Goal: Use online tool/utility

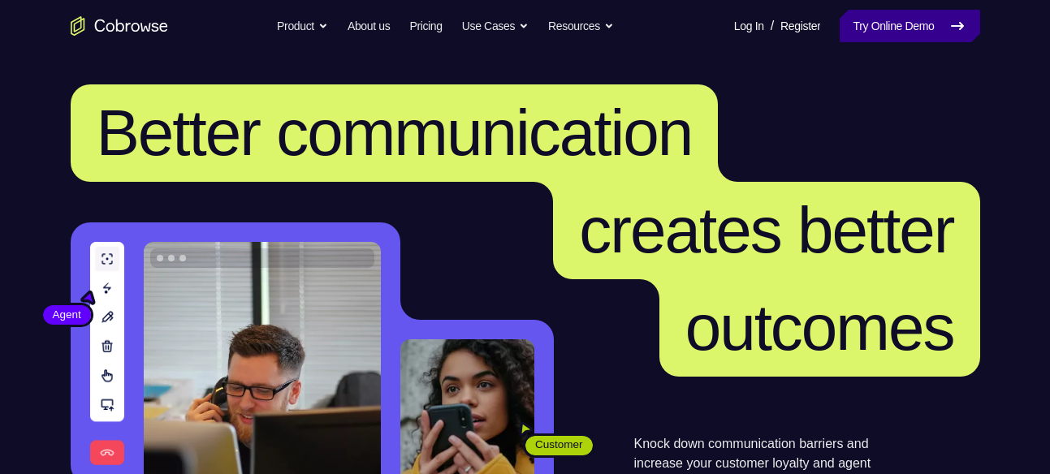
click at [862, 18] on link "Try Online Demo" at bounding box center [909, 26] width 140 height 32
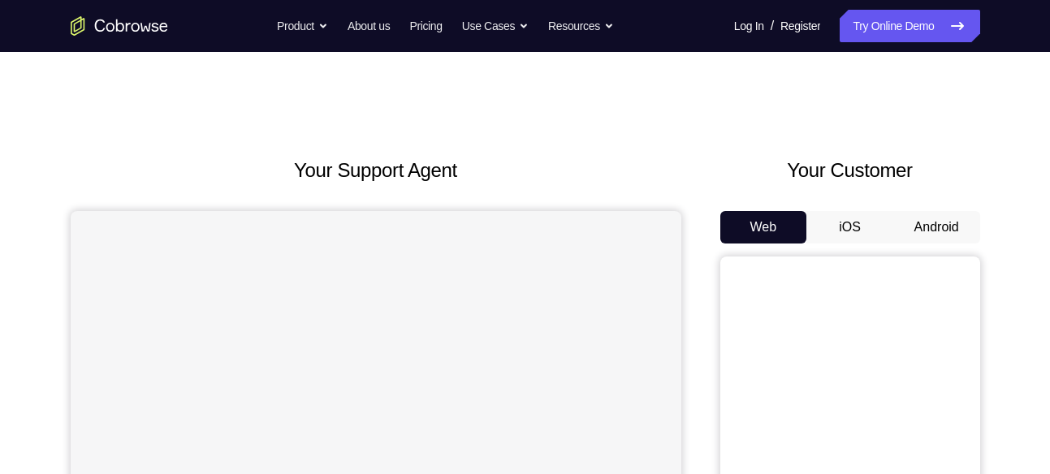
click at [934, 224] on button "Android" at bounding box center [936, 227] width 87 height 32
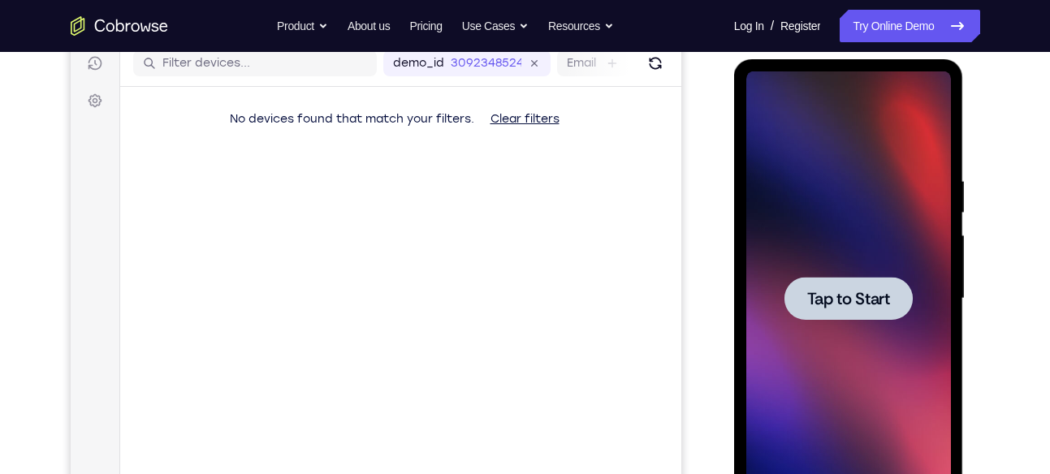
click at [880, 271] on div at bounding box center [848, 298] width 205 height 455
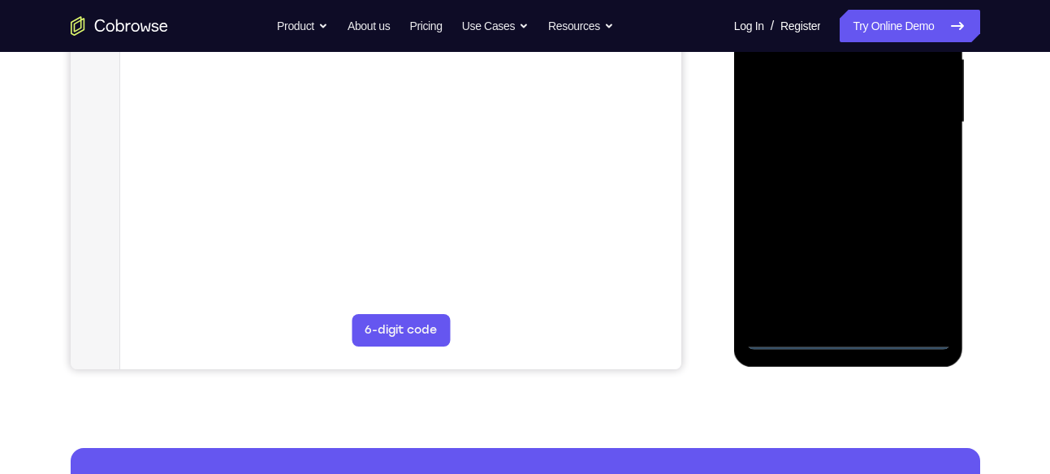
scroll to position [386, 0]
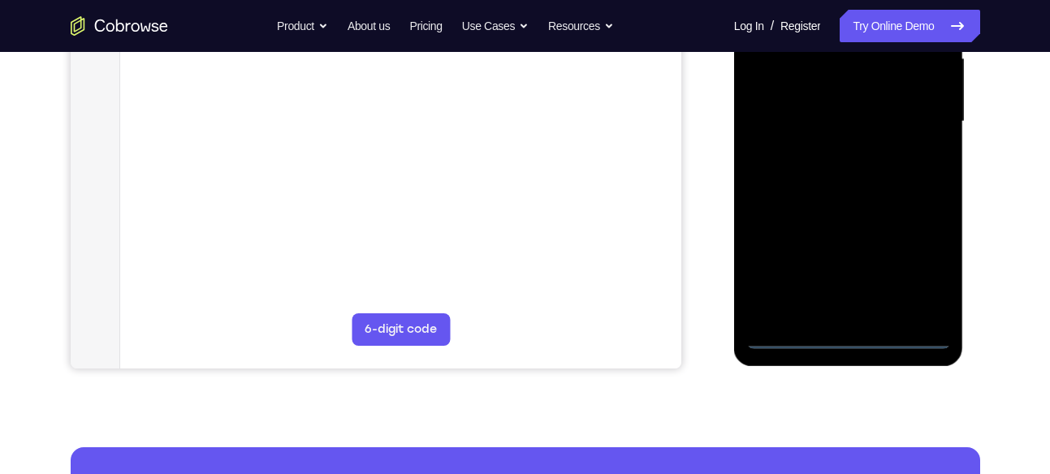
click at [845, 338] on div at bounding box center [848, 121] width 205 height 455
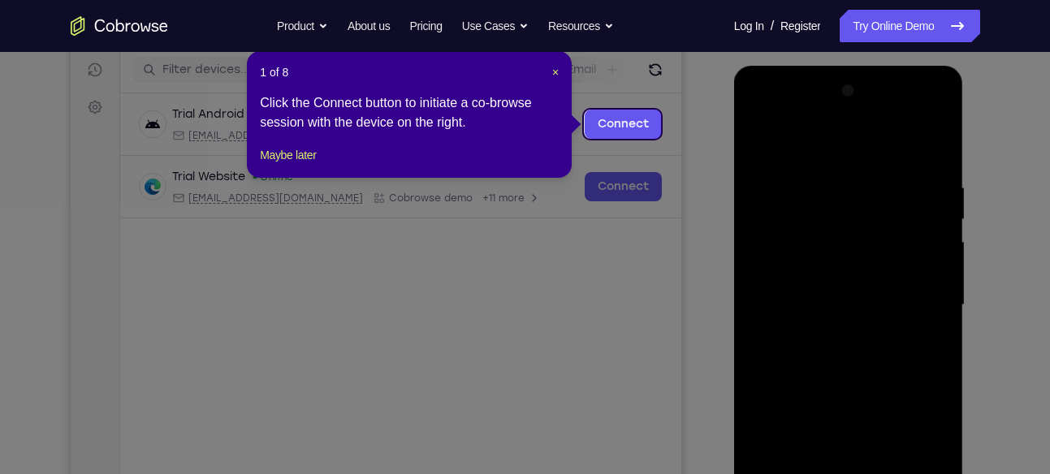
scroll to position [202, 0]
click at [553, 76] on span "×" at bounding box center [555, 73] width 6 height 13
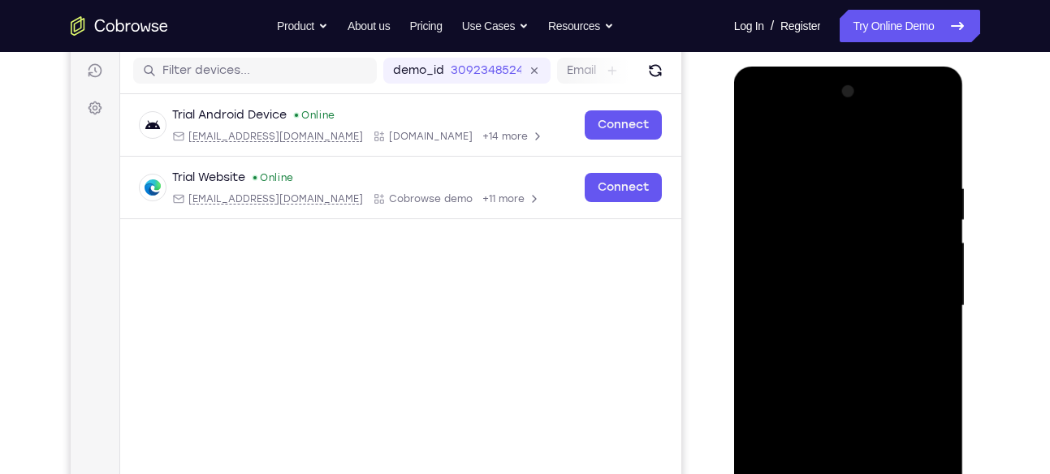
scroll to position [259, 0]
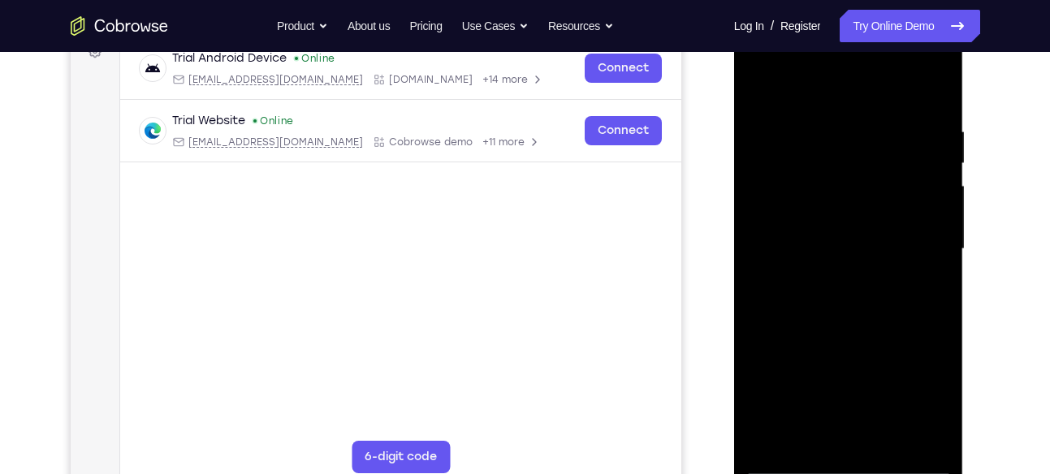
click at [920, 386] on div at bounding box center [848, 249] width 205 height 455
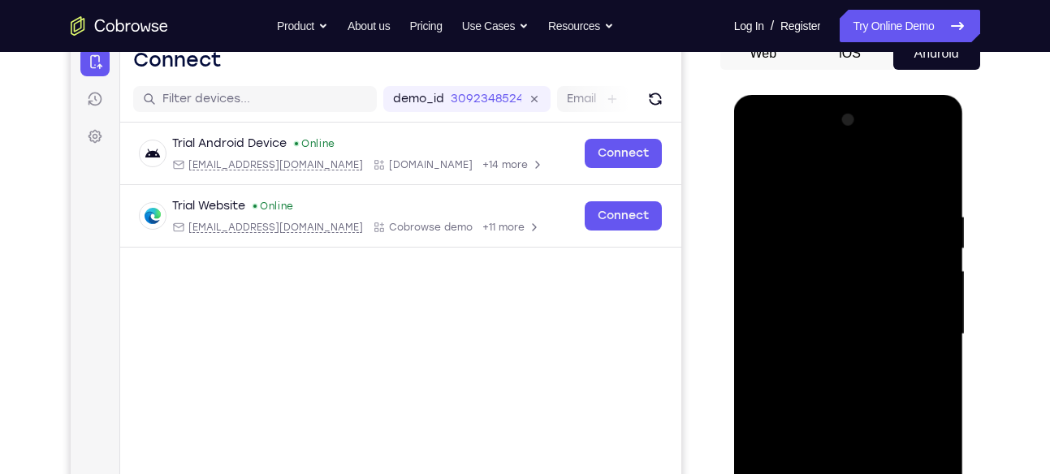
scroll to position [173, 0]
click at [749, 138] on div at bounding box center [848, 335] width 205 height 455
click at [917, 339] on div at bounding box center [848, 335] width 205 height 455
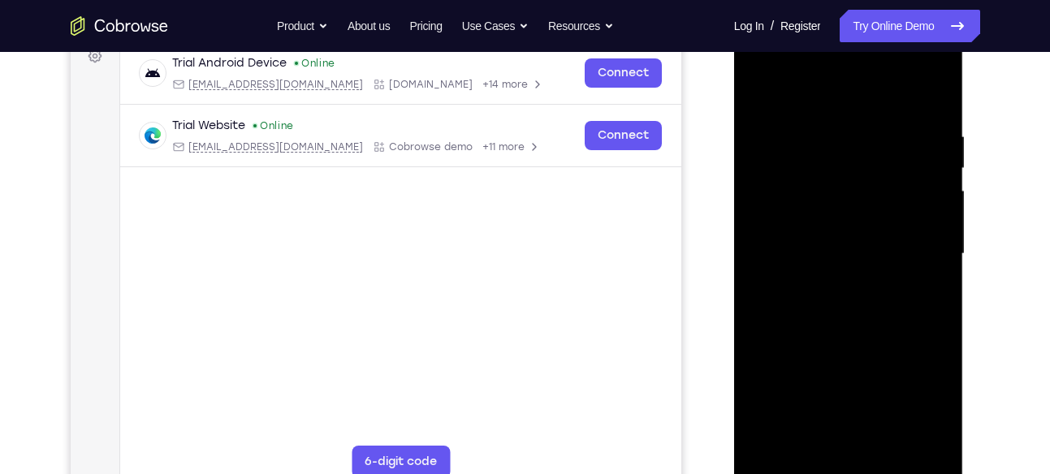
scroll to position [256, 0]
click at [829, 281] on div at bounding box center [848, 252] width 205 height 455
click at [861, 217] on div at bounding box center [848, 252] width 205 height 455
click at [828, 238] on div at bounding box center [848, 252] width 205 height 455
click at [821, 278] on div at bounding box center [848, 252] width 205 height 455
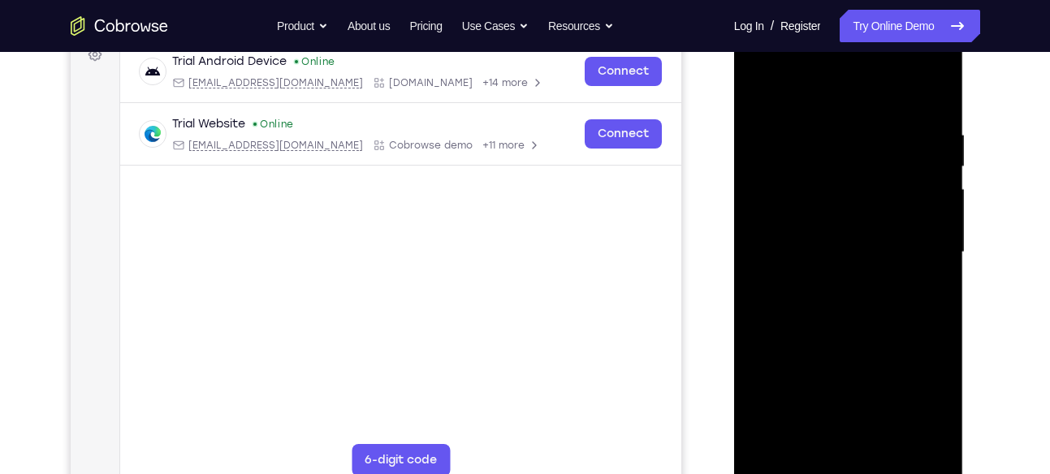
click at [821, 278] on div at bounding box center [848, 252] width 205 height 455
click at [821, 259] on div at bounding box center [848, 252] width 205 height 455
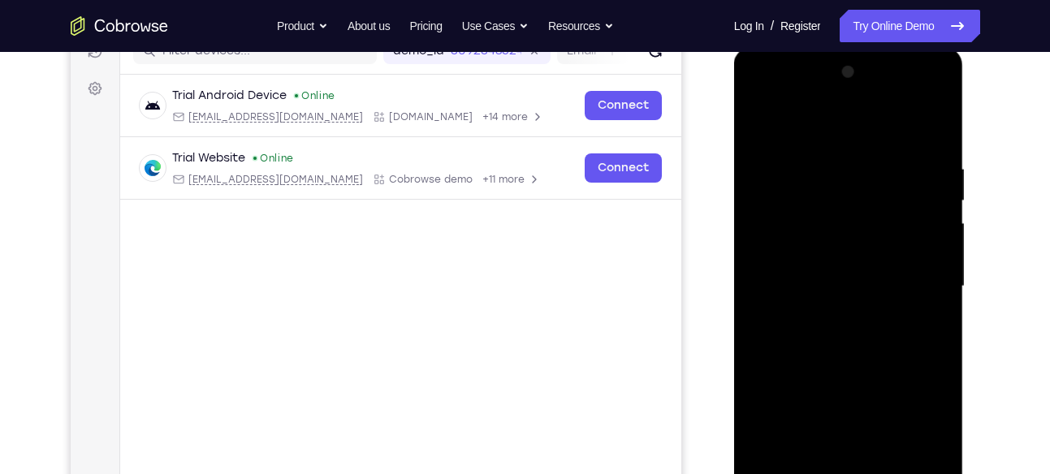
scroll to position [221, 0]
click at [854, 252] on div at bounding box center [848, 287] width 205 height 455
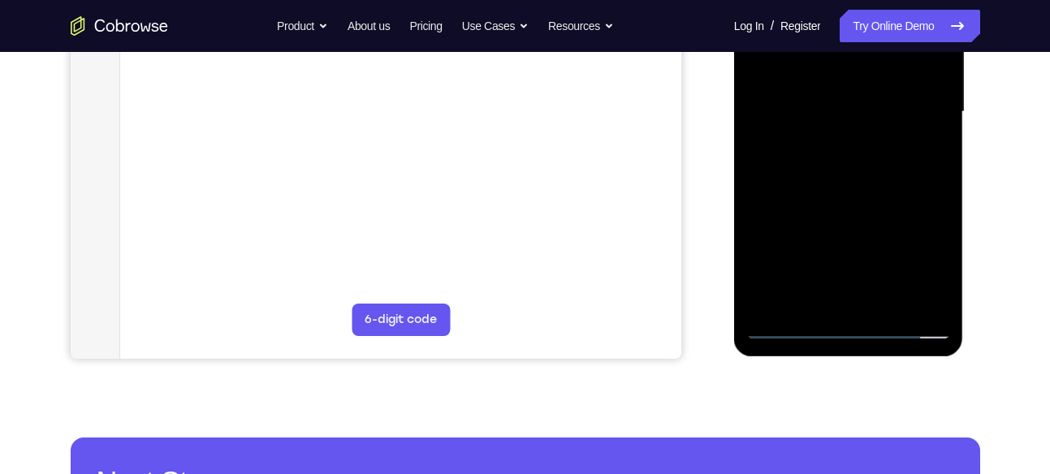
scroll to position [404, 0]
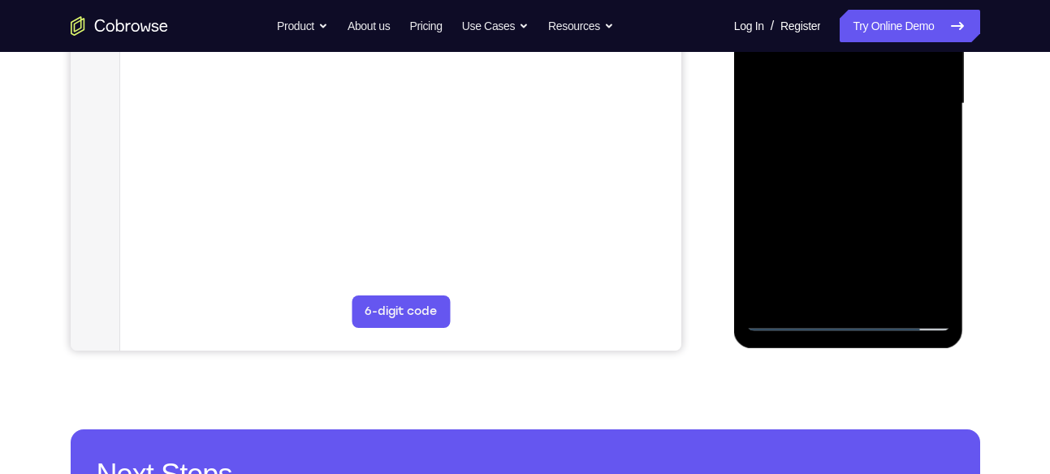
click at [886, 295] on div at bounding box center [848, 104] width 205 height 455
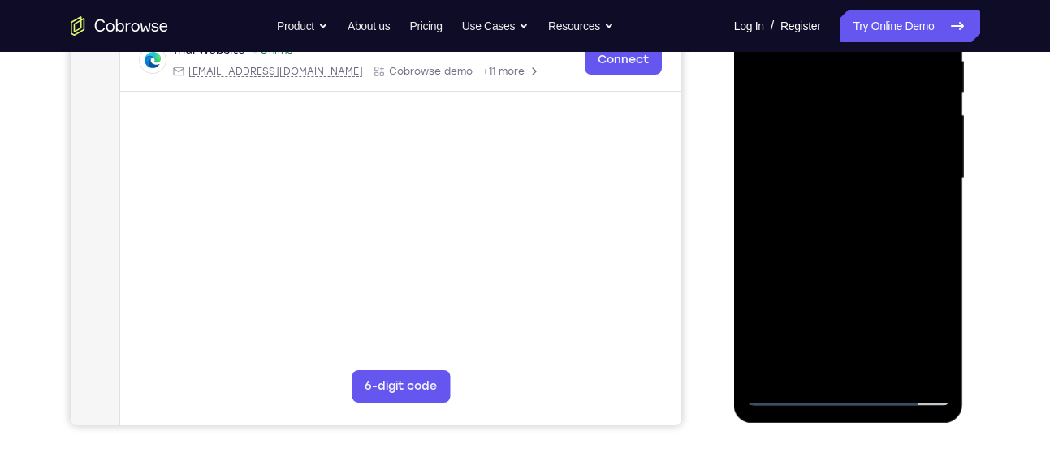
scroll to position [316, 0]
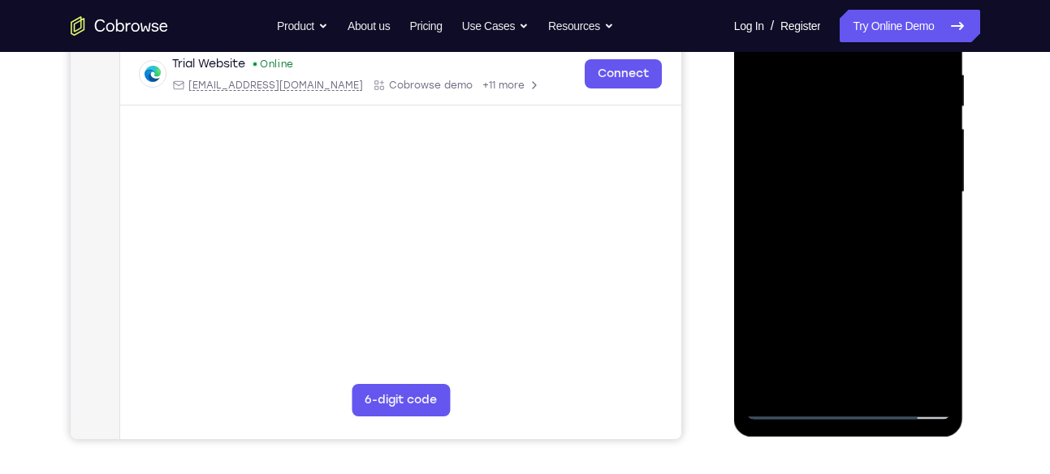
click at [843, 276] on div at bounding box center [848, 192] width 205 height 455
click at [845, 242] on div at bounding box center [848, 192] width 205 height 455
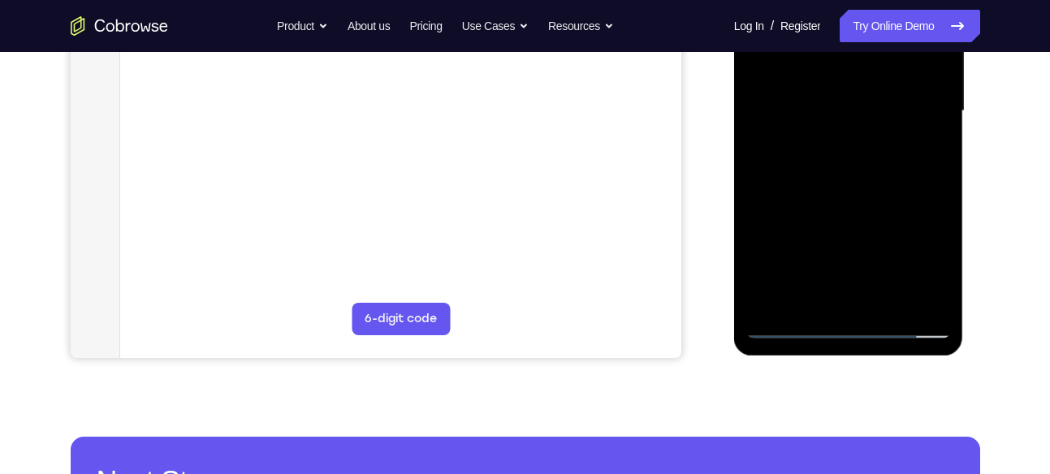
scroll to position [398, 0]
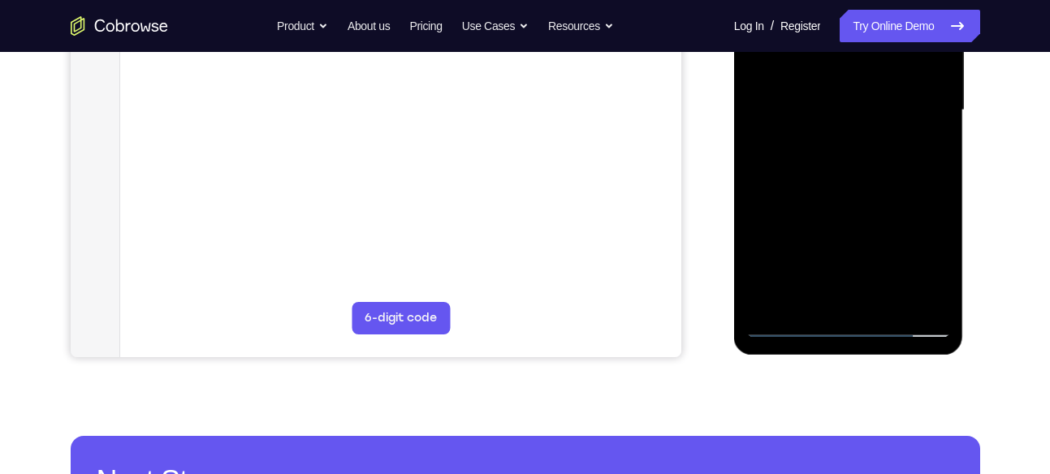
click at [798, 296] on div at bounding box center [848, 110] width 205 height 455
click at [807, 301] on div at bounding box center [848, 110] width 205 height 455
click at [894, 201] on div at bounding box center [848, 110] width 205 height 455
click at [769, 135] on div at bounding box center [848, 110] width 205 height 455
click at [941, 301] on div at bounding box center [848, 110] width 205 height 455
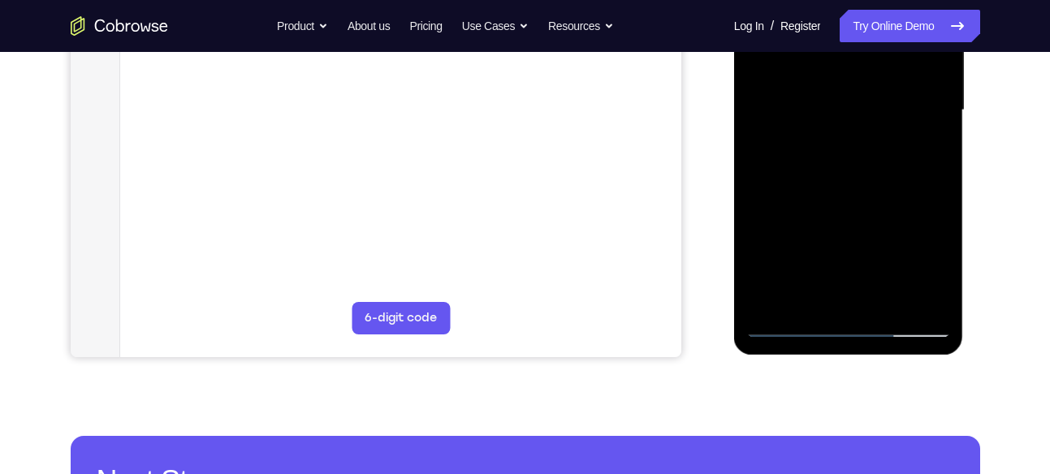
click at [933, 301] on div at bounding box center [848, 110] width 205 height 455
click at [923, 133] on div at bounding box center [848, 110] width 205 height 455
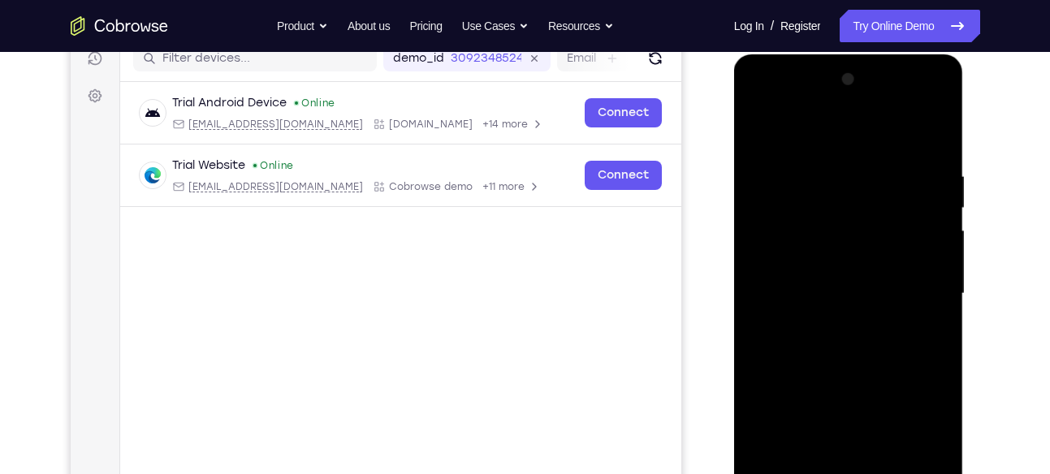
scroll to position [212, 0]
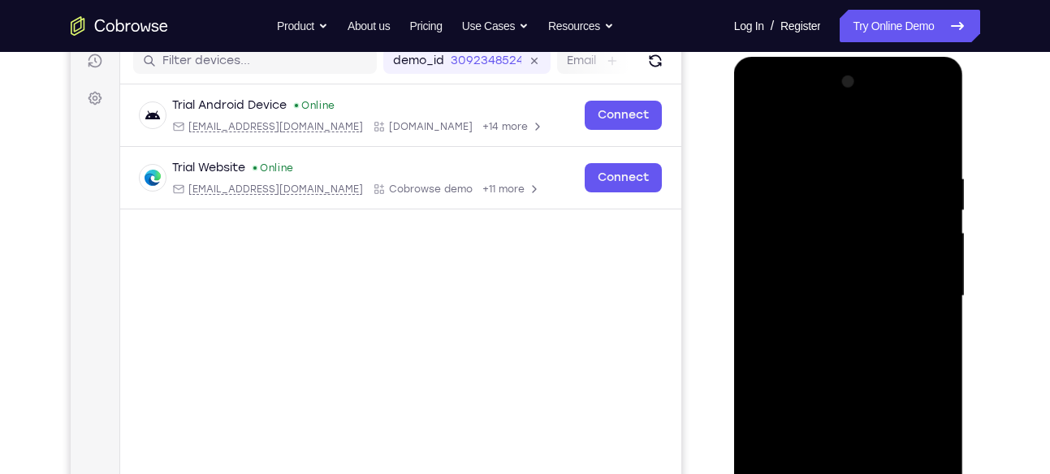
click at [754, 140] on div at bounding box center [848, 296] width 205 height 455
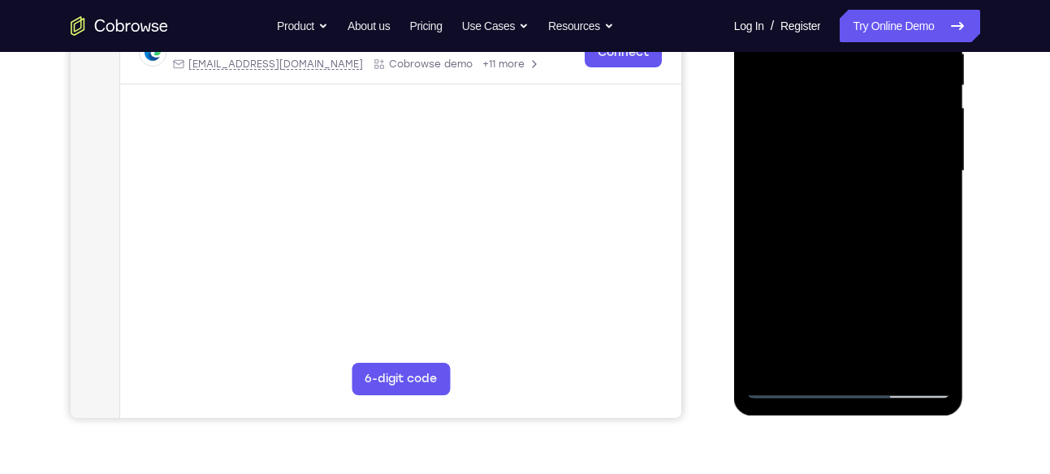
scroll to position [362, 0]
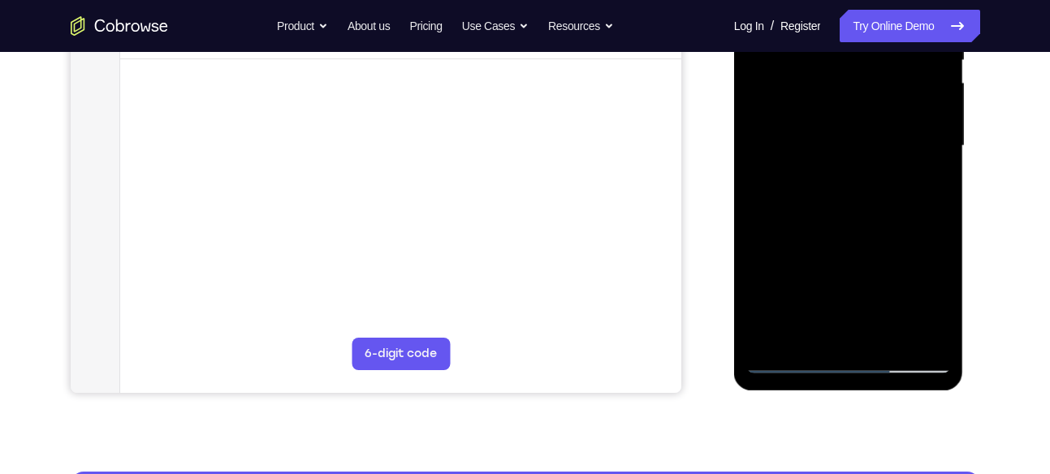
click at [788, 362] on div at bounding box center [848, 146] width 205 height 455
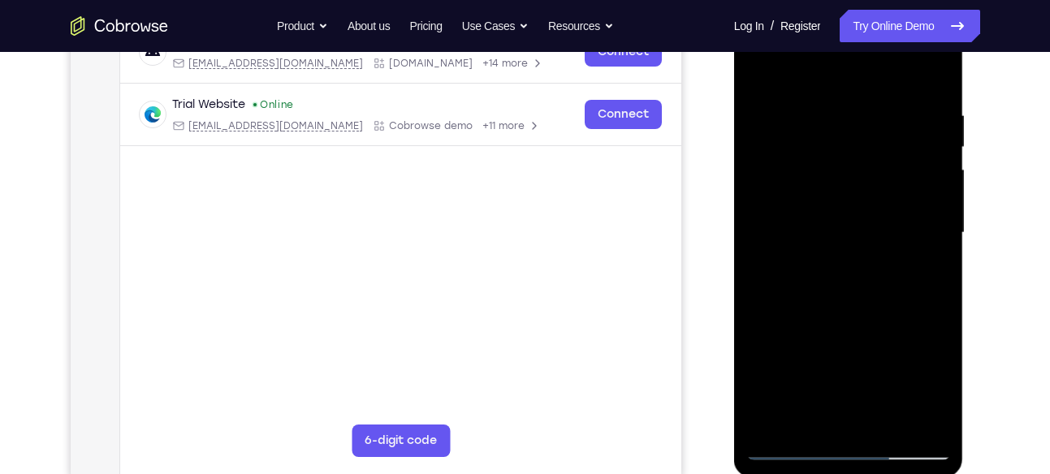
scroll to position [265, 0]
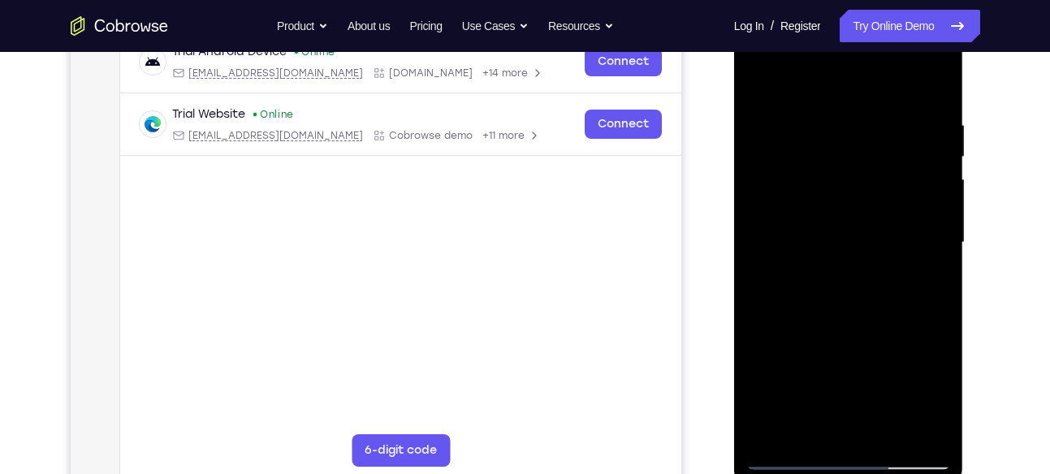
click at [760, 80] on div at bounding box center [848, 242] width 205 height 455
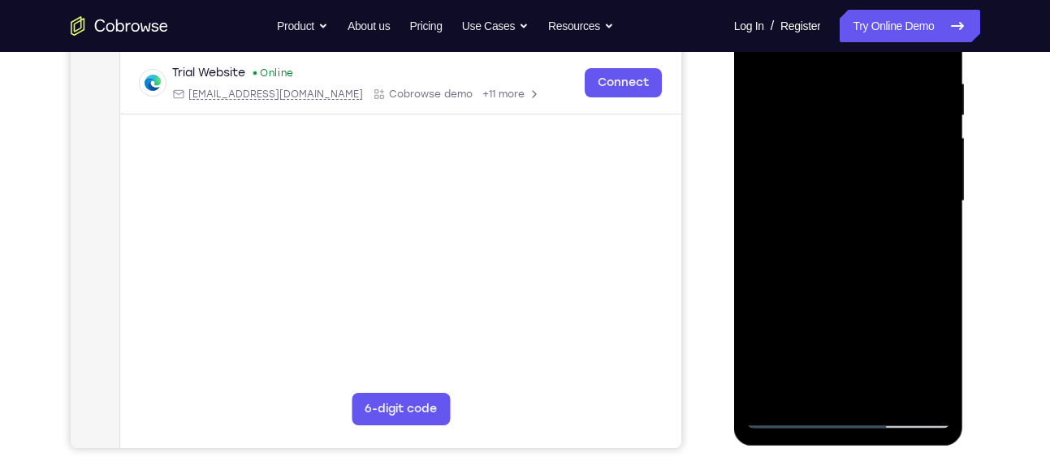
scroll to position [269, 0]
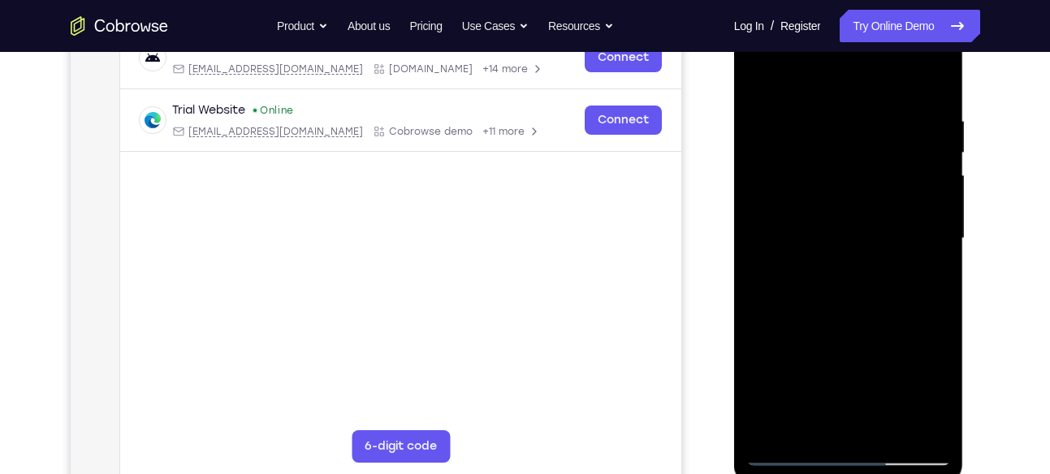
click at [935, 73] on div at bounding box center [848, 238] width 205 height 455
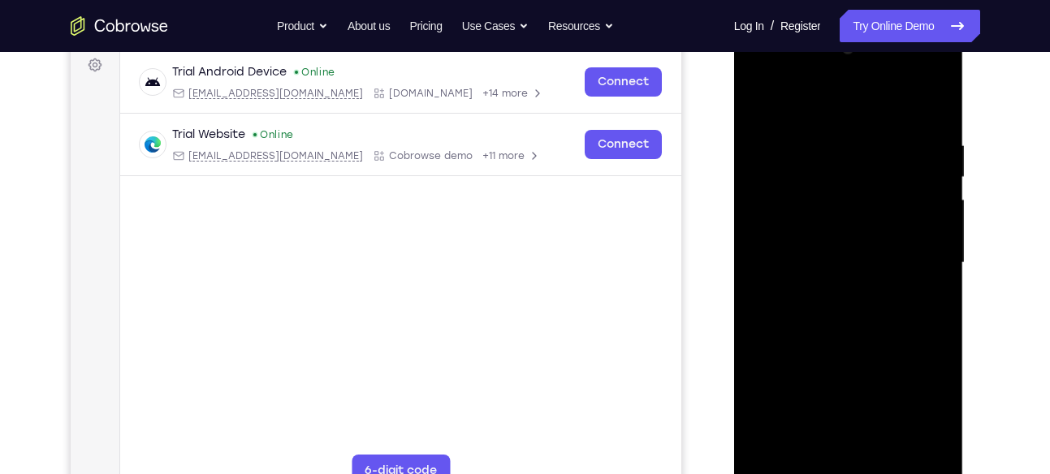
scroll to position [244, 0]
click at [929, 139] on div at bounding box center [848, 264] width 205 height 455
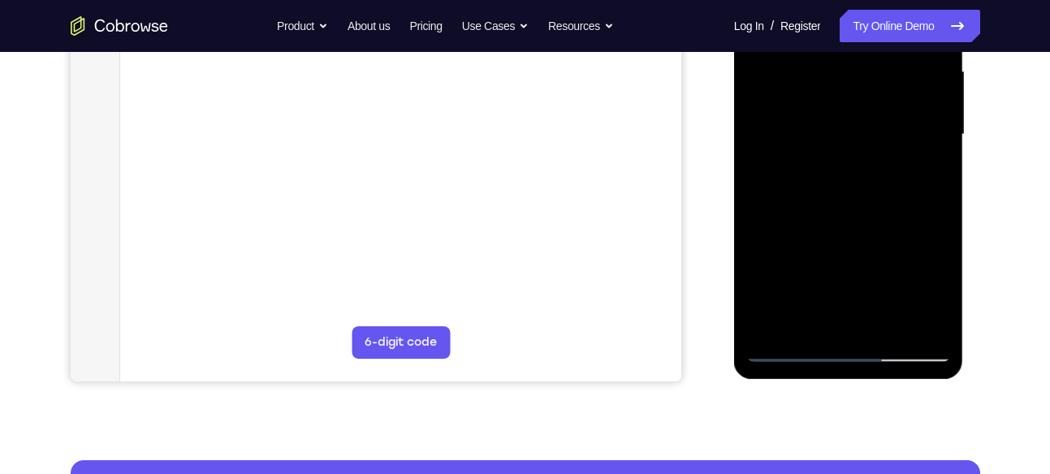
scroll to position [374, 0]
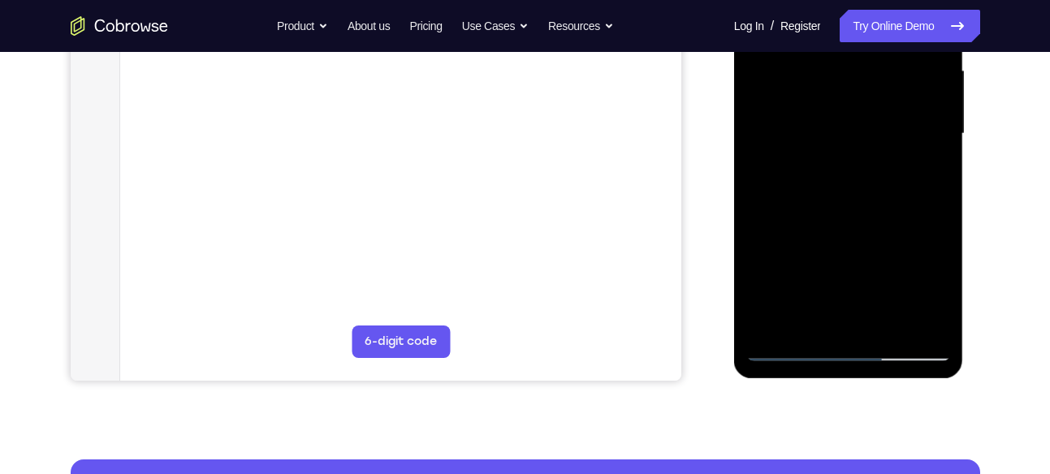
click at [923, 323] on div at bounding box center [848, 134] width 205 height 455
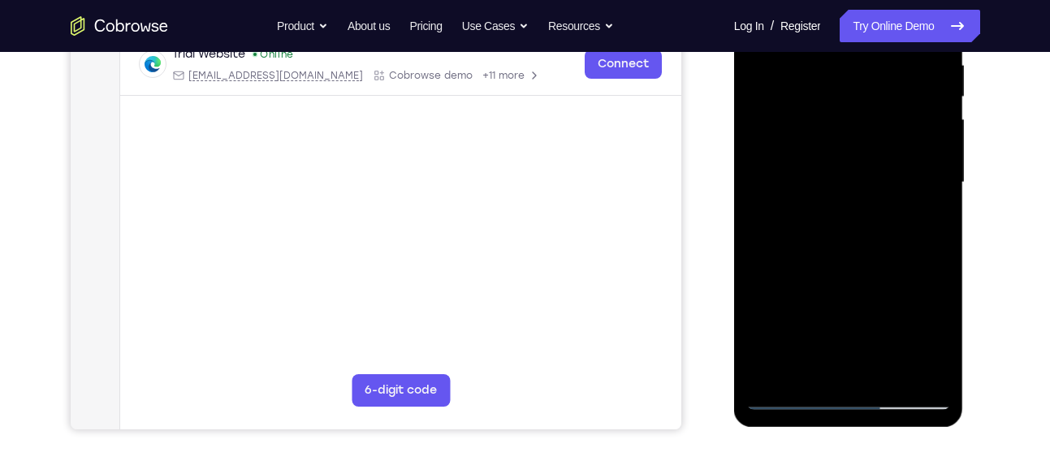
scroll to position [323, 0]
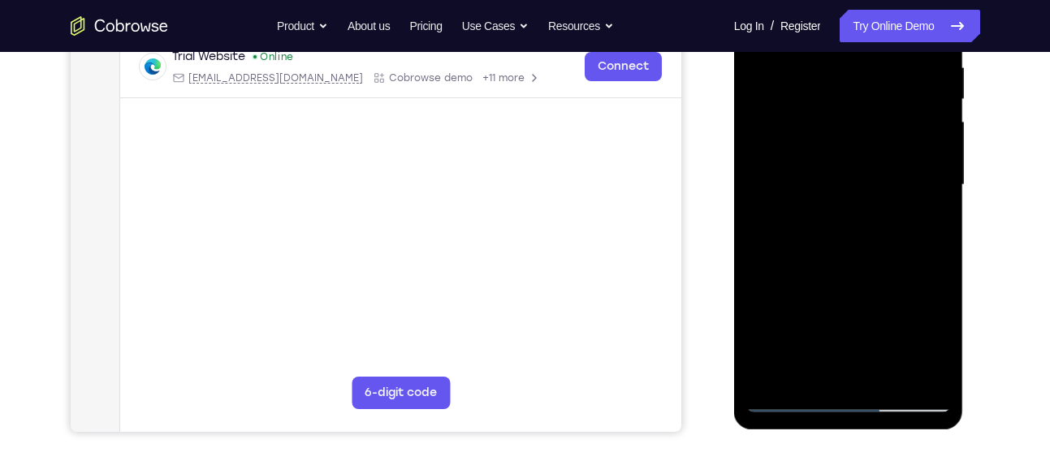
drag, startPoint x: 872, startPoint y: 301, endPoint x: 886, endPoint y: 165, distance: 137.1
click at [886, 165] on div at bounding box center [848, 185] width 205 height 455
click at [757, 264] on div at bounding box center [848, 185] width 205 height 455
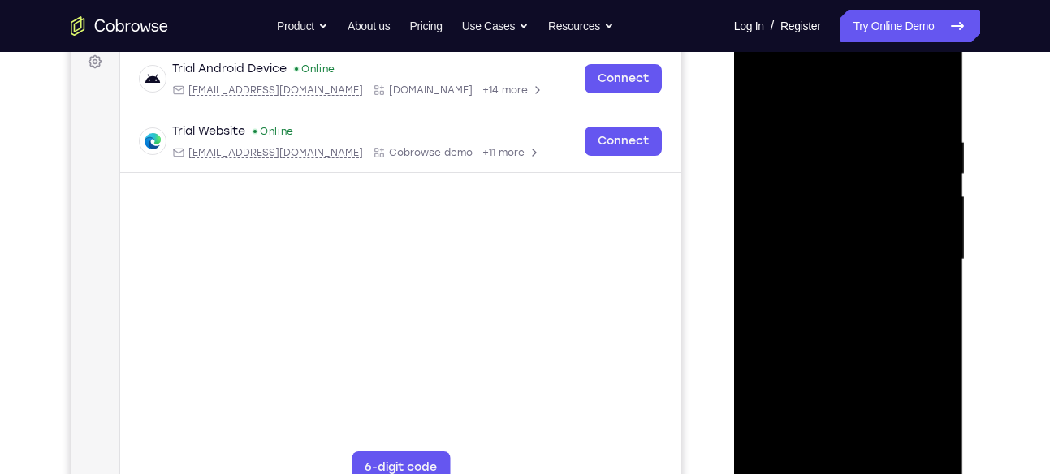
scroll to position [249, 0]
click at [938, 175] on div at bounding box center [848, 259] width 205 height 455
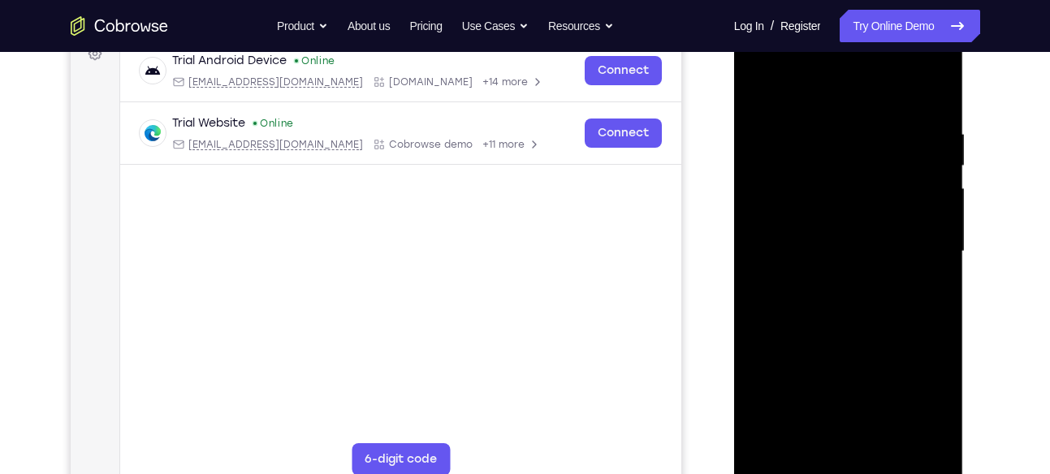
scroll to position [258, 0]
click at [760, 168] on div at bounding box center [848, 250] width 205 height 455
click at [942, 168] on div at bounding box center [848, 250] width 205 height 455
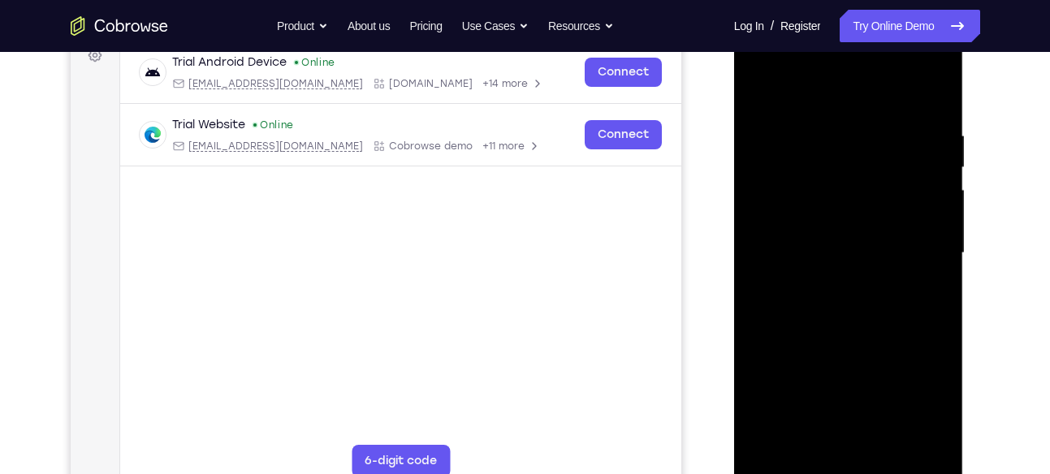
scroll to position [252, 0]
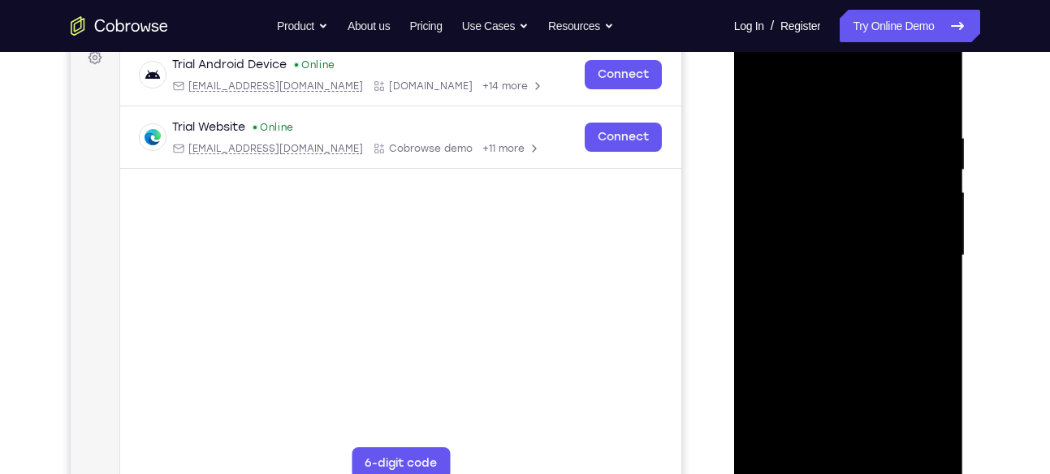
click at [938, 171] on div at bounding box center [848, 255] width 205 height 455
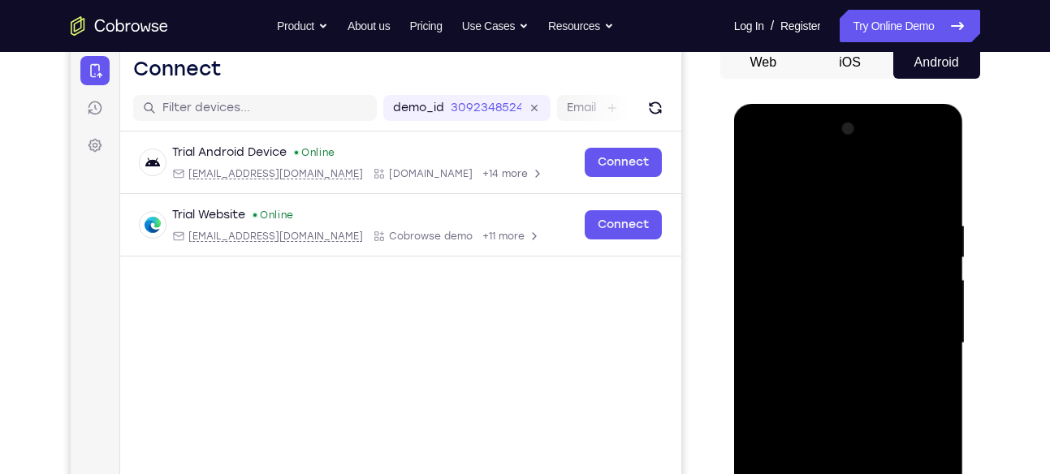
scroll to position [198, 0]
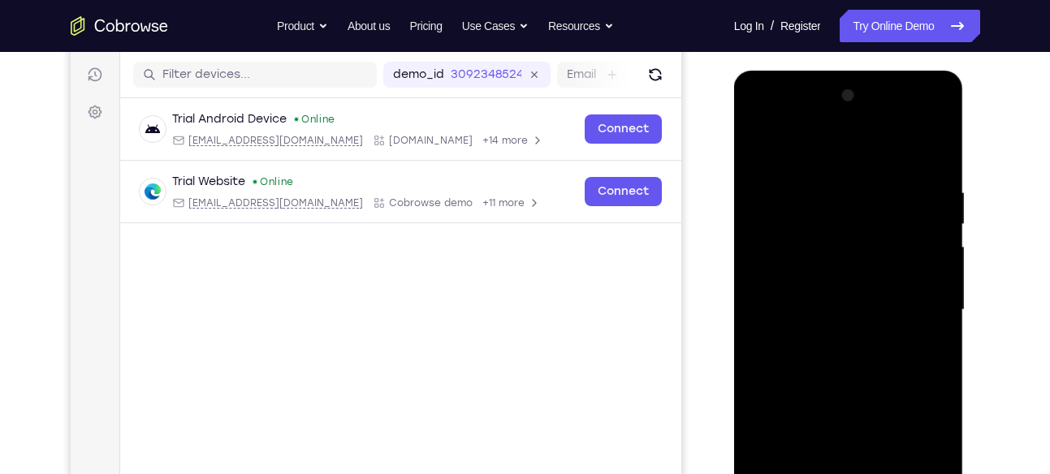
drag, startPoint x: 885, startPoint y: 168, endPoint x: 872, endPoint y: 253, distance: 86.2
click at [872, 253] on div at bounding box center [848, 310] width 205 height 455
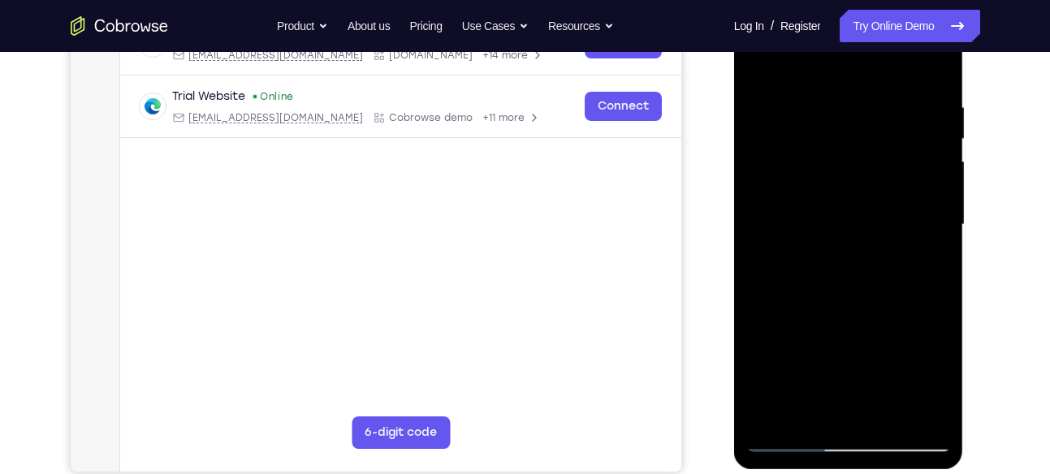
scroll to position [271, 0]
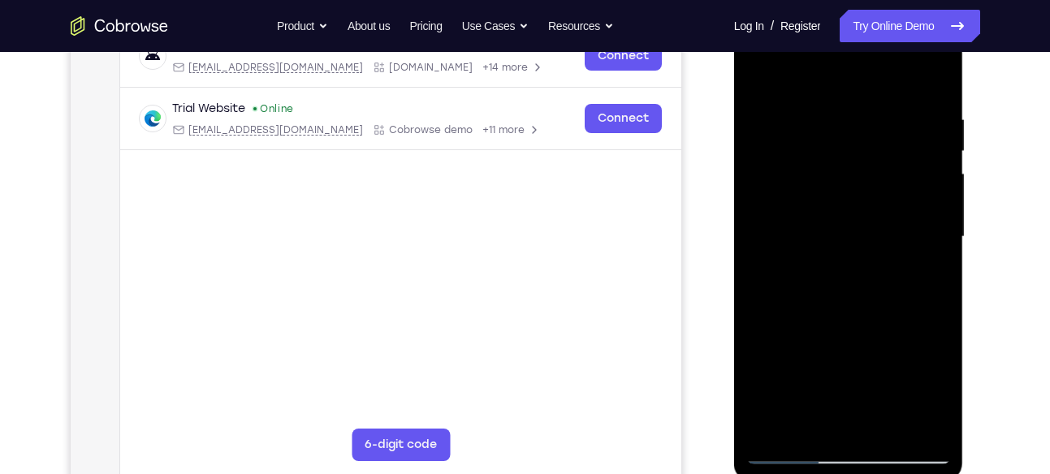
click at [939, 238] on div at bounding box center [848, 237] width 205 height 455
click at [754, 235] on div at bounding box center [848, 237] width 205 height 455
click at [938, 235] on div at bounding box center [848, 237] width 205 height 455
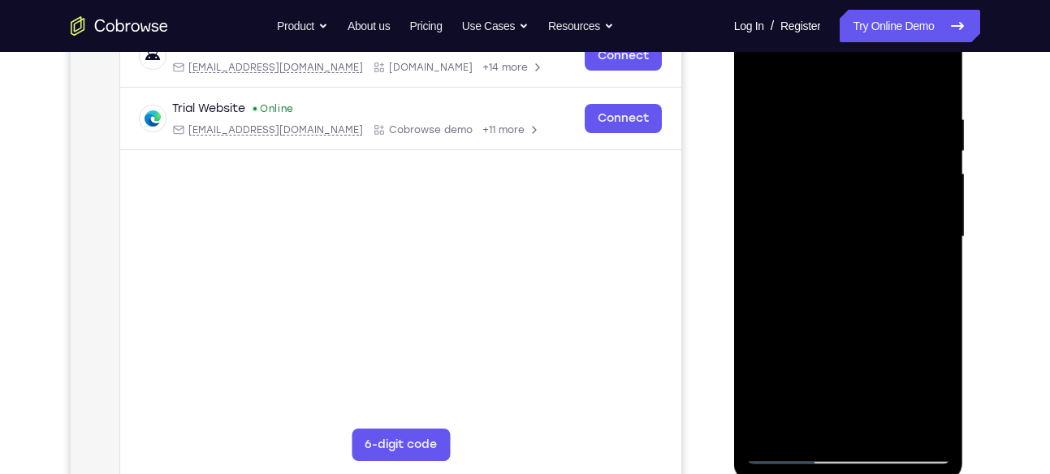
click at [752, 231] on div at bounding box center [848, 237] width 205 height 455
click at [936, 236] on div at bounding box center [848, 237] width 205 height 455
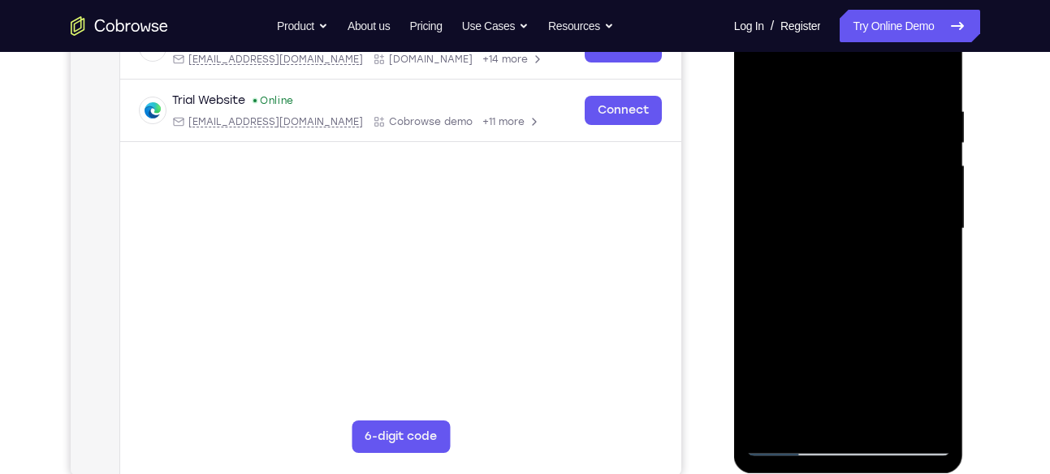
scroll to position [278, 0]
click at [936, 232] on div at bounding box center [848, 229] width 205 height 455
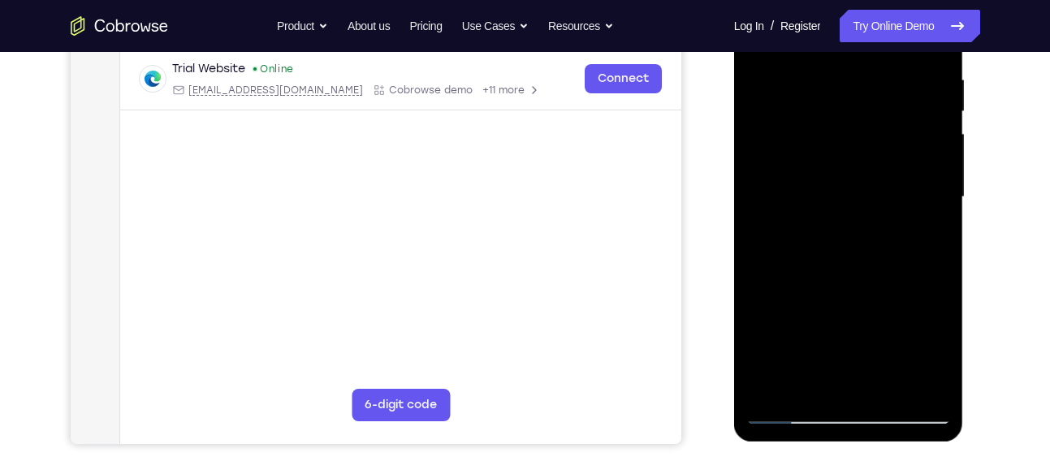
scroll to position [308, 0]
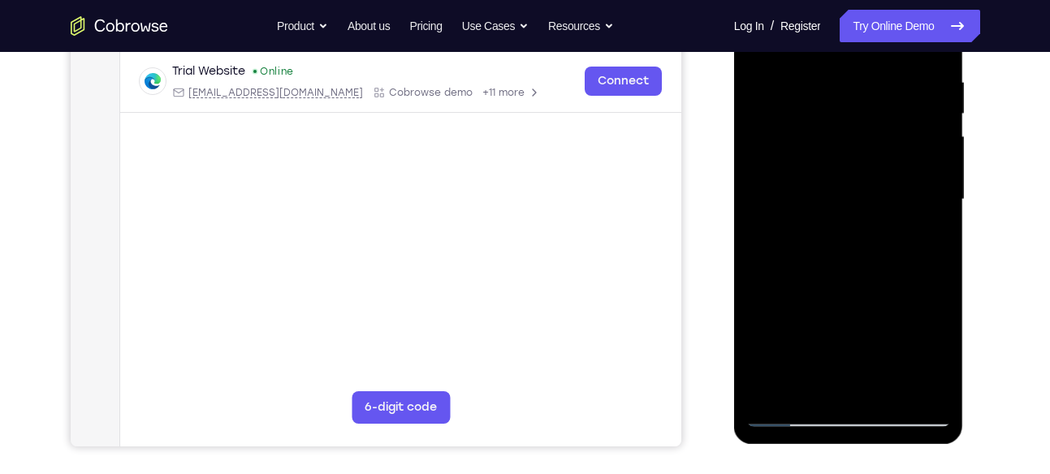
click at [940, 197] on div at bounding box center [848, 199] width 205 height 455
click at [759, 199] on div at bounding box center [848, 199] width 205 height 455
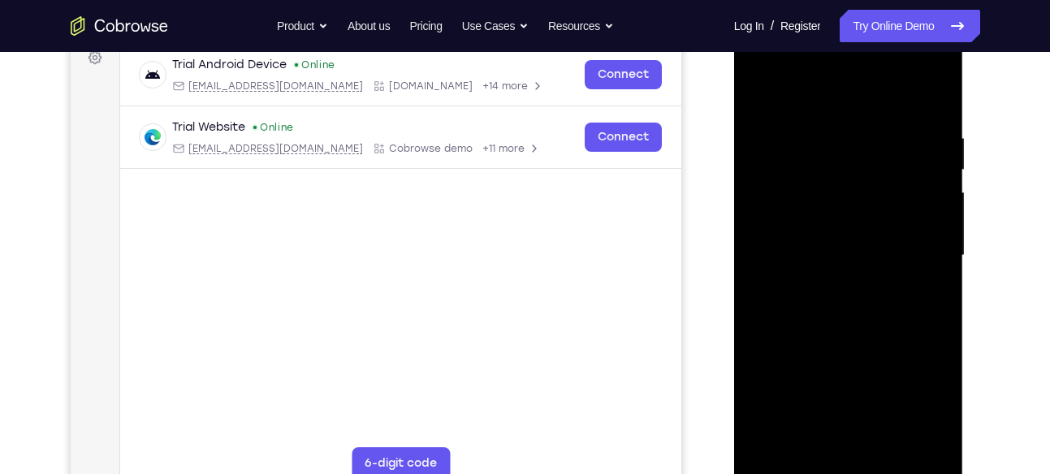
scroll to position [248, 0]
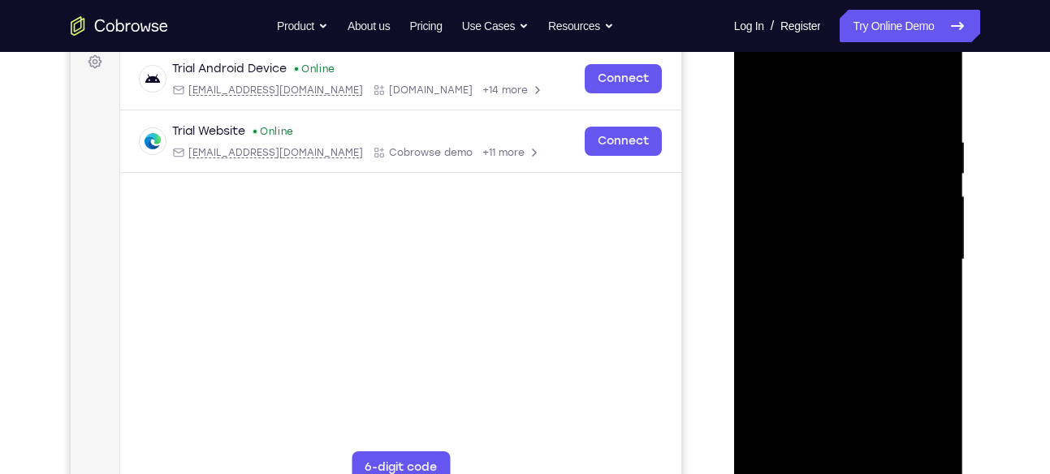
click at [757, 94] on div at bounding box center [848, 259] width 205 height 455
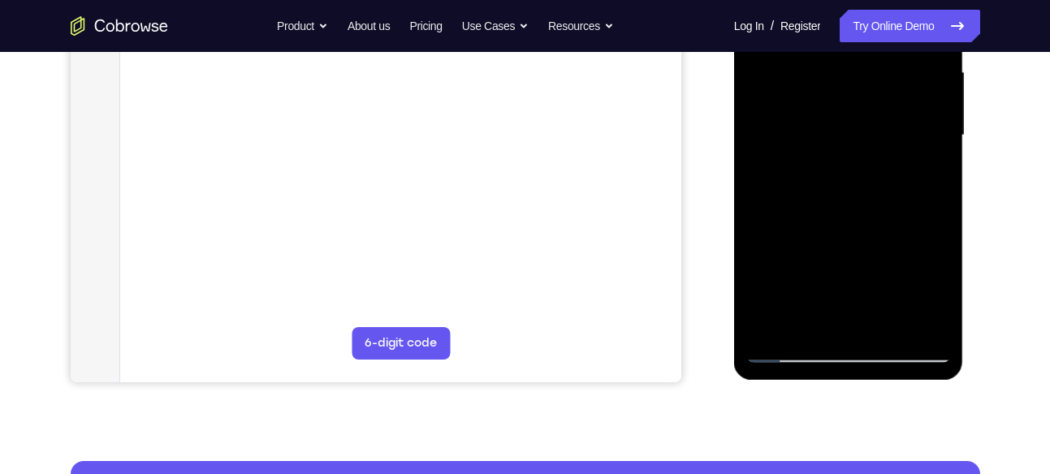
scroll to position [339, 0]
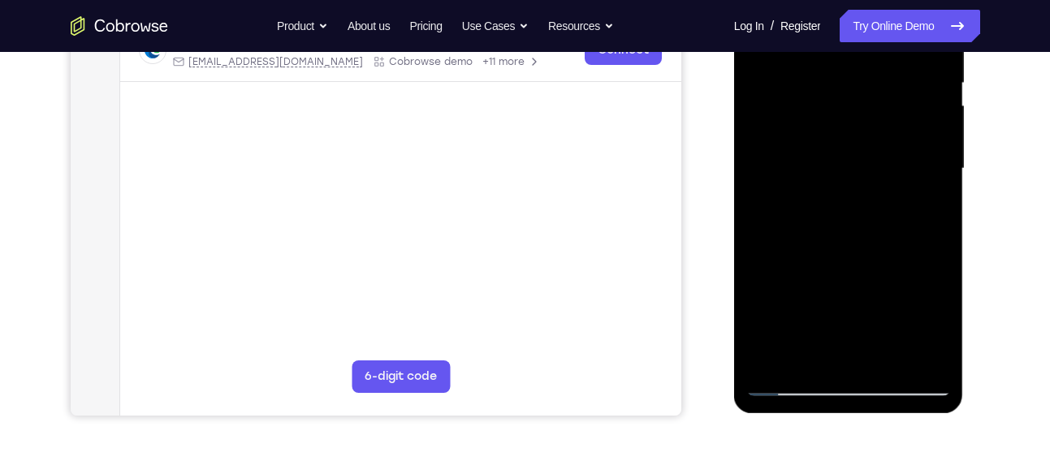
click at [907, 164] on div at bounding box center [848, 169] width 205 height 455
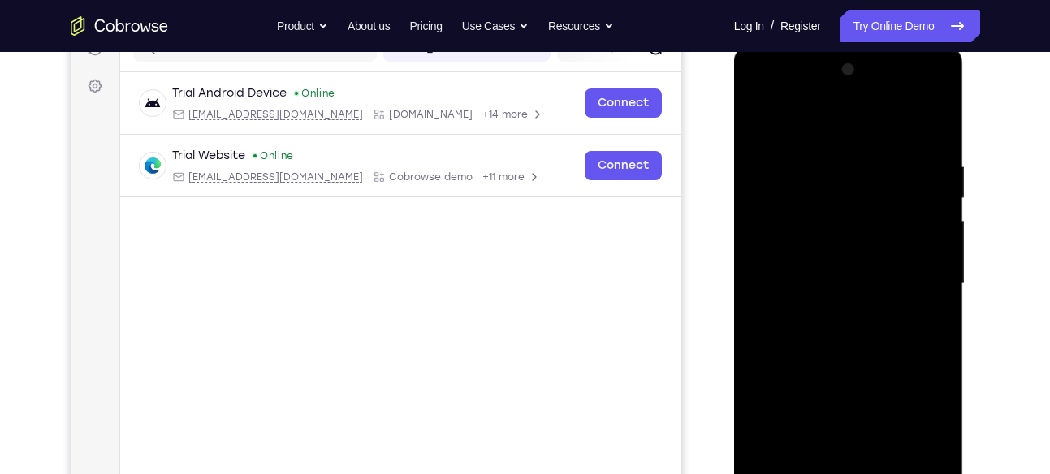
scroll to position [223, 0]
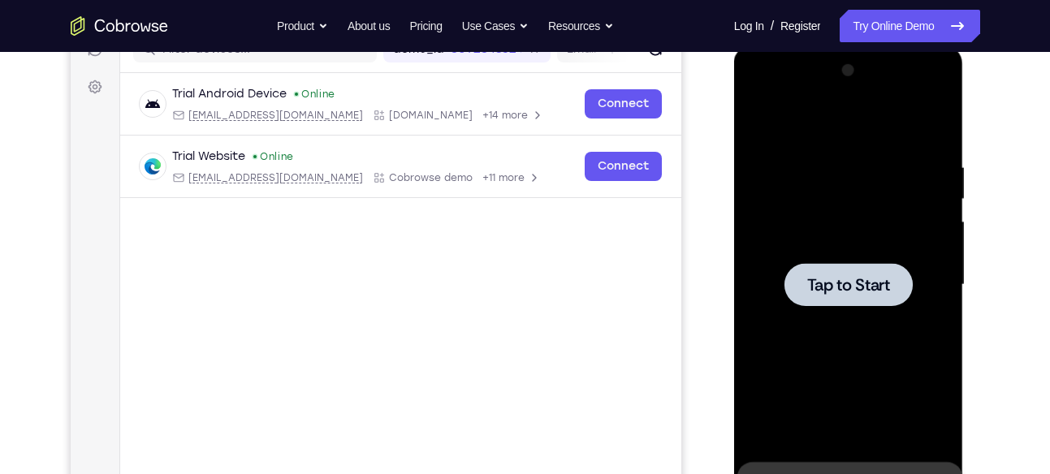
click at [859, 209] on div at bounding box center [848, 285] width 205 height 455
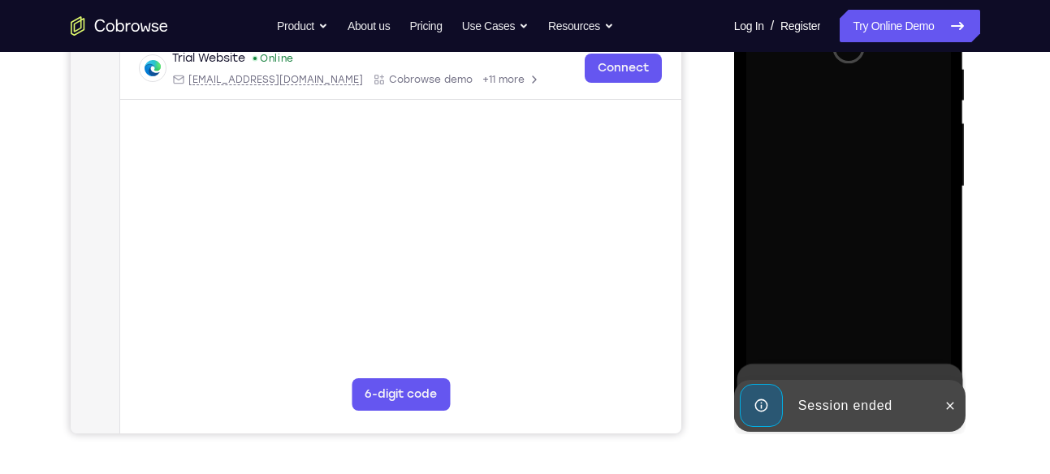
scroll to position [389, 0]
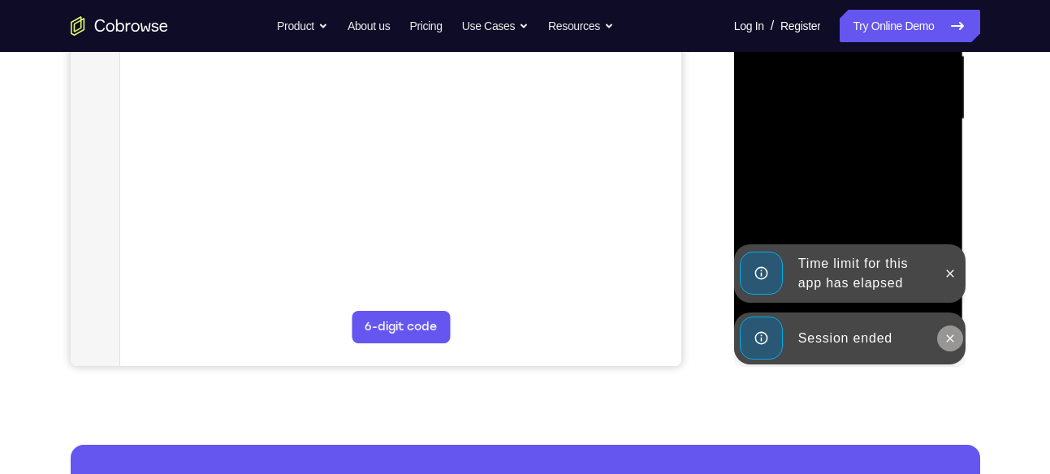
click at [942, 330] on button at bounding box center [950, 338] width 26 height 26
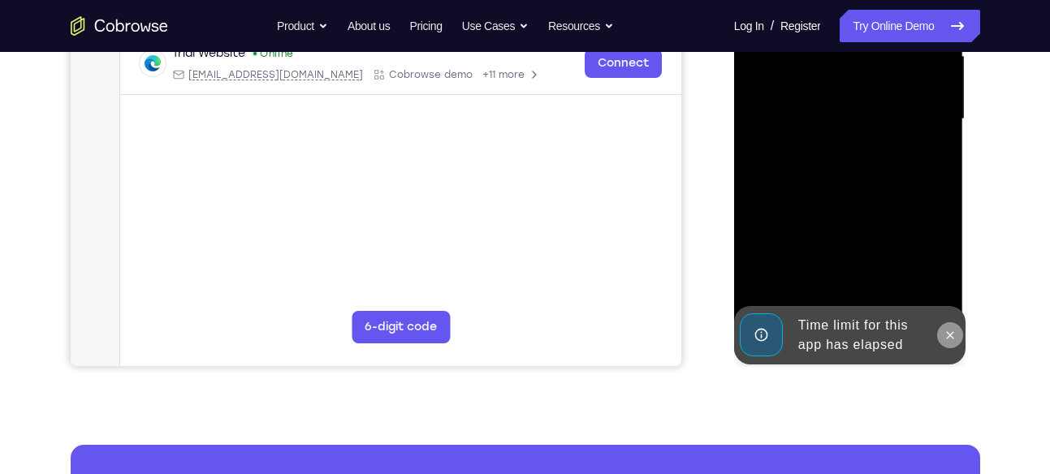
click at [950, 330] on icon at bounding box center [949, 335] width 13 height 13
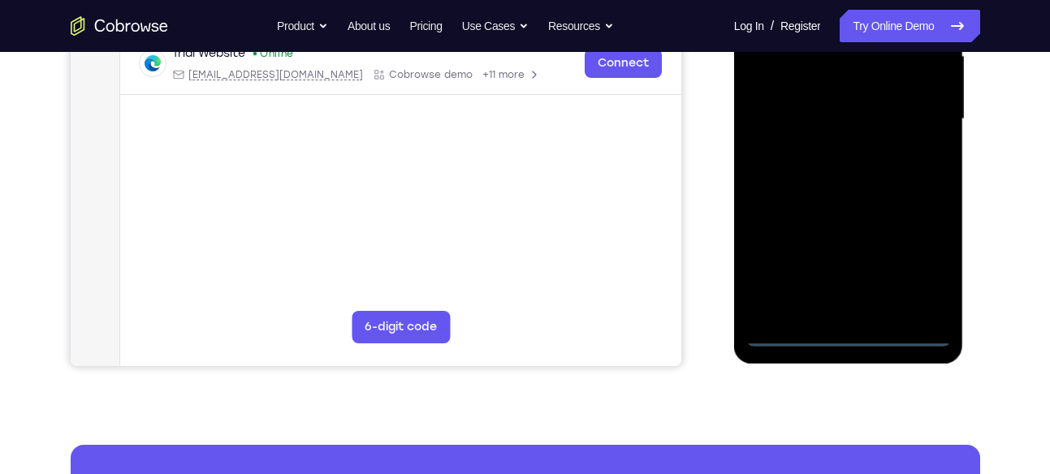
click at [848, 335] on div at bounding box center [848, 119] width 205 height 455
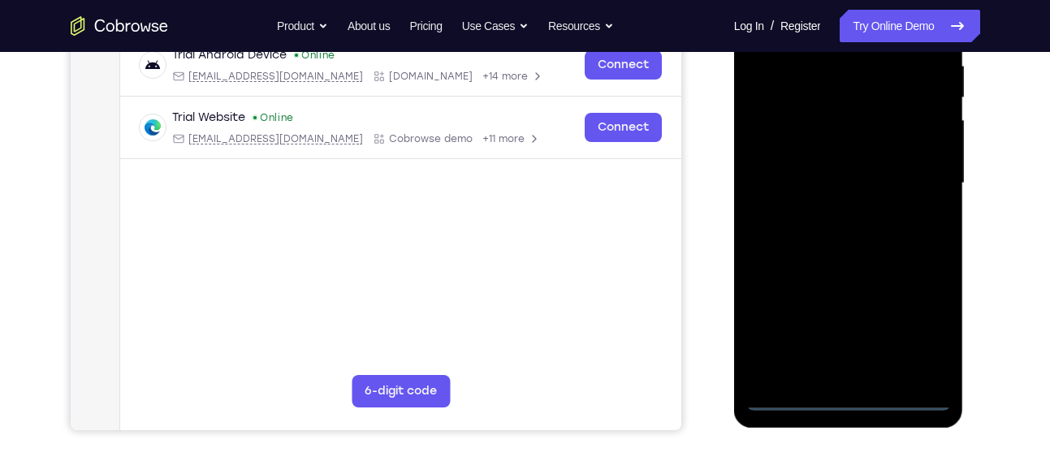
scroll to position [324, 0]
click at [918, 325] on div at bounding box center [848, 184] width 205 height 455
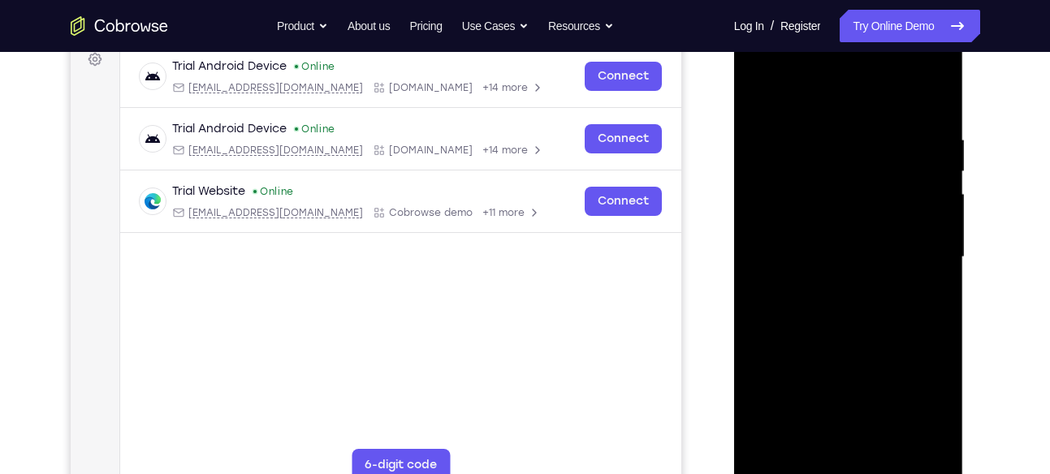
scroll to position [205, 0]
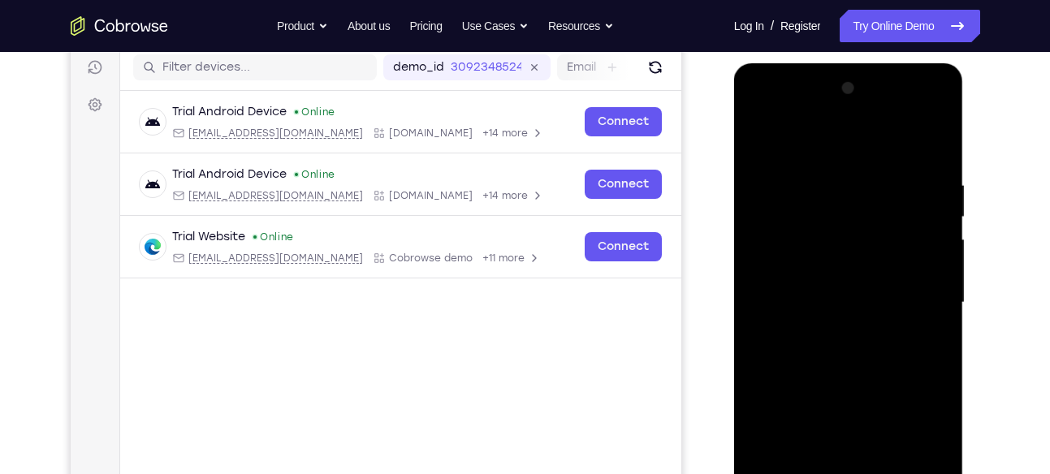
click at [758, 114] on div at bounding box center [848, 302] width 205 height 455
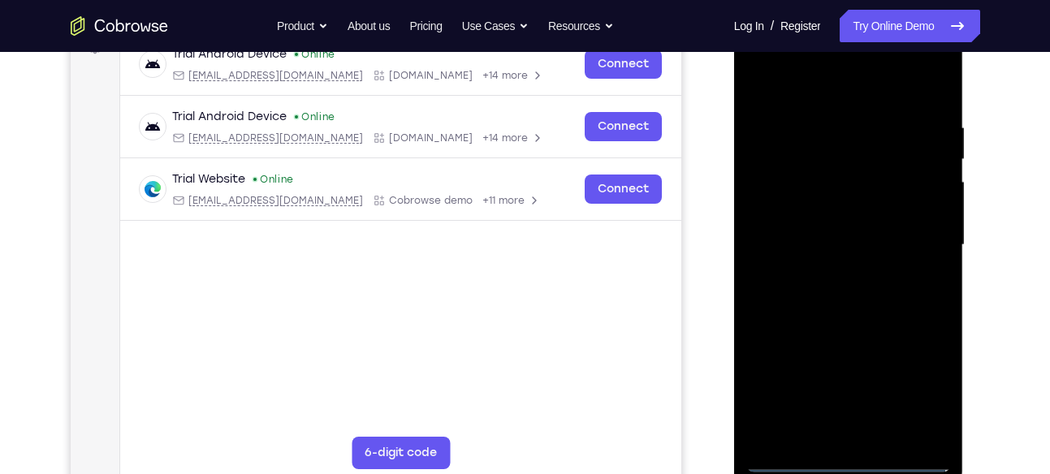
scroll to position [269, 0]
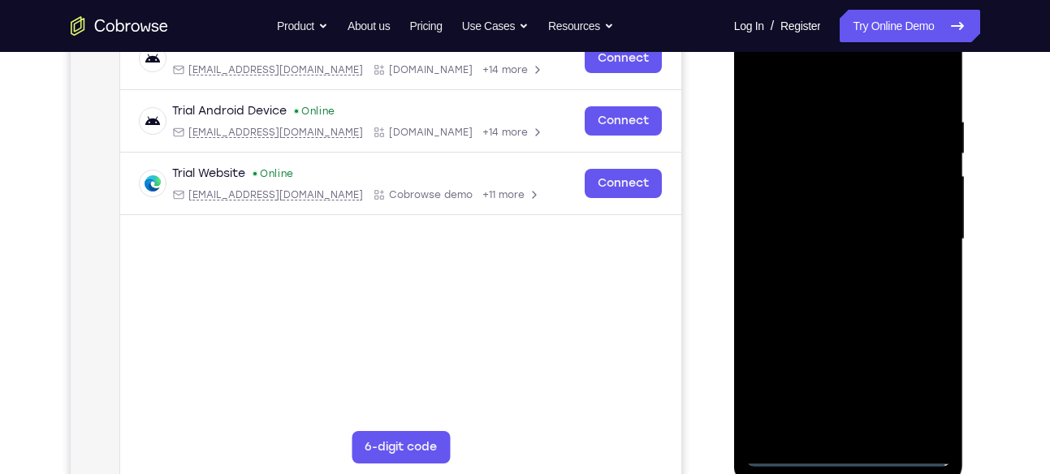
click at [917, 222] on div at bounding box center [848, 239] width 205 height 455
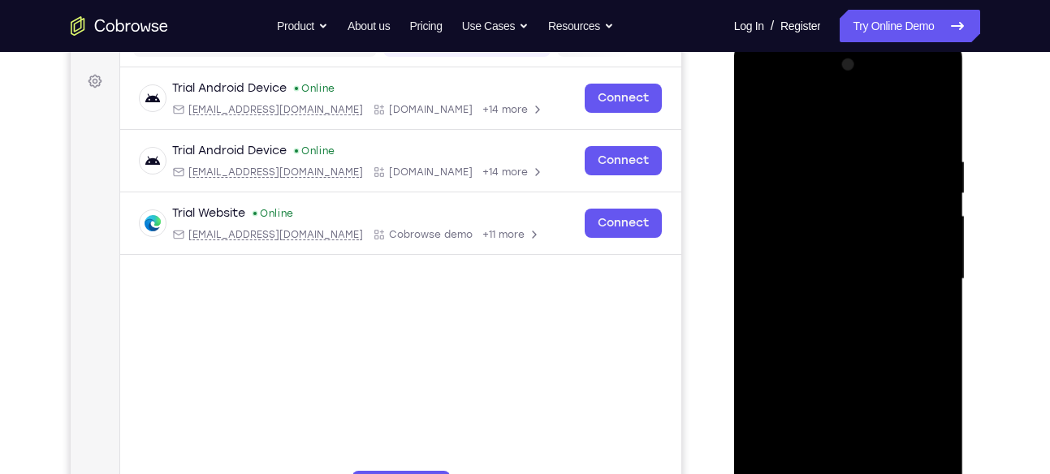
scroll to position [235, 0]
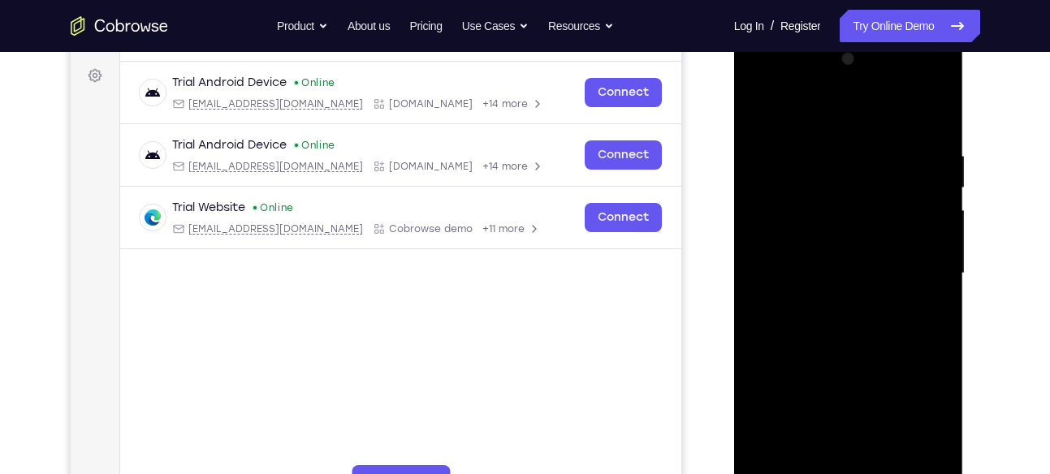
click at [832, 295] on div at bounding box center [848, 273] width 205 height 455
click at [844, 259] on div at bounding box center [848, 273] width 205 height 455
click at [853, 243] on div at bounding box center [848, 273] width 205 height 455
click at [838, 271] on div at bounding box center [848, 273] width 205 height 455
click at [834, 329] on div at bounding box center [848, 273] width 205 height 455
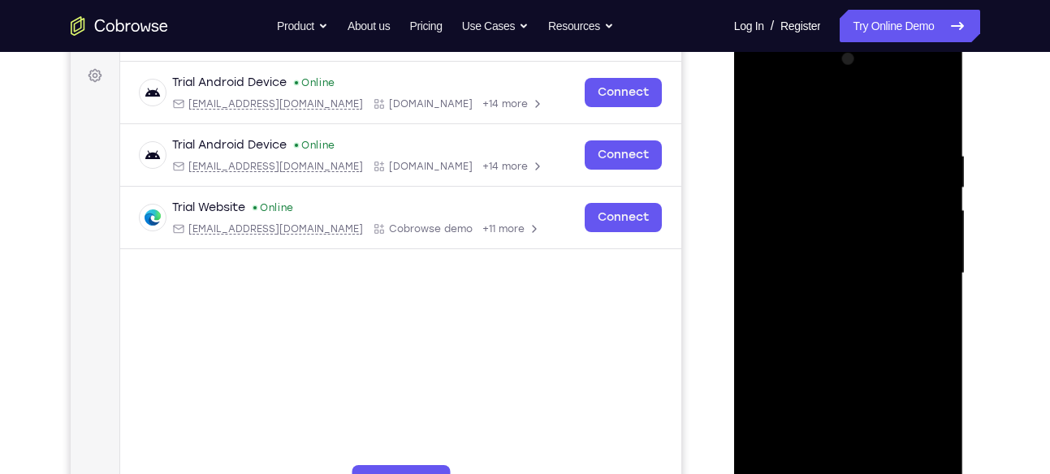
click at [834, 318] on div at bounding box center [848, 273] width 205 height 455
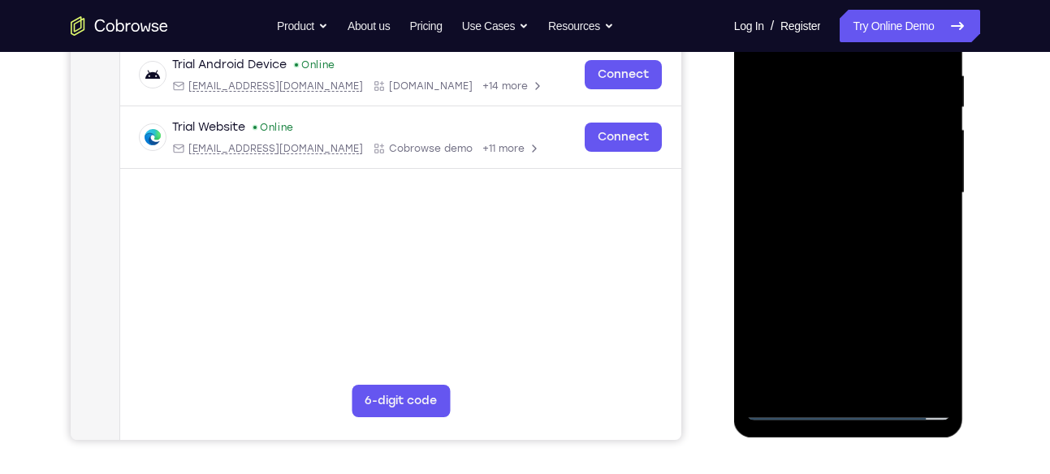
scroll to position [316, 0]
click at [868, 263] on div at bounding box center [848, 192] width 205 height 455
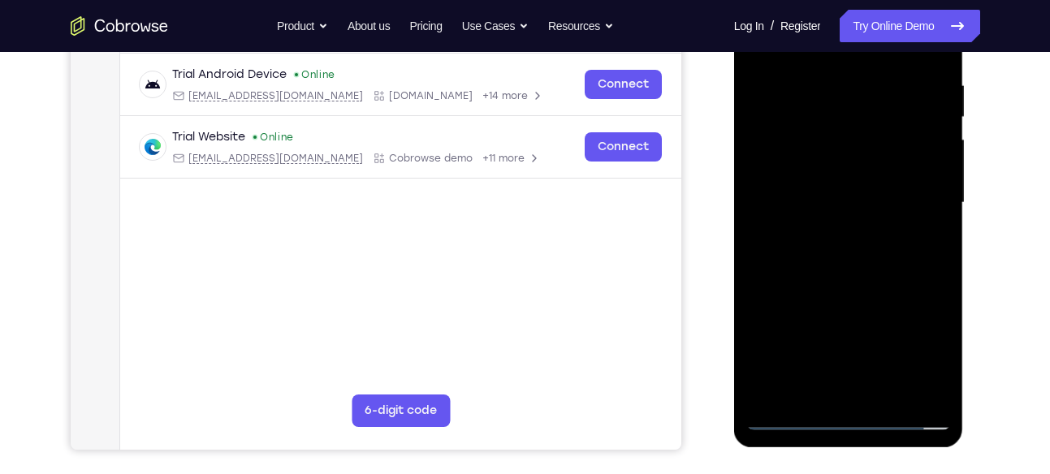
scroll to position [373, 0]
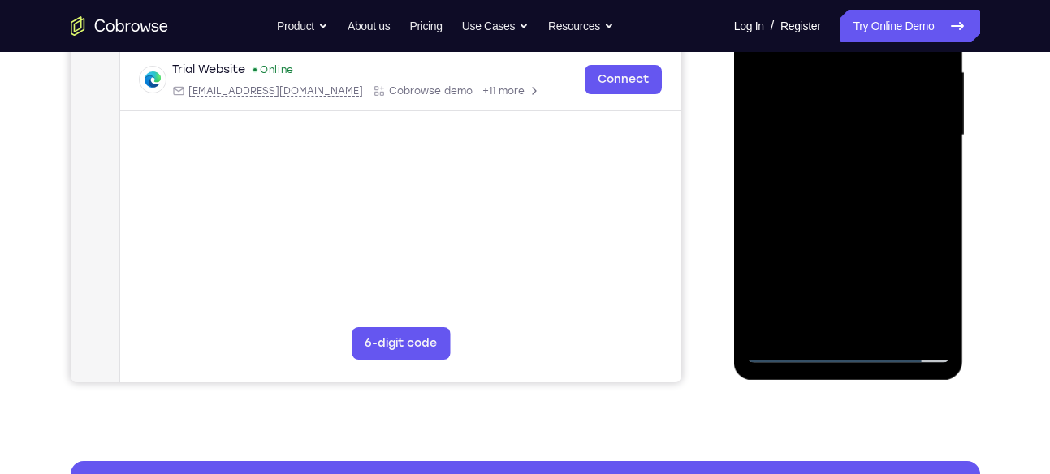
click at [890, 325] on div at bounding box center [848, 135] width 205 height 455
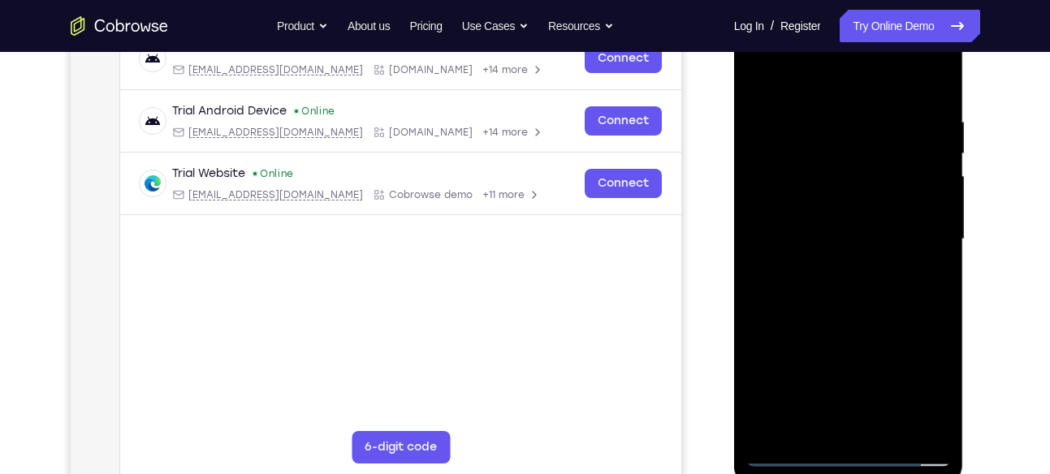
scroll to position [272, 0]
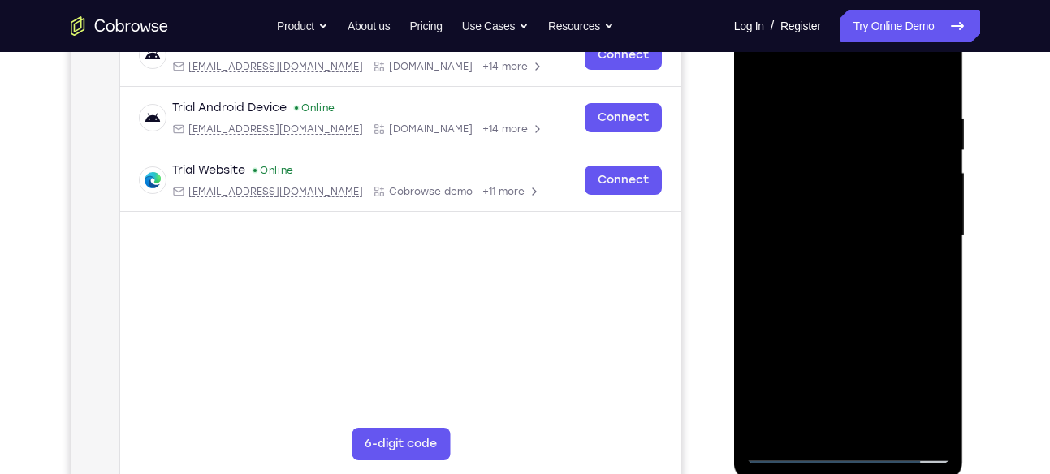
click at [864, 321] on div at bounding box center [848, 236] width 205 height 455
click at [886, 208] on div at bounding box center [848, 236] width 205 height 455
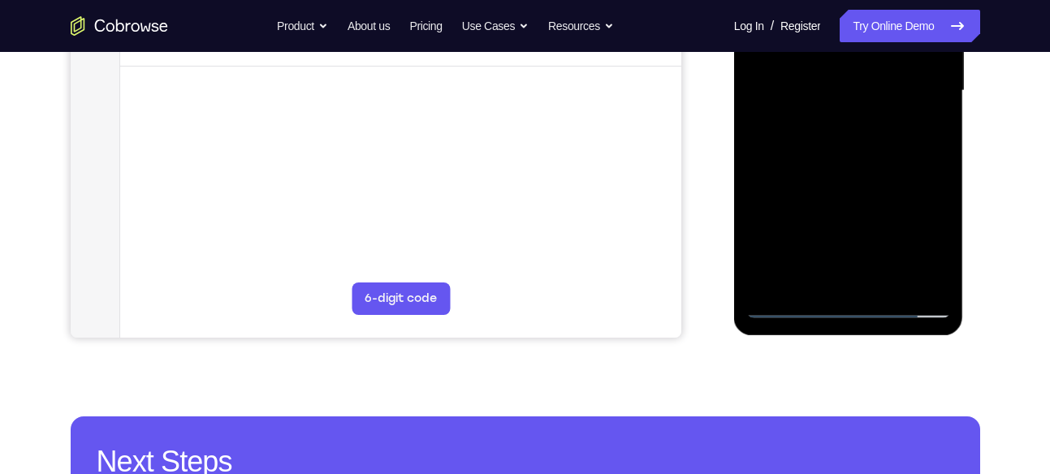
scroll to position [419, 0]
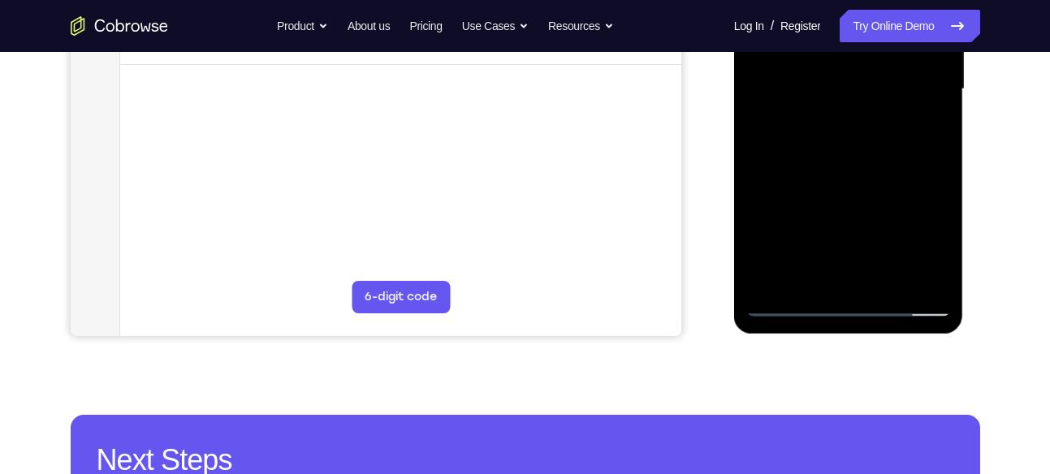
click at [809, 277] on div at bounding box center [848, 89] width 205 height 455
click at [917, 174] on div at bounding box center [848, 89] width 205 height 455
click at [920, 112] on div at bounding box center [848, 89] width 205 height 455
click at [849, 126] on div at bounding box center [848, 89] width 205 height 455
click at [929, 131] on div at bounding box center [848, 89] width 205 height 455
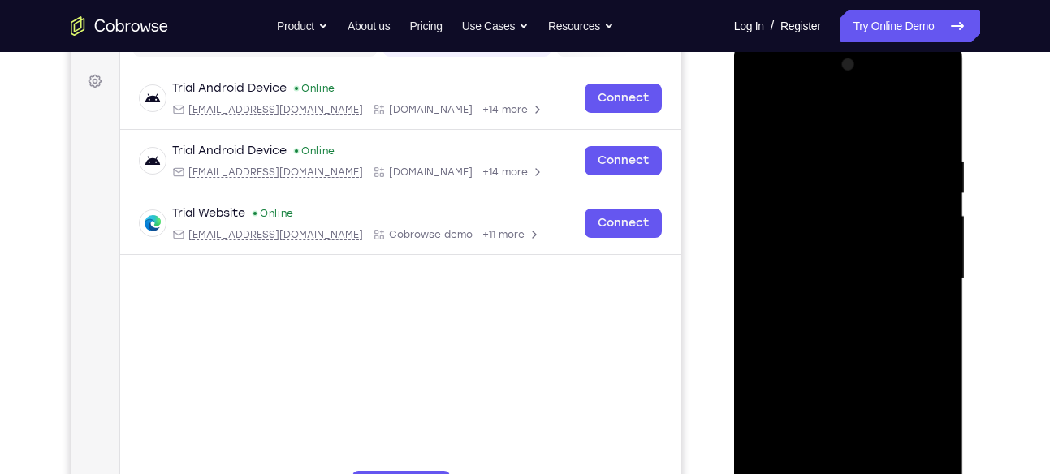
scroll to position [225, 0]
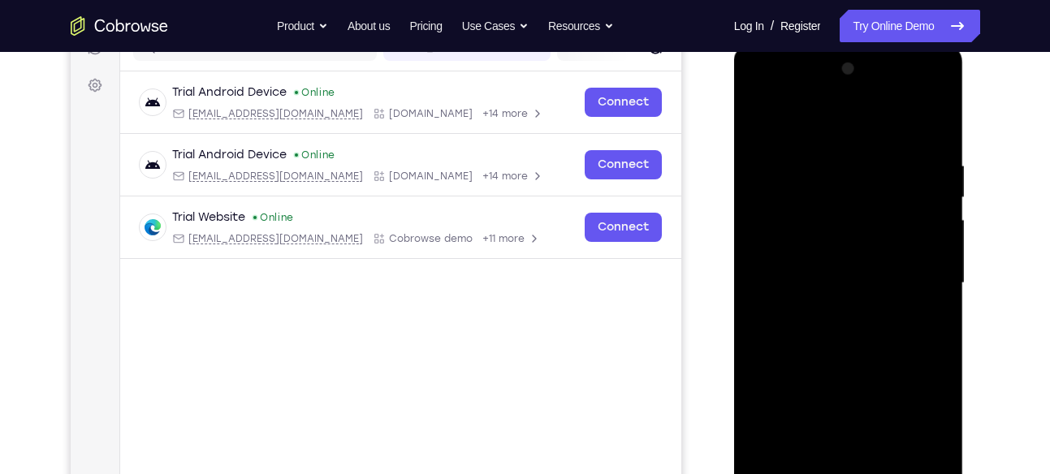
click at [758, 119] on div at bounding box center [848, 283] width 205 height 455
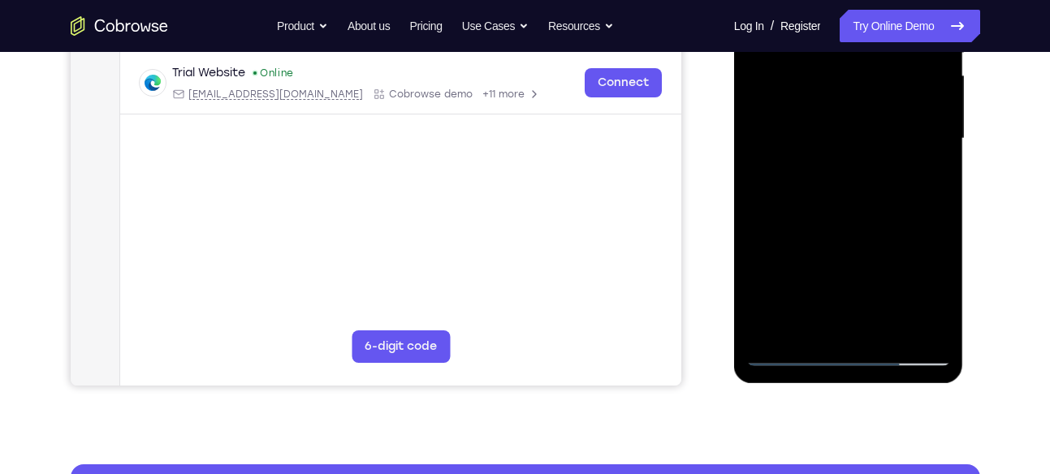
scroll to position [390, 0]
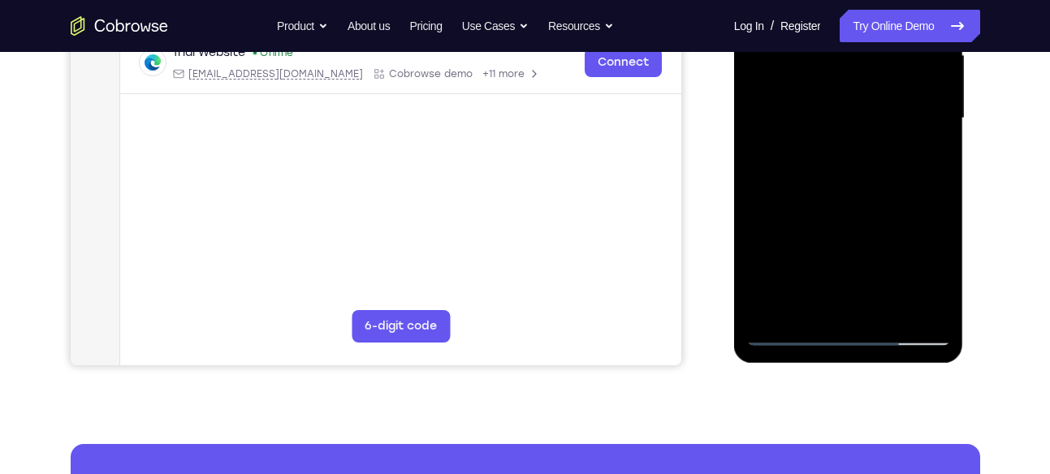
click at [787, 334] on div at bounding box center [848, 118] width 205 height 455
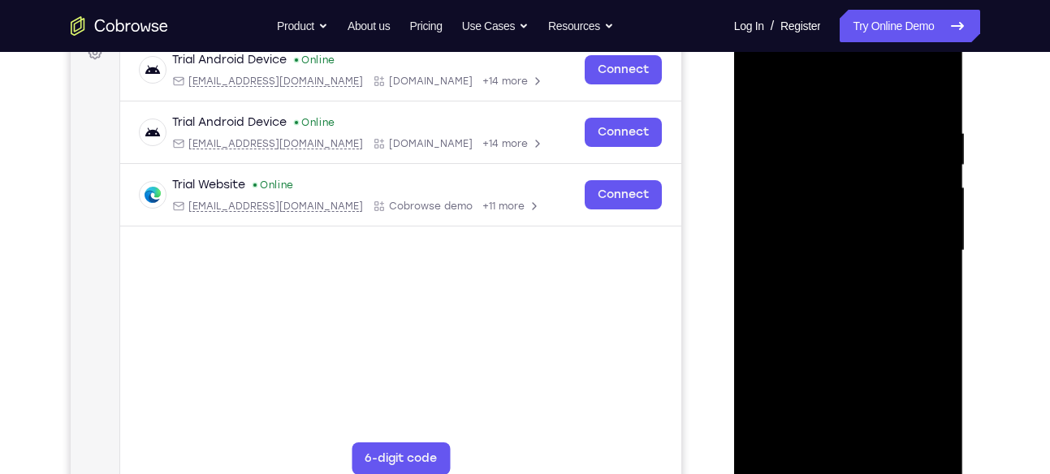
scroll to position [251, 0]
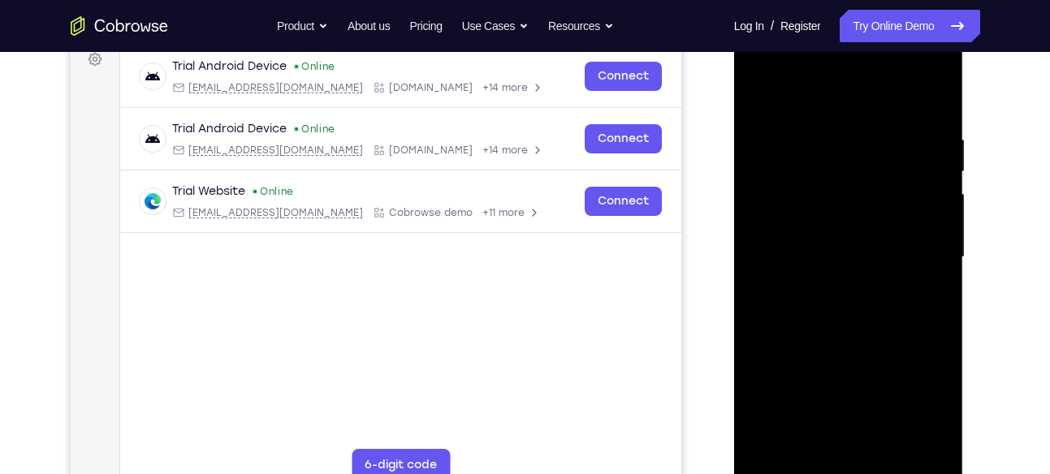
click at [761, 90] on div at bounding box center [848, 257] width 205 height 455
click at [761, 94] on div at bounding box center [848, 257] width 205 height 455
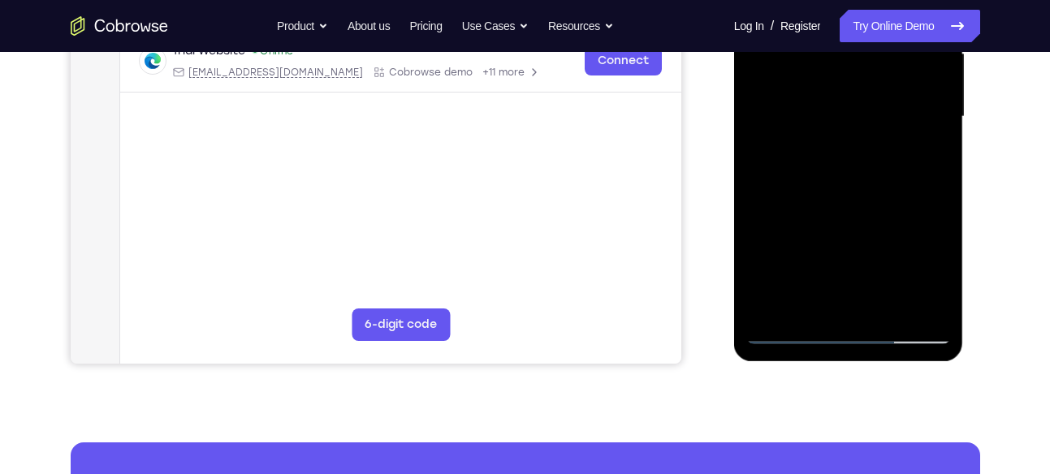
scroll to position [392, 0]
click at [923, 306] on div at bounding box center [848, 116] width 205 height 455
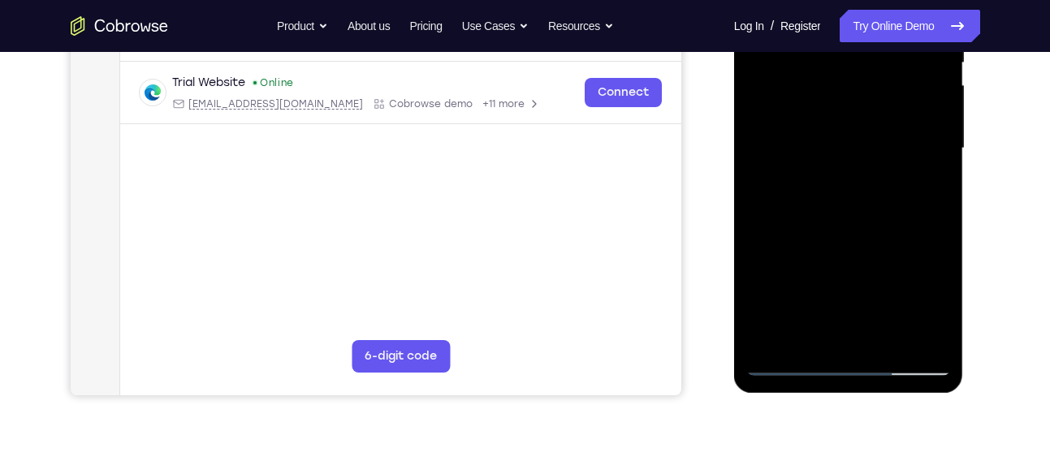
drag, startPoint x: 890, startPoint y: 245, endPoint x: 902, endPoint y: 164, distance: 82.0
click at [902, 164] on div at bounding box center [848, 148] width 205 height 455
drag, startPoint x: 881, startPoint y: 265, endPoint x: 911, endPoint y: 176, distance: 93.4
click at [911, 176] on div at bounding box center [848, 148] width 205 height 455
click at [850, 205] on div at bounding box center [848, 148] width 205 height 455
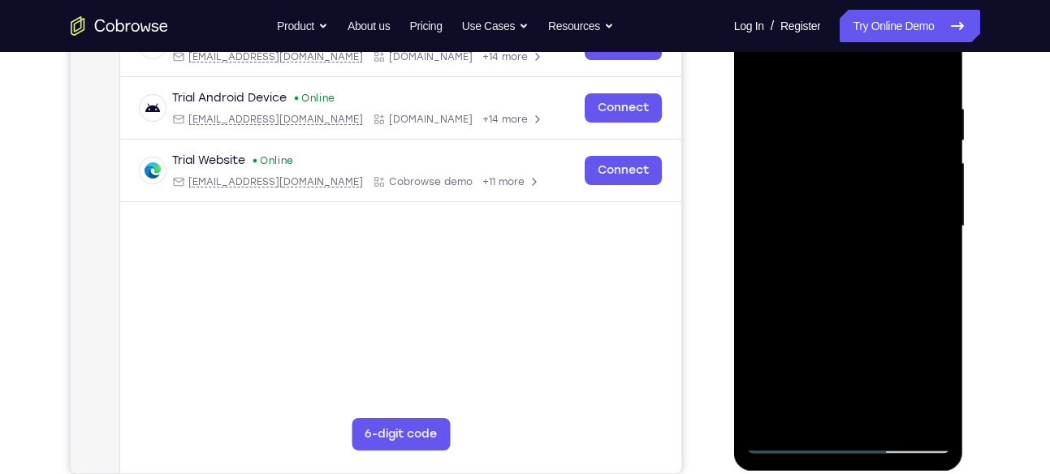
scroll to position [280, 0]
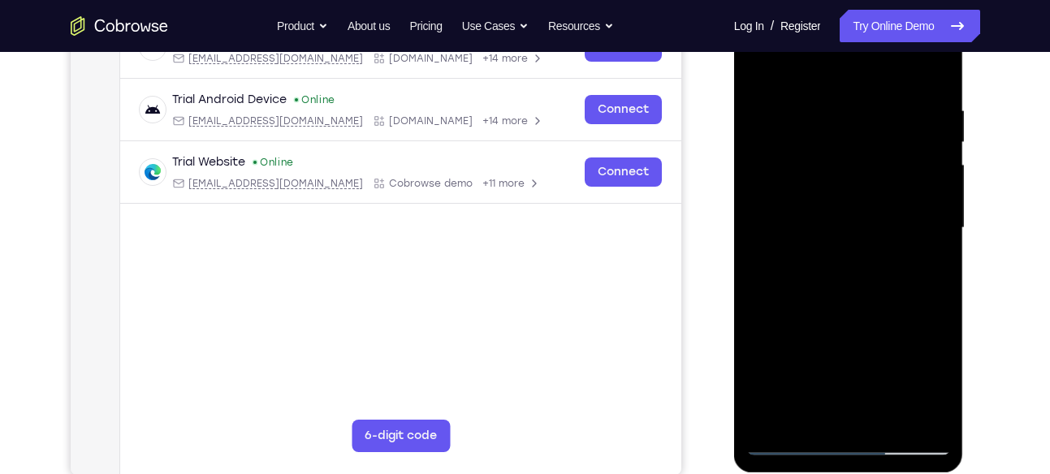
click at [938, 148] on div at bounding box center [848, 228] width 205 height 455
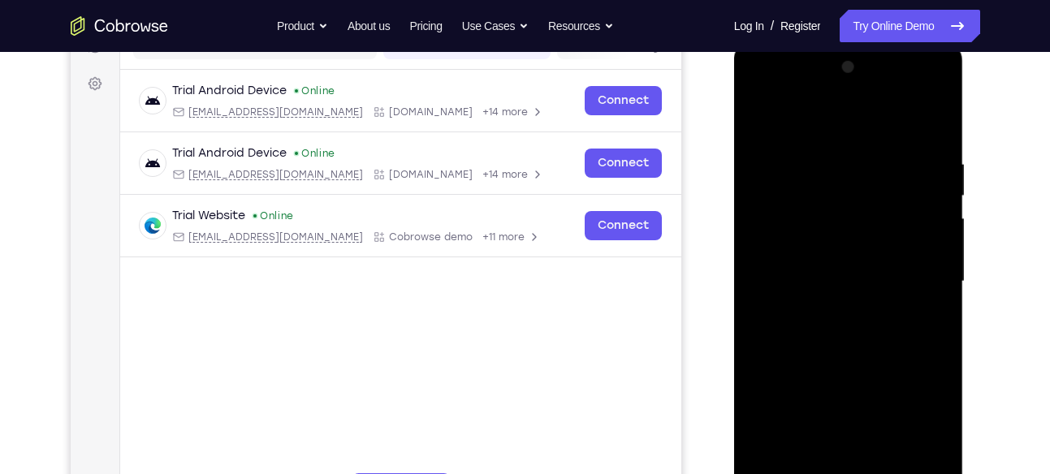
scroll to position [226, 0]
click at [757, 114] on div at bounding box center [848, 282] width 205 height 455
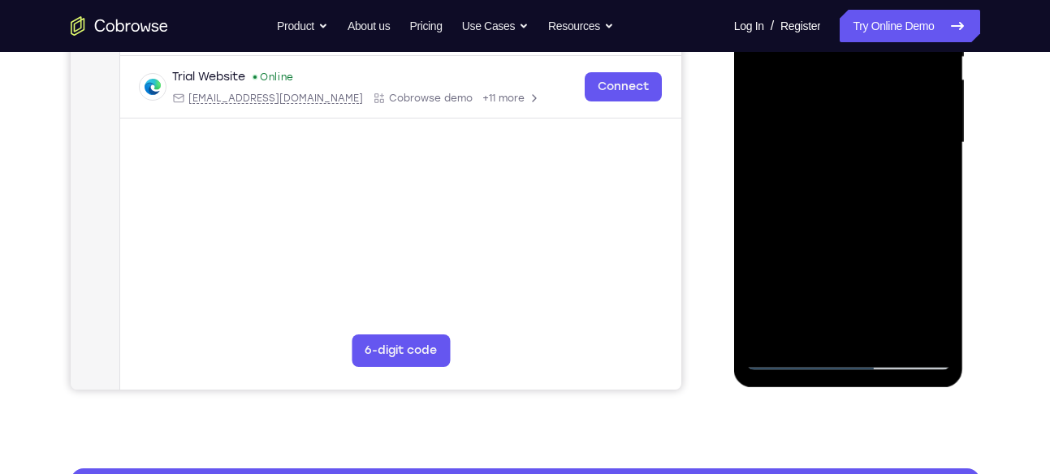
scroll to position [364, 0]
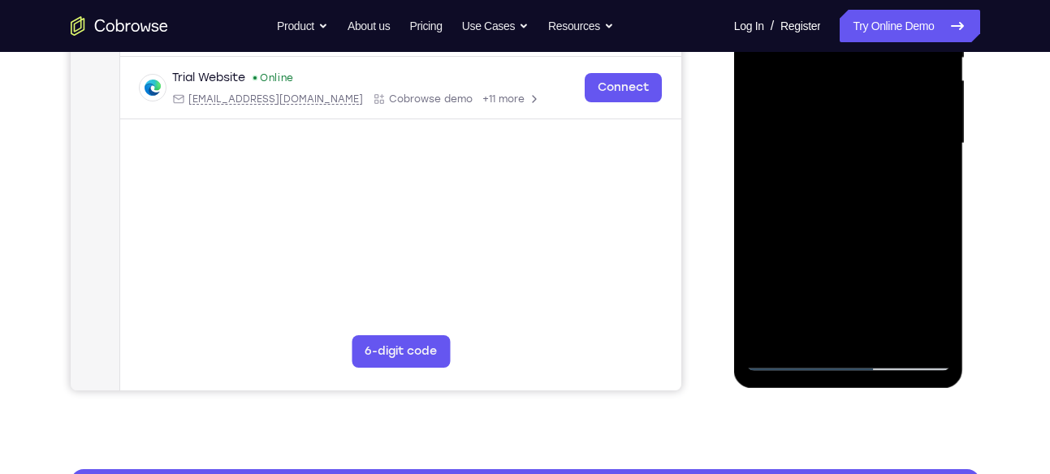
drag, startPoint x: 869, startPoint y: 263, endPoint x: 889, endPoint y: 189, distance: 76.6
click at [889, 189] on div at bounding box center [848, 143] width 205 height 455
click at [938, 135] on div at bounding box center [848, 143] width 205 height 455
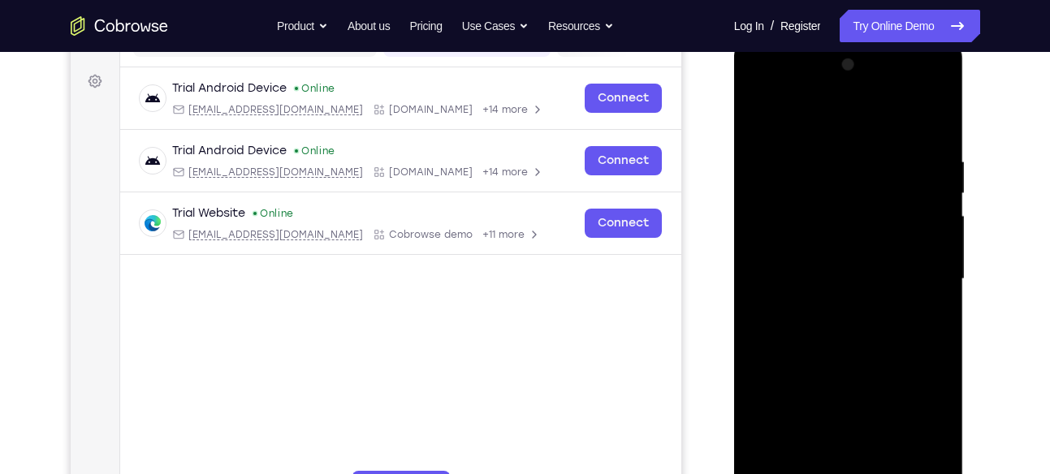
scroll to position [227, 0]
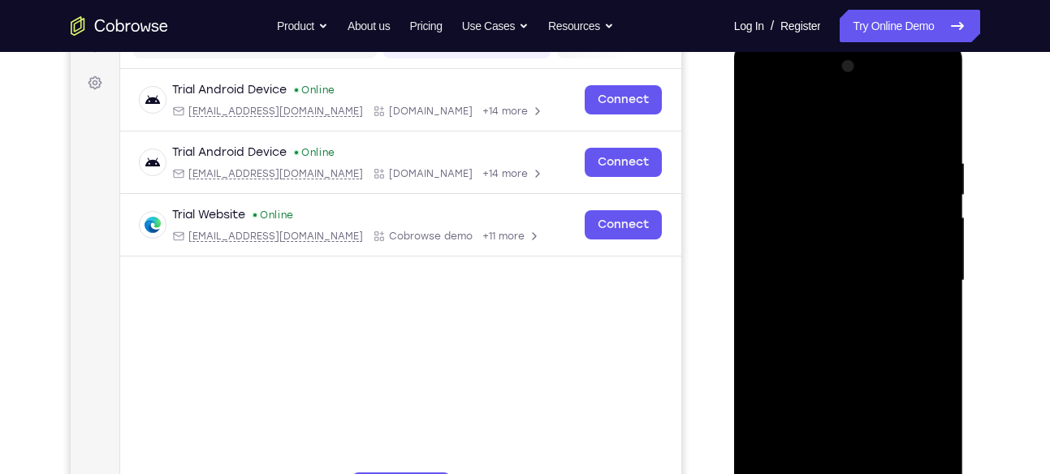
click at [937, 190] on div at bounding box center [848, 281] width 205 height 455
click at [762, 116] on div at bounding box center [848, 281] width 205 height 455
drag, startPoint x: 848, startPoint y: 230, endPoint x: 886, endPoint y: 93, distance: 142.2
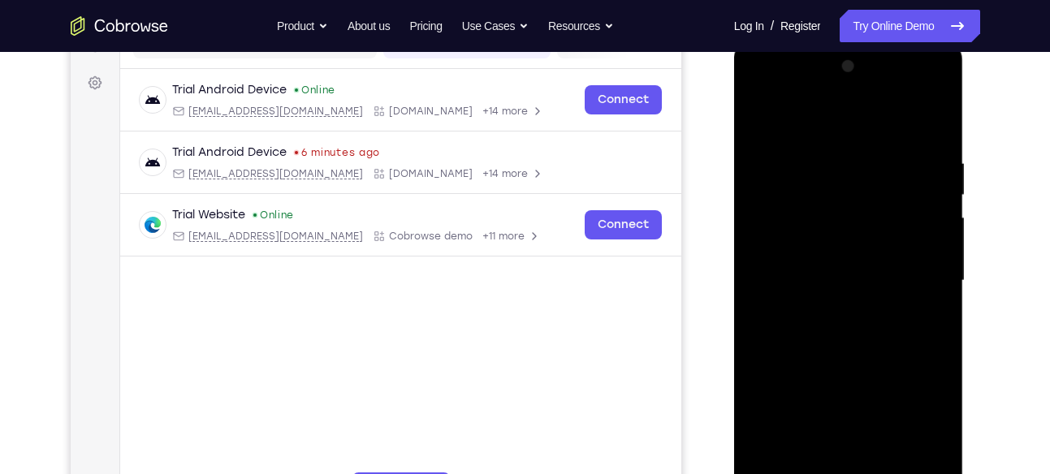
click at [885, 97] on div at bounding box center [848, 281] width 205 height 455
click at [891, 277] on div at bounding box center [848, 281] width 205 height 455
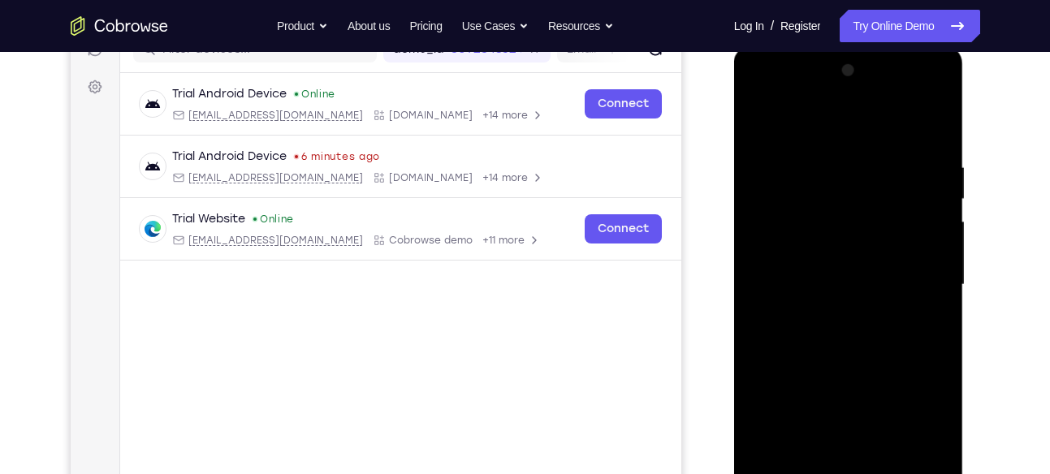
click at [938, 204] on div at bounding box center [848, 285] width 205 height 455
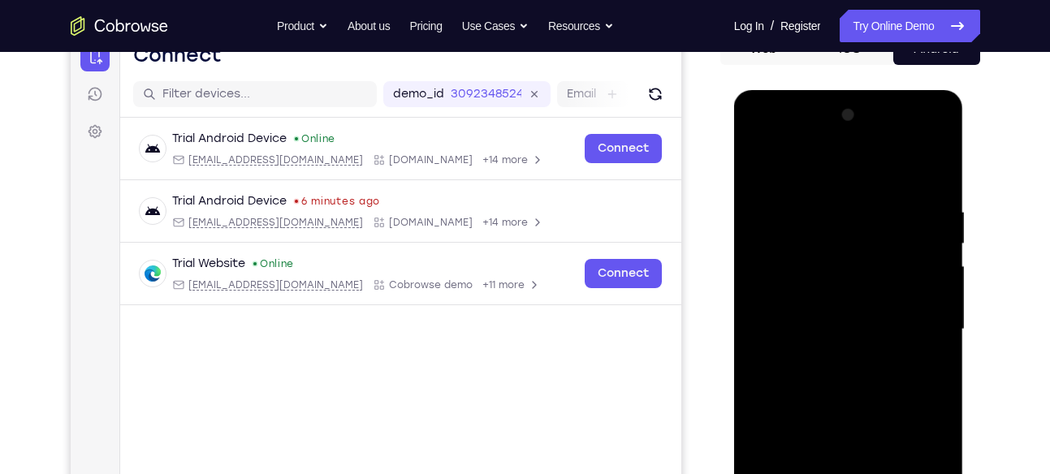
drag, startPoint x: 902, startPoint y: 205, endPoint x: 877, endPoint y: 287, distance: 85.8
click at [877, 287] on div at bounding box center [848, 329] width 205 height 455
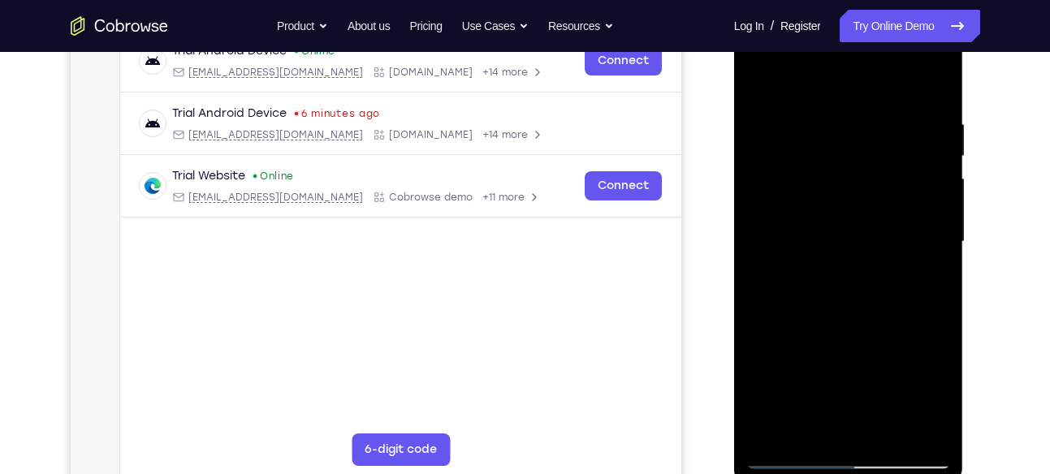
scroll to position [267, 0]
click at [941, 235] on div at bounding box center [848, 241] width 205 height 455
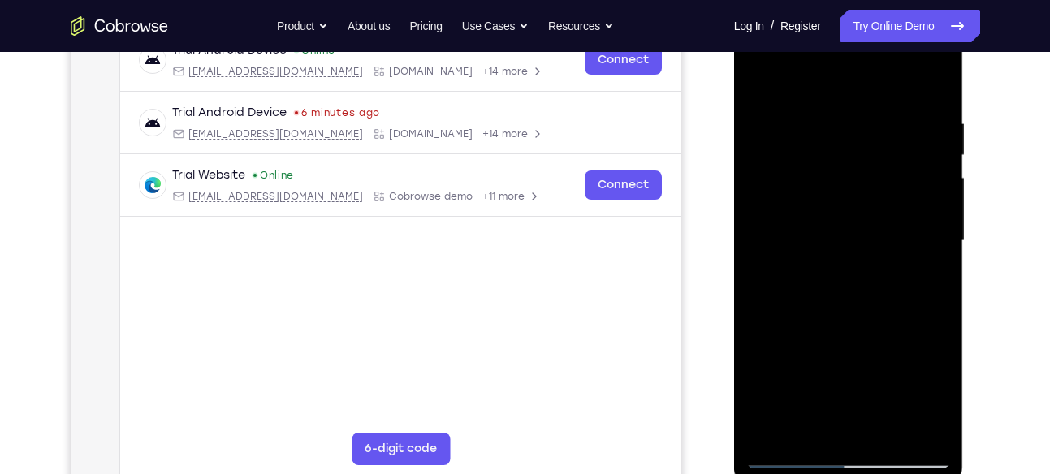
click at [941, 235] on div at bounding box center [848, 241] width 205 height 455
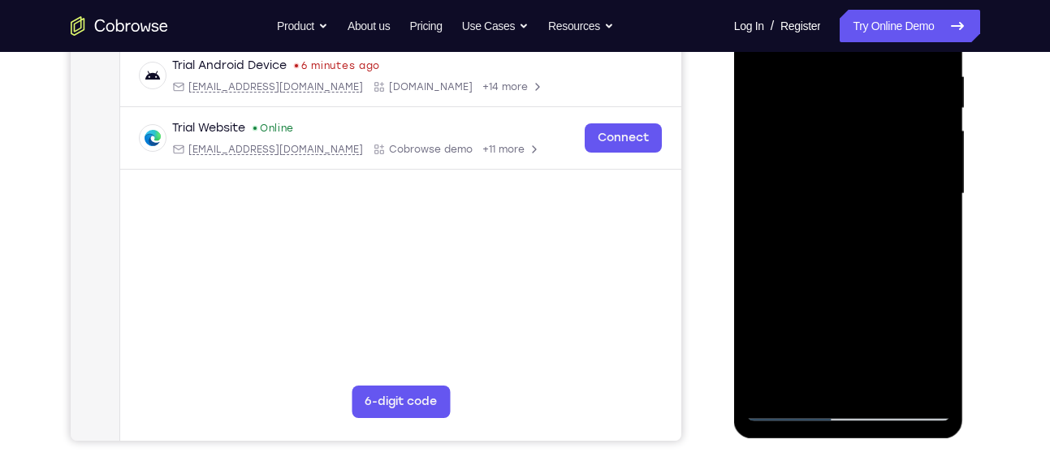
scroll to position [322, 0]
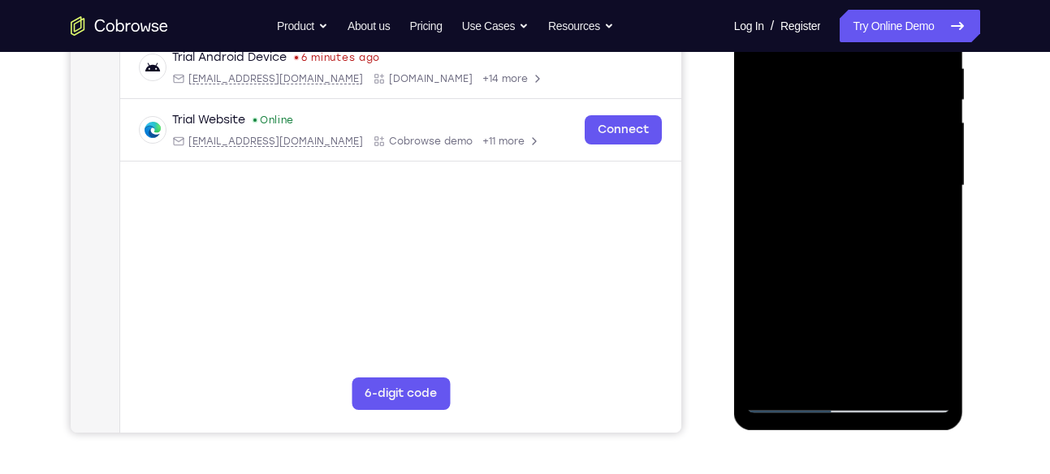
click at [756, 183] on div at bounding box center [848, 186] width 205 height 455
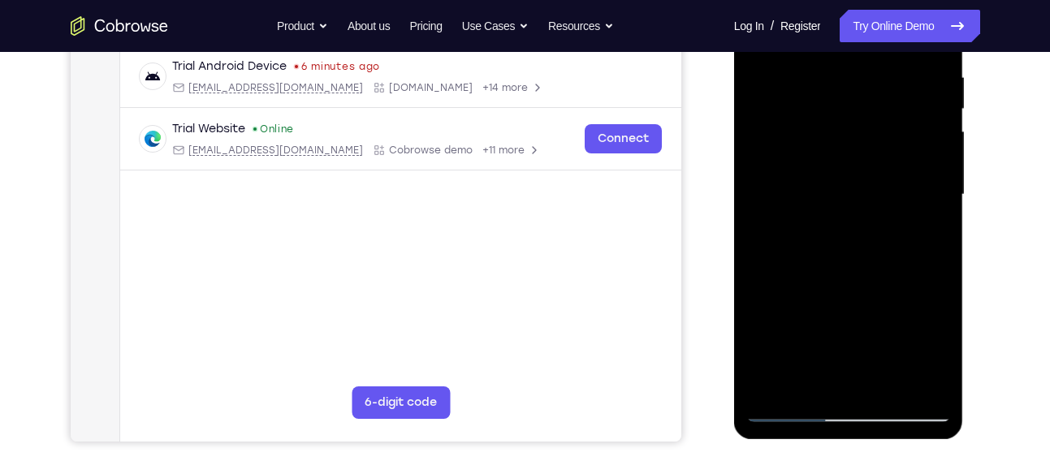
scroll to position [313, 0]
click at [938, 191] on div at bounding box center [848, 195] width 205 height 455
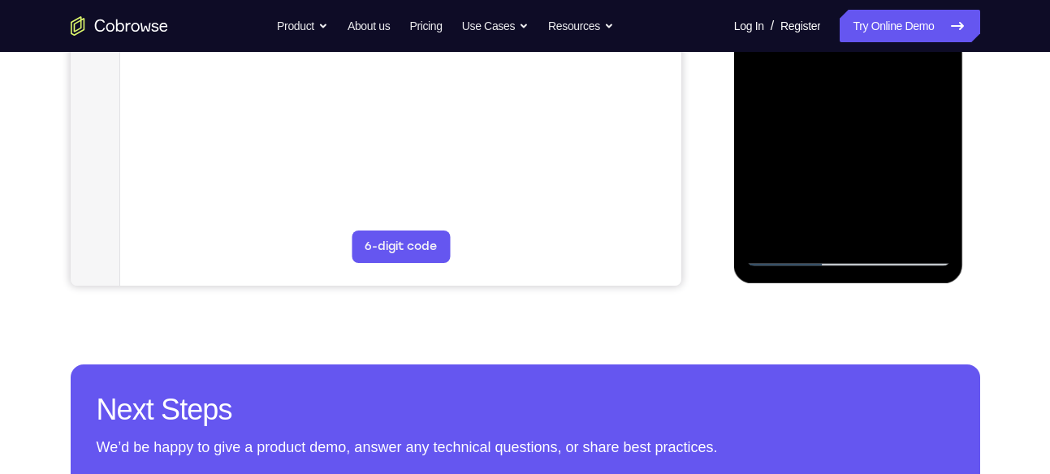
scroll to position [470, 0]
click at [770, 228] on div at bounding box center [848, 38] width 205 height 455
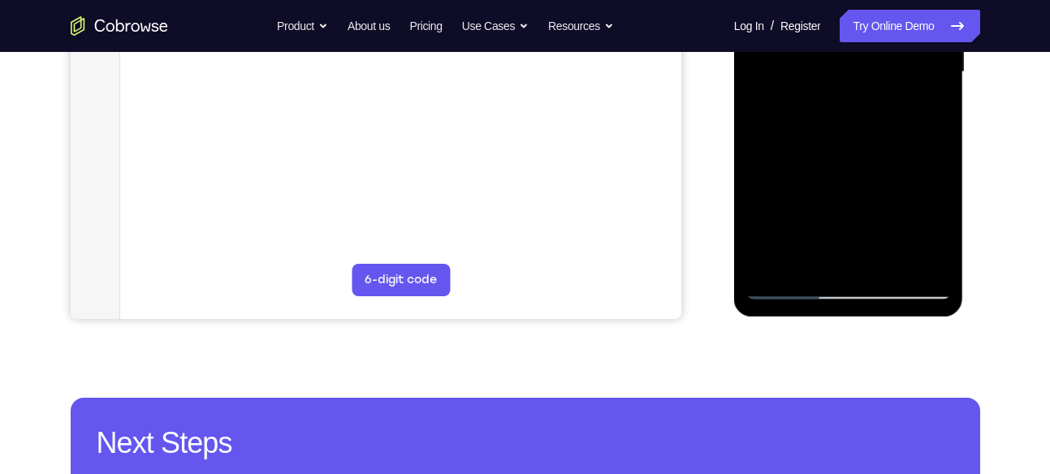
scroll to position [437, 0]
click at [926, 256] on div at bounding box center [848, 71] width 205 height 455
drag, startPoint x: 890, startPoint y: 185, endPoint x: 880, endPoint y: 23, distance: 162.7
click at [880, 23] on div at bounding box center [848, 71] width 205 height 455
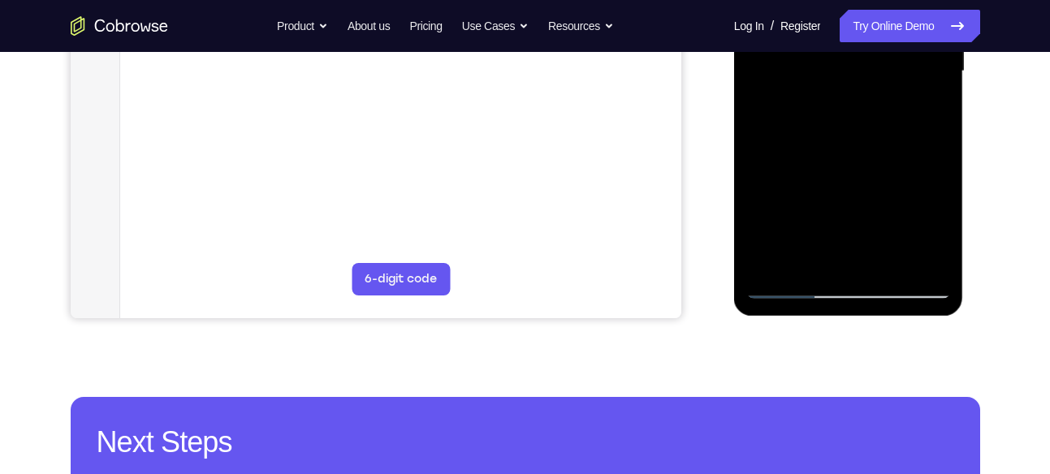
click at [913, 108] on div at bounding box center [848, 71] width 205 height 455
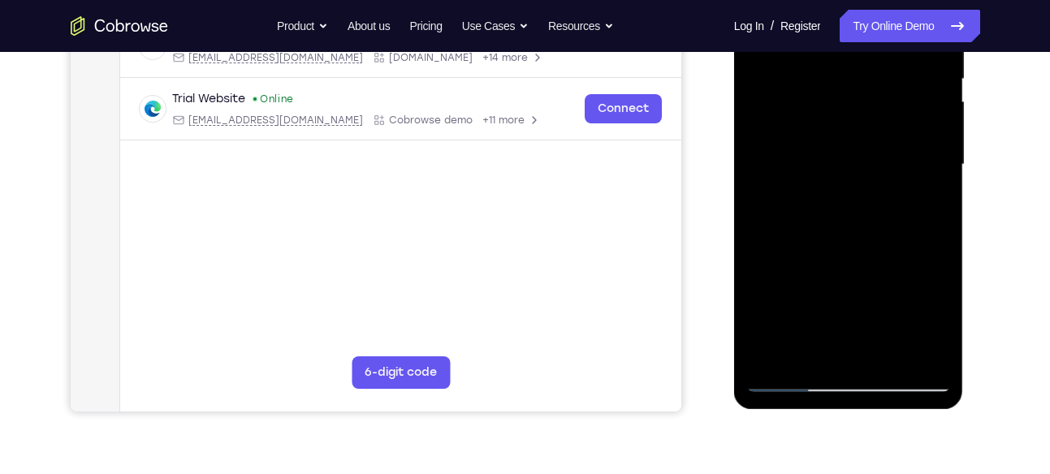
scroll to position [343, 0]
click at [942, 89] on div at bounding box center [848, 165] width 205 height 455
click at [938, 84] on div at bounding box center [848, 165] width 205 height 455
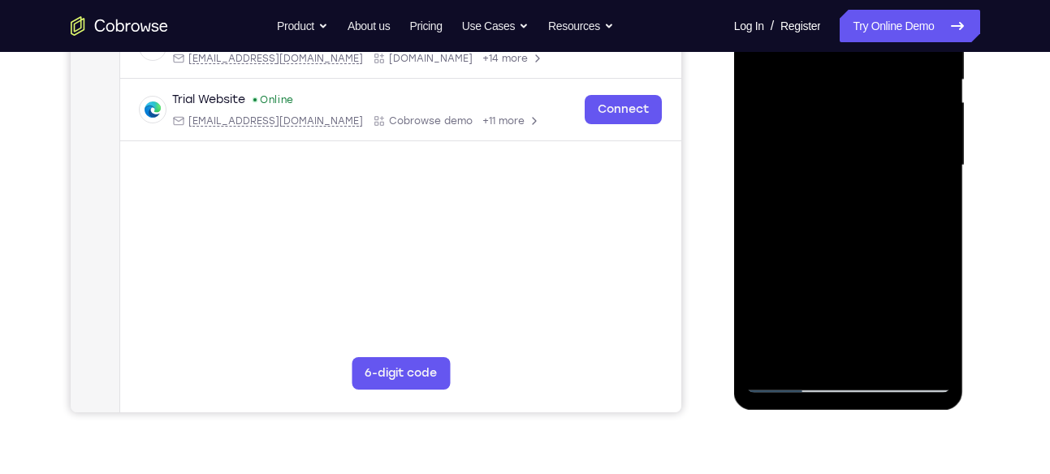
click at [938, 84] on div at bounding box center [848, 165] width 205 height 455
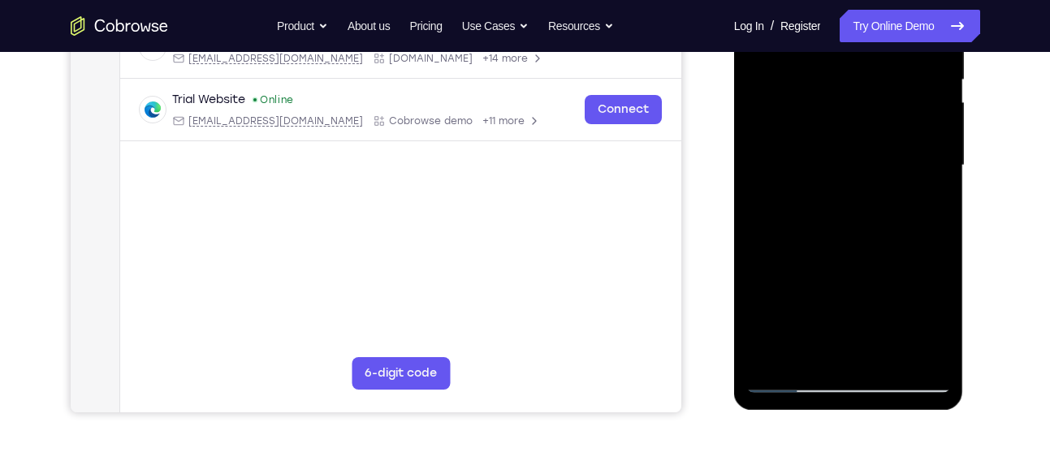
click at [940, 86] on div at bounding box center [848, 165] width 205 height 455
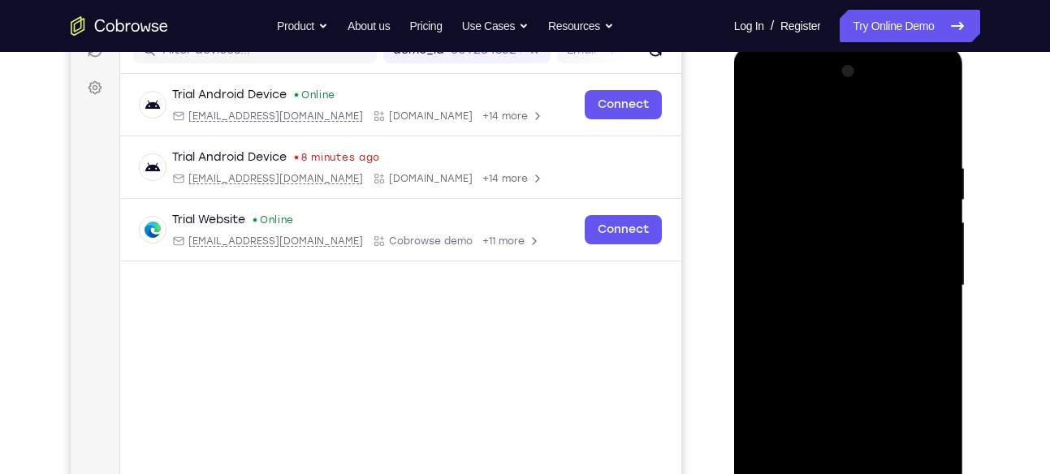
scroll to position [221, 0]
click at [760, 122] on div at bounding box center [848, 287] width 205 height 455
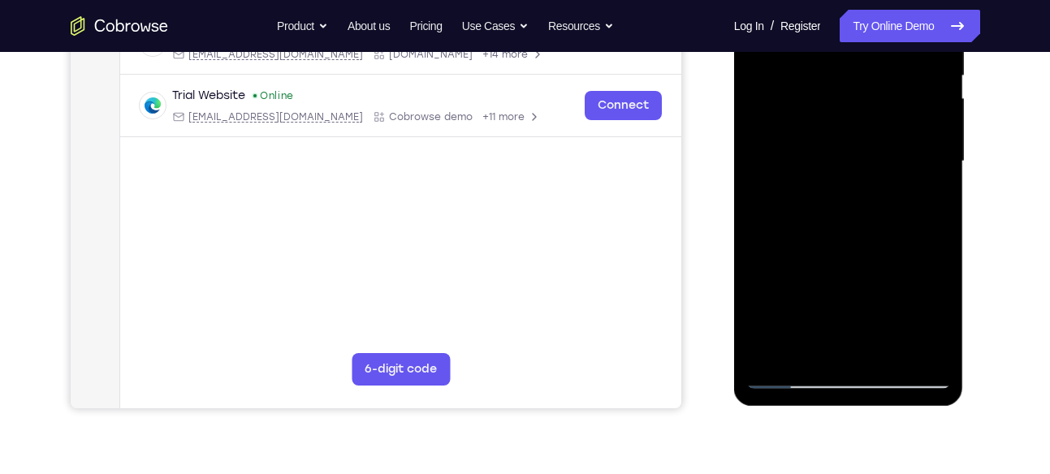
scroll to position [346, 0]
click at [830, 77] on div at bounding box center [848, 162] width 205 height 455
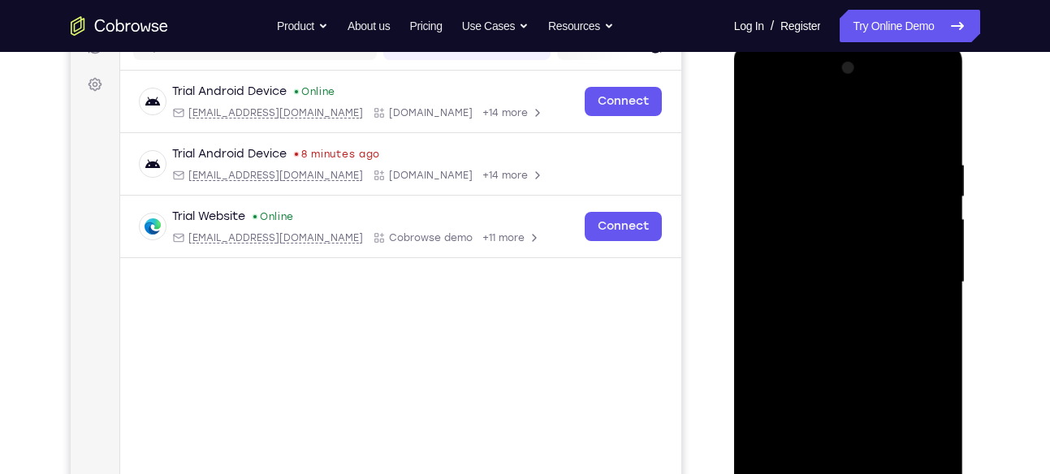
scroll to position [224, 0]
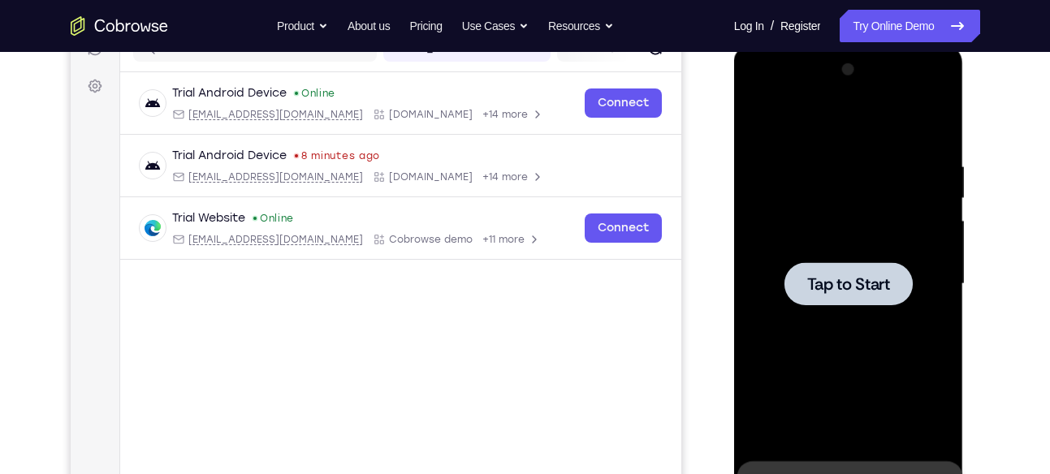
click at [858, 225] on div at bounding box center [848, 284] width 205 height 455
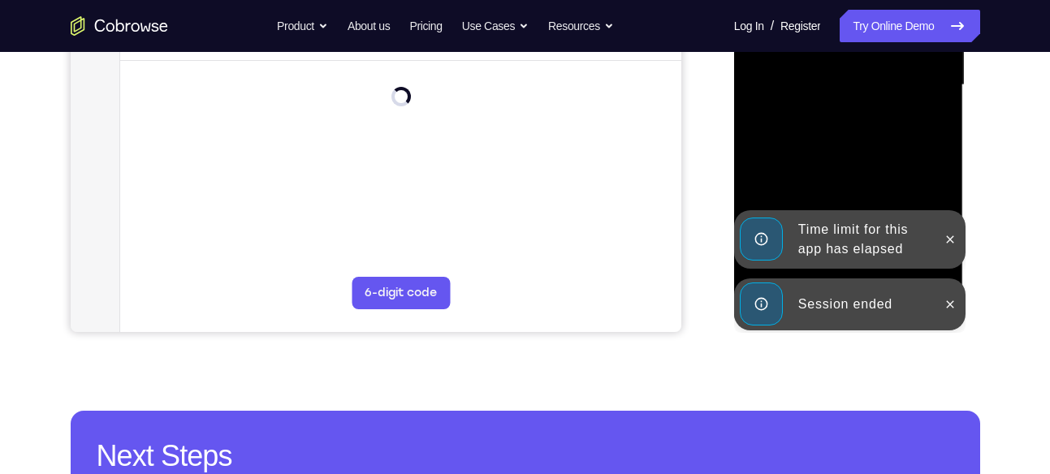
scroll to position [425, 0]
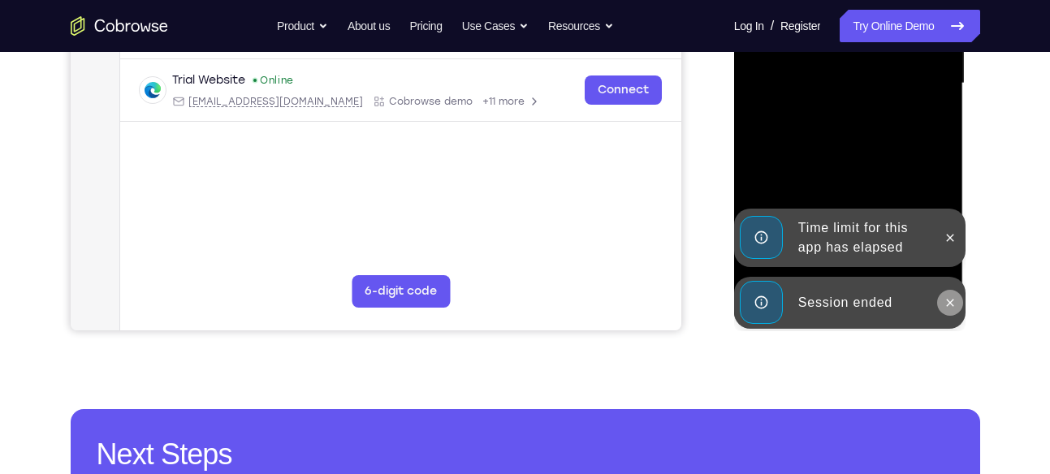
click at [949, 300] on icon at bounding box center [949, 302] width 13 height 13
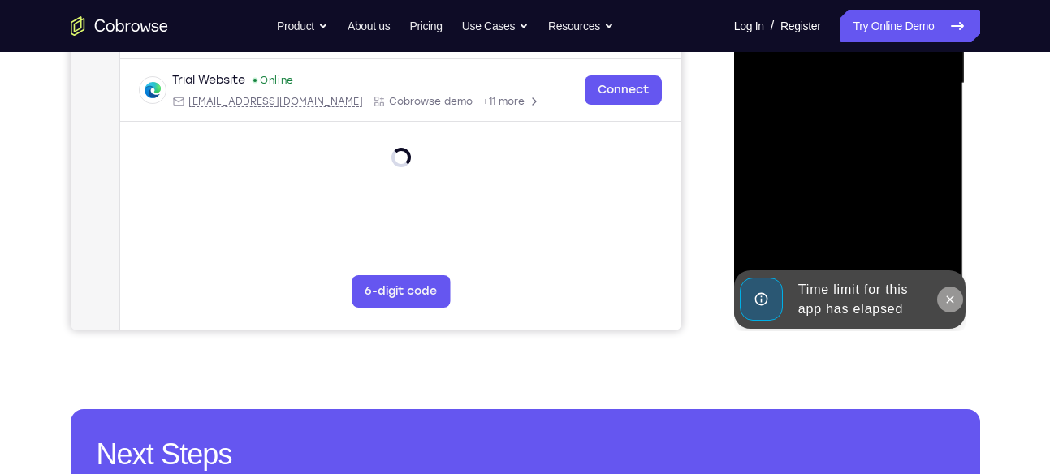
click at [948, 295] on icon at bounding box center [949, 299] width 13 height 13
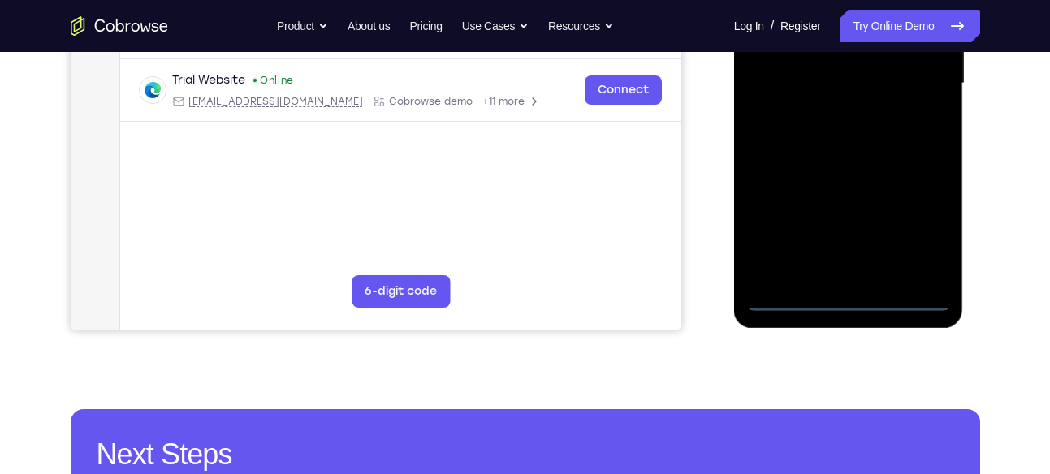
click at [847, 297] on div at bounding box center [848, 83] width 205 height 455
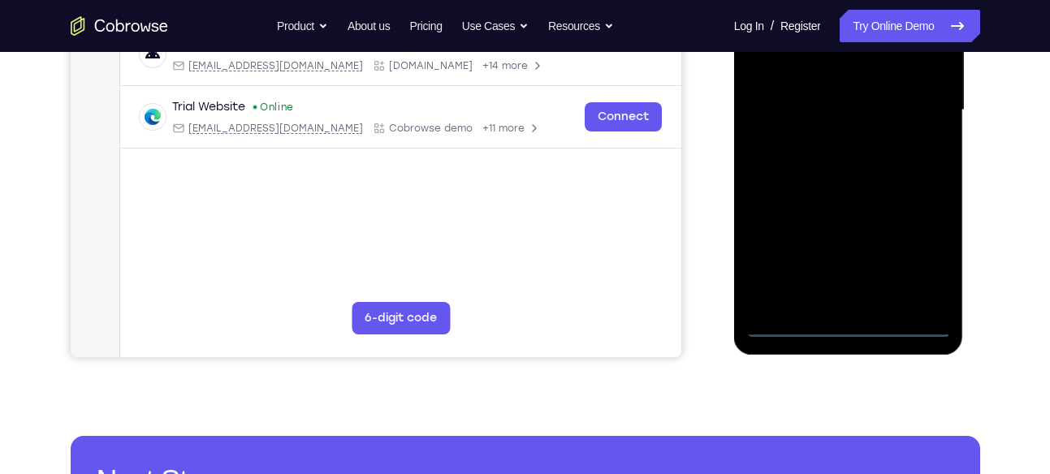
click at [915, 256] on div at bounding box center [848, 110] width 205 height 455
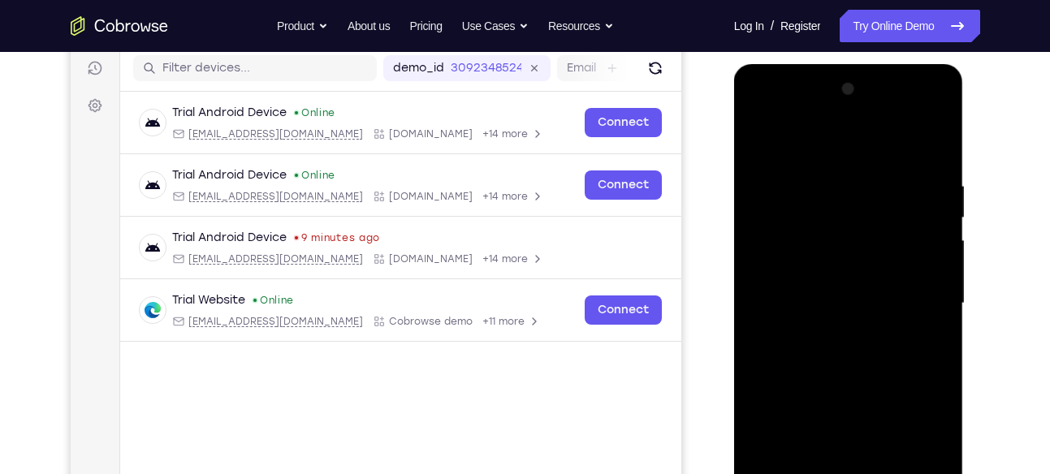
scroll to position [200, 0]
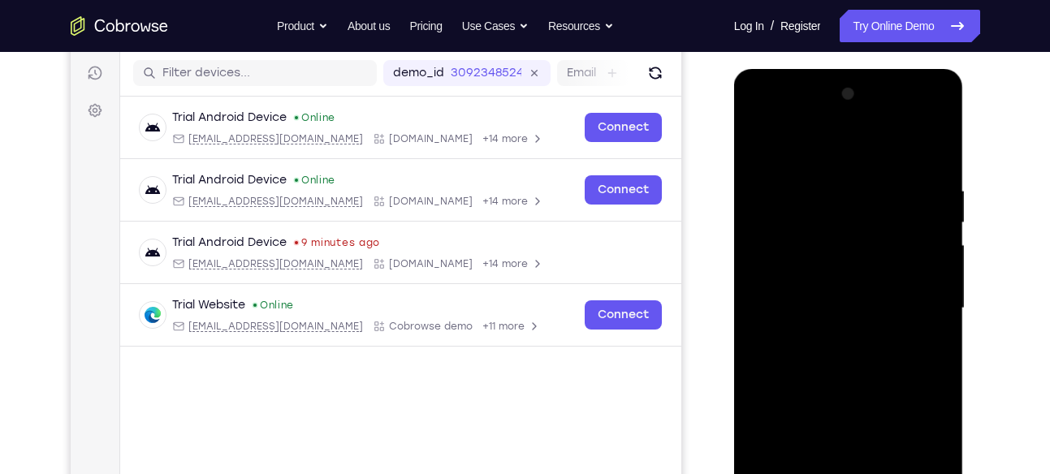
click at [756, 115] on div at bounding box center [848, 308] width 205 height 455
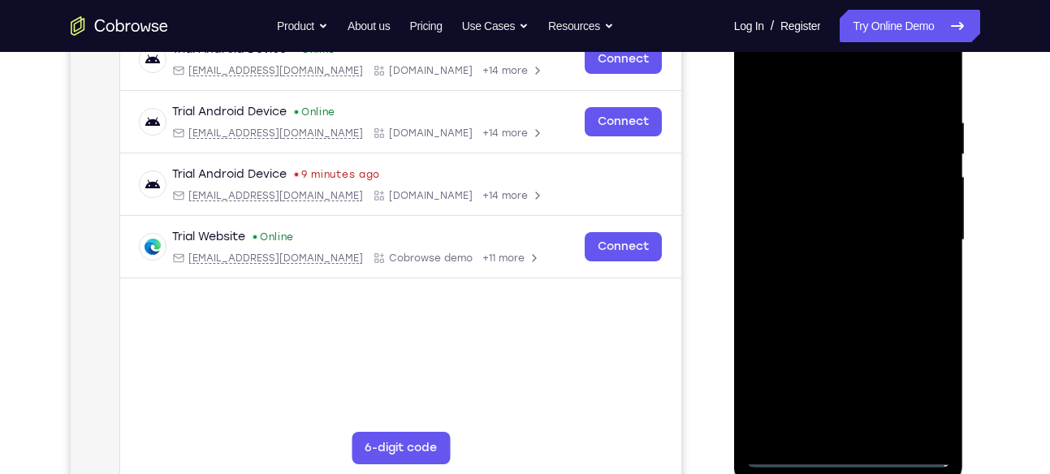
scroll to position [269, 0]
click at [921, 230] on div at bounding box center [848, 239] width 205 height 455
click at [834, 268] on div at bounding box center [848, 239] width 205 height 455
click at [851, 224] on div at bounding box center [848, 239] width 205 height 455
click at [872, 209] on div at bounding box center [848, 239] width 205 height 455
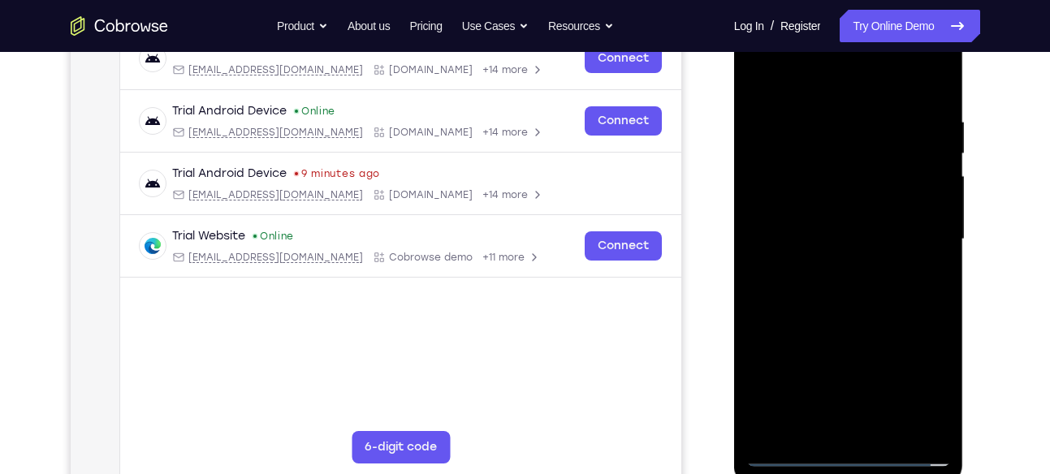
click at [856, 231] on div at bounding box center [848, 239] width 205 height 455
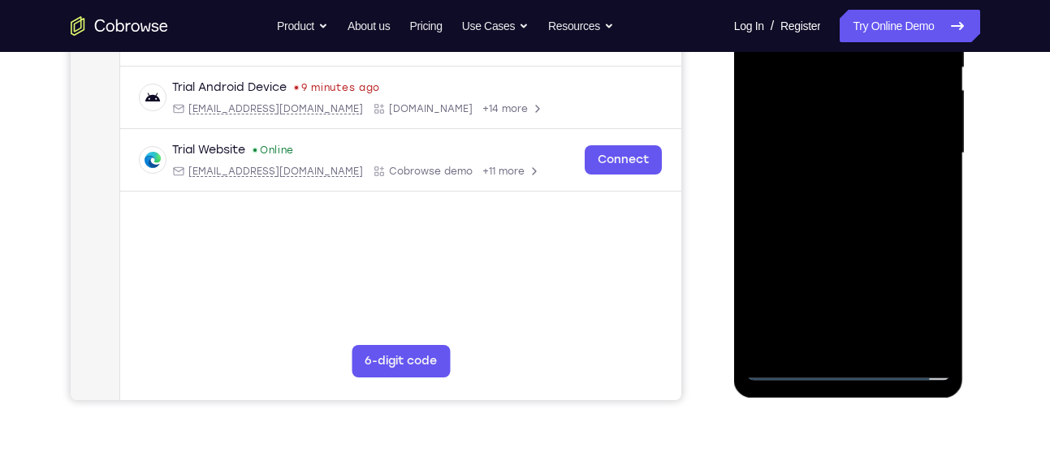
scroll to position [364, 0]
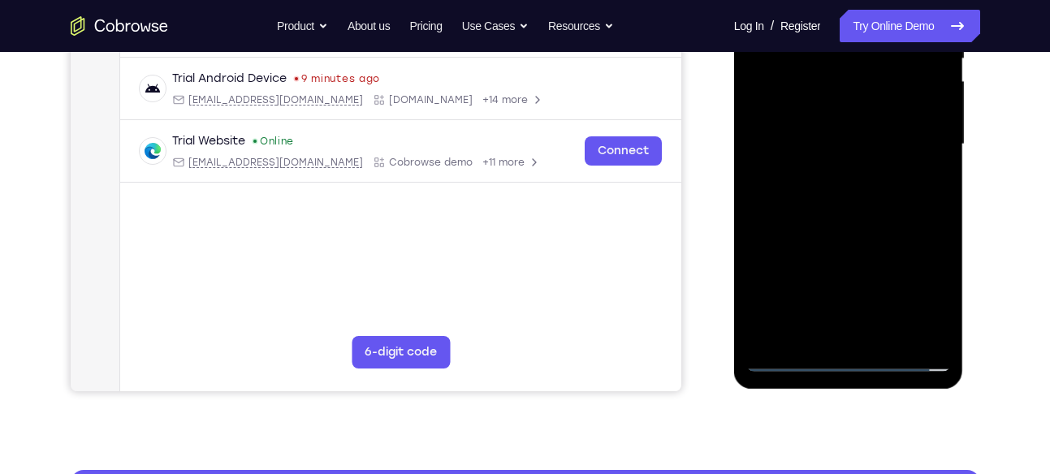
click at [873, 196] on div at bounding box center [848, 144] width 205 height 455
click at [890, 193] on div at bounding box center [848, 144] width 205 height 455
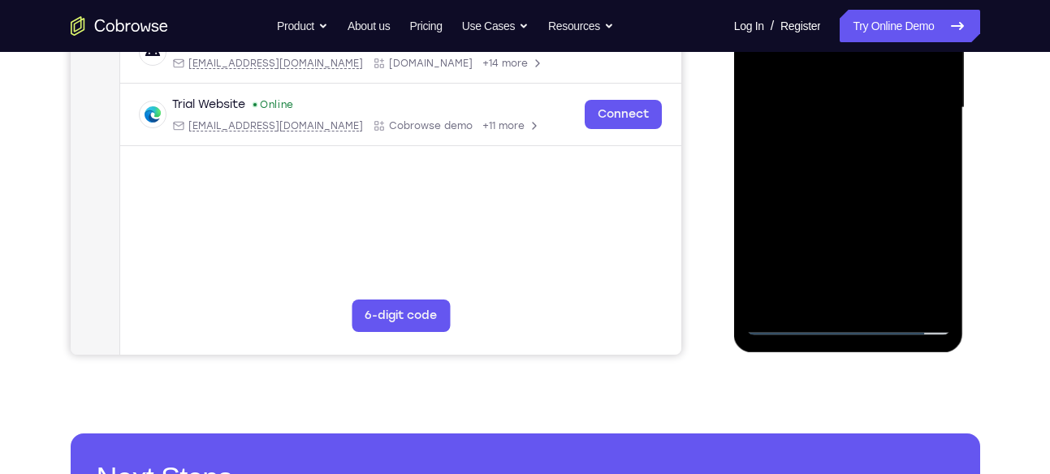
scroll to position [401, 0]
click at [869, 186] on div at bounding box center [848, 107] width 205 height 455
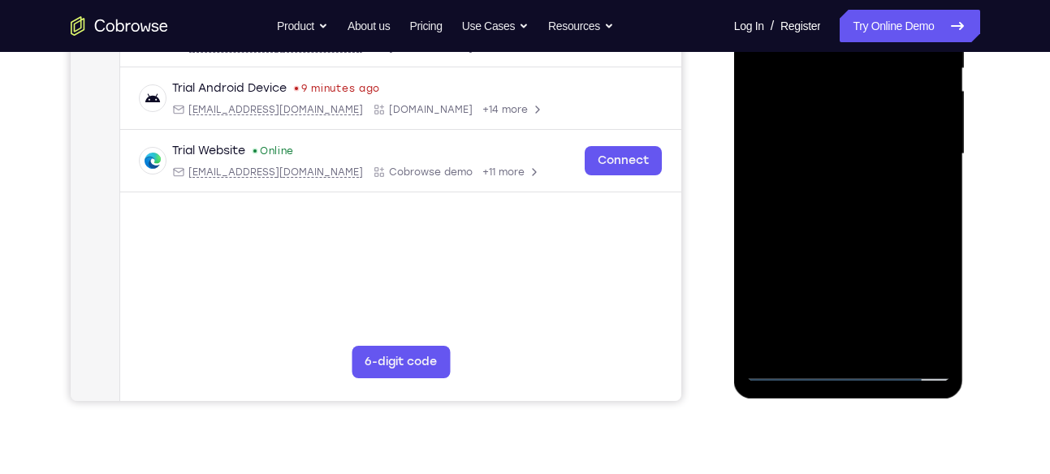
scroll to position [355, 0]
click at [921, 345] on div at bounding box center [848, 153] width 205 height 455
click at [832, 154] on div at bounding box center [848, 153] width 205 height 455
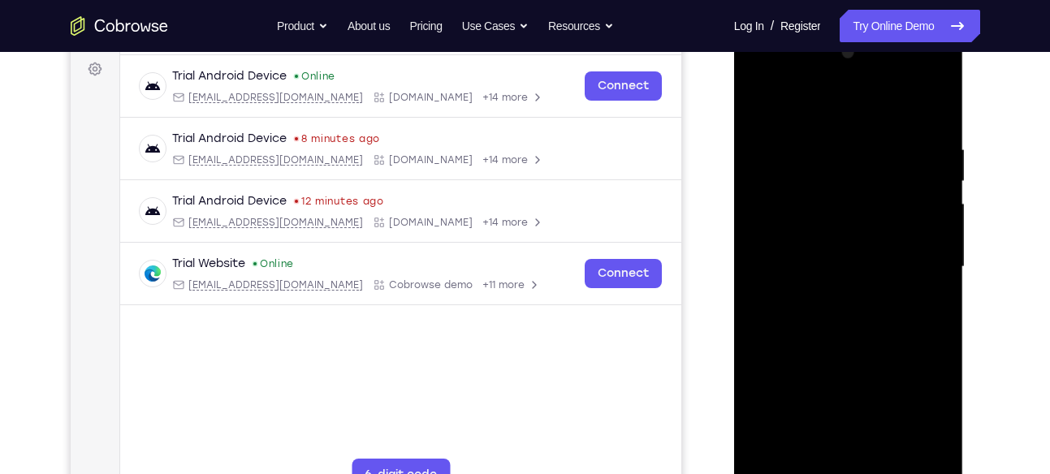
scroll to position [240, 0]
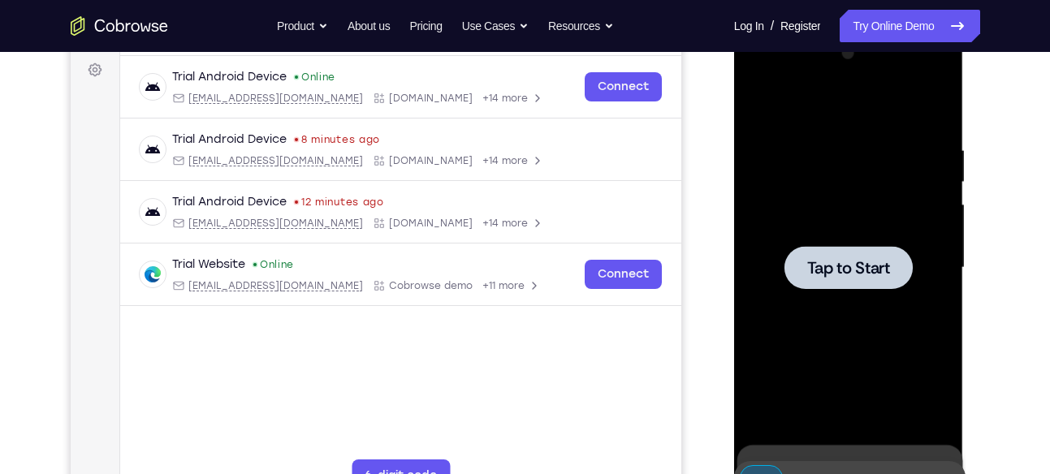
click at [886, 260] on span "Tap to Start" at bounding box center [848, 268] width 83 height 16
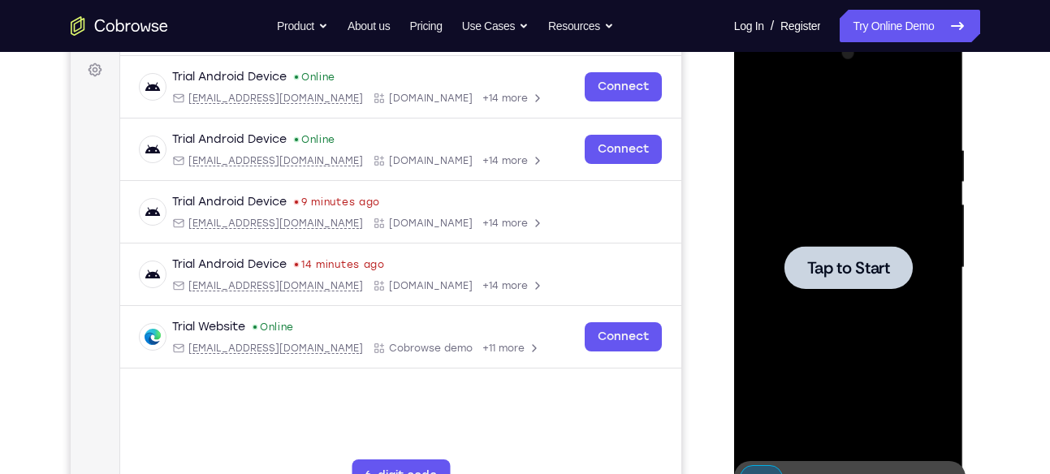
click at [827, 228] on div at bounding box center [848, 268] width 205 height 455
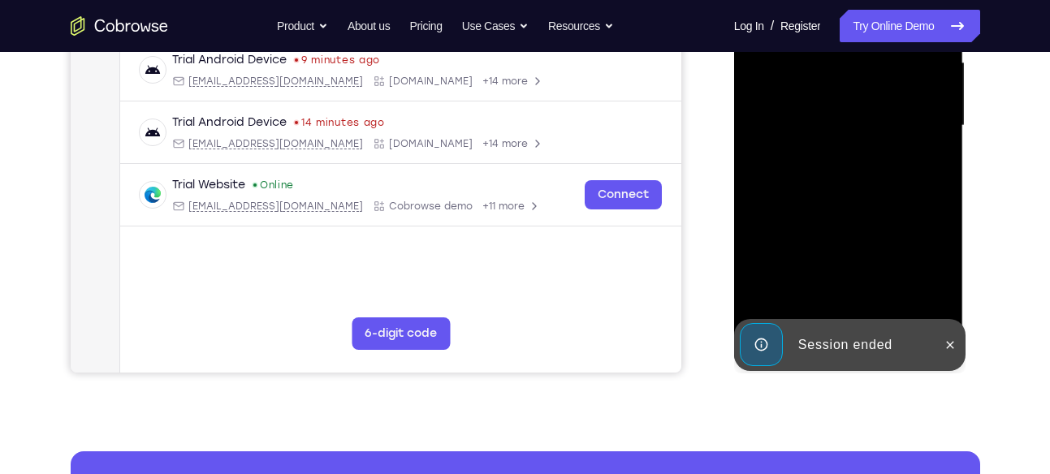
scroll to position [399, 0]
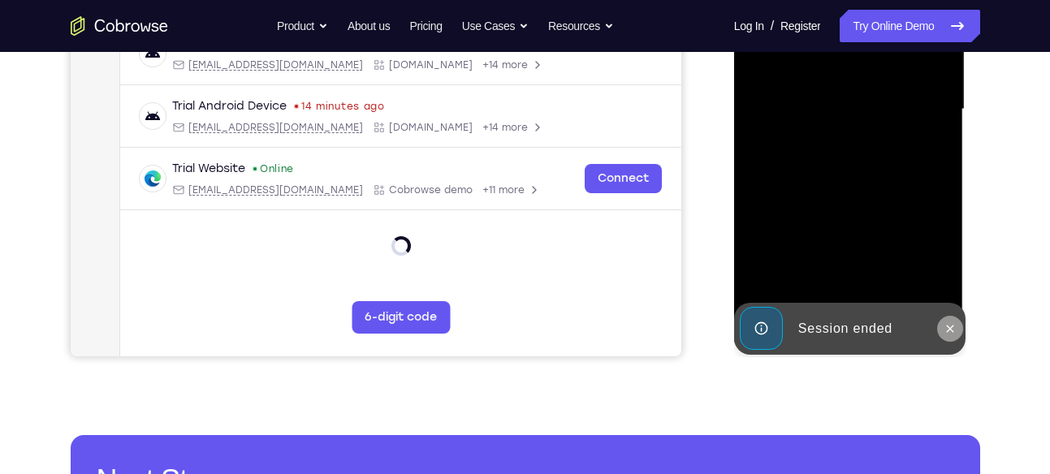
click at [949, 322] on icon at bounding box center [949, 328] width 13 height 13
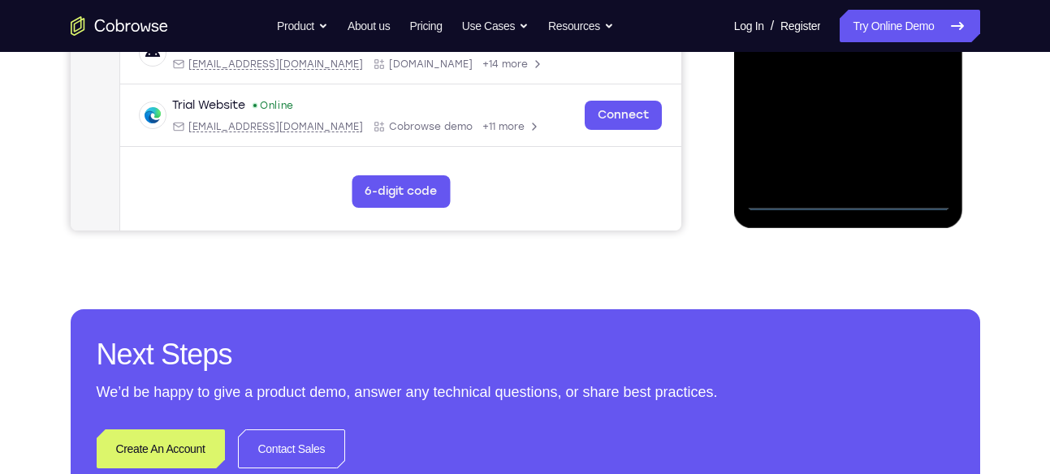
scroll to position [534, 0]
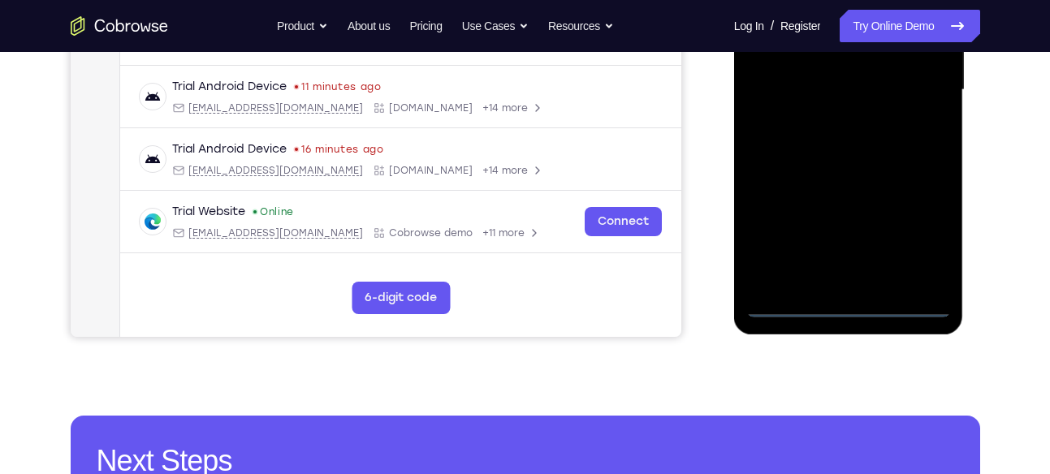
scroll to position [415, 0]
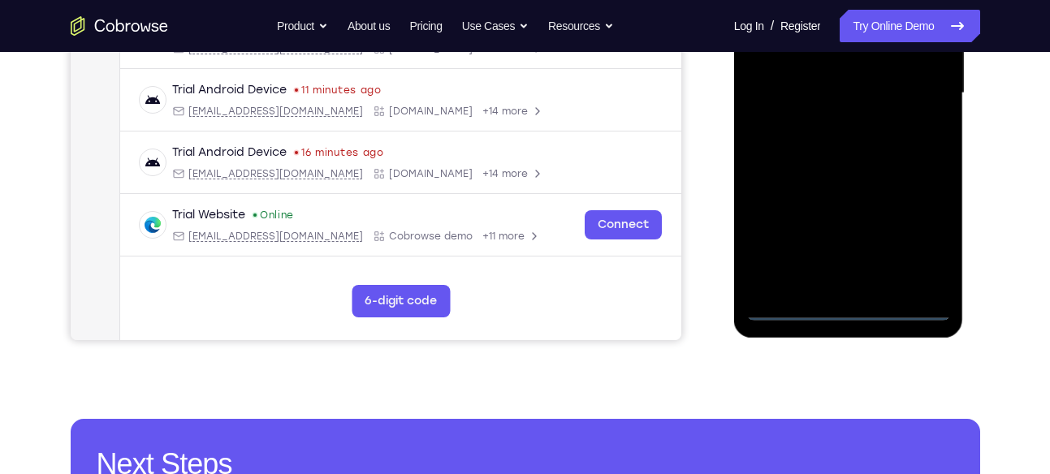
click at [917, 235] on div at bounding box center [848, 93] width 205 height 455
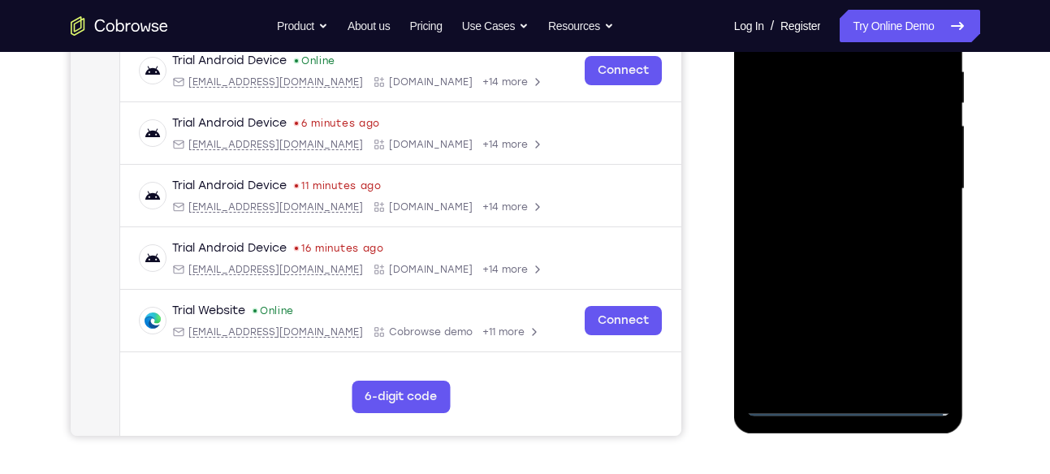
scroll to position [242, 0]
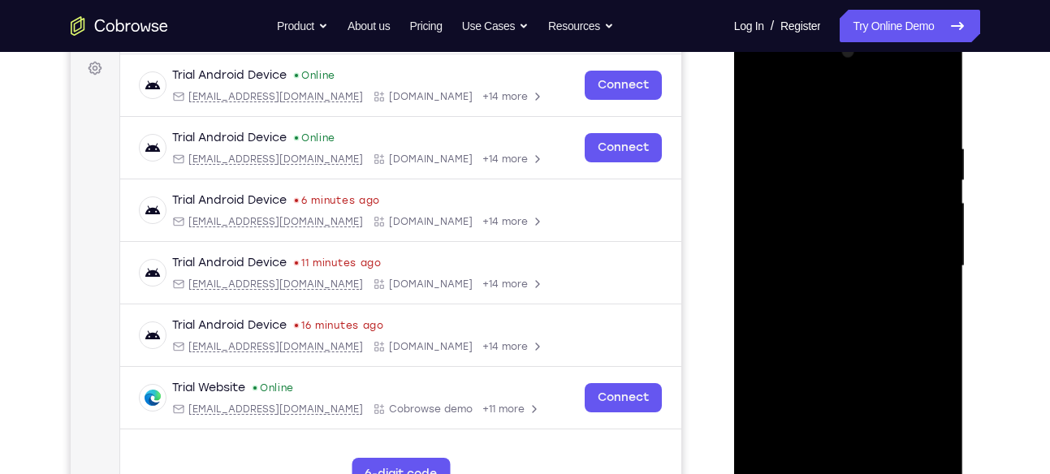
click at [764, 71] on div at bounding box center [848, 266] width 205 height 455
click at [921, 256] on div at bounding box center [848, 266] width 205 height 455
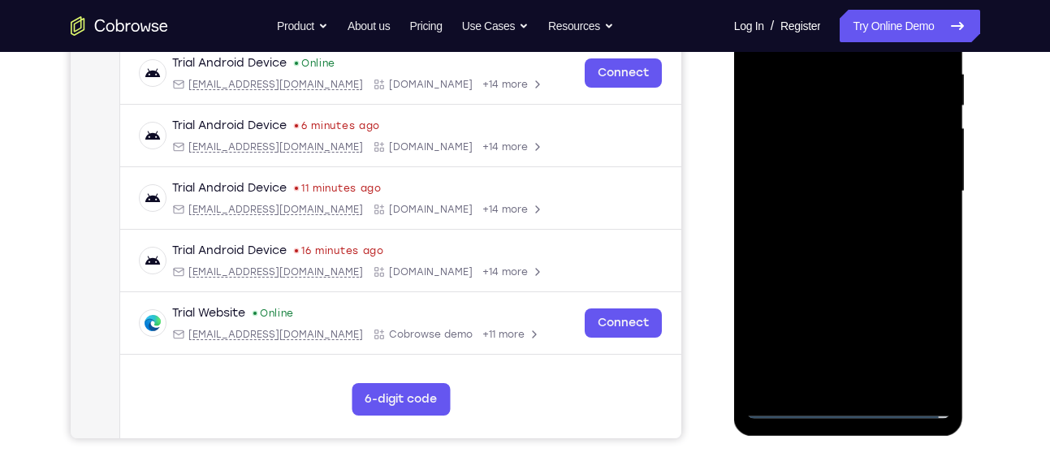
scroll to position [317, 0]
click at [832, 222] on div at bounding box center [848, 190] width 205 height 455
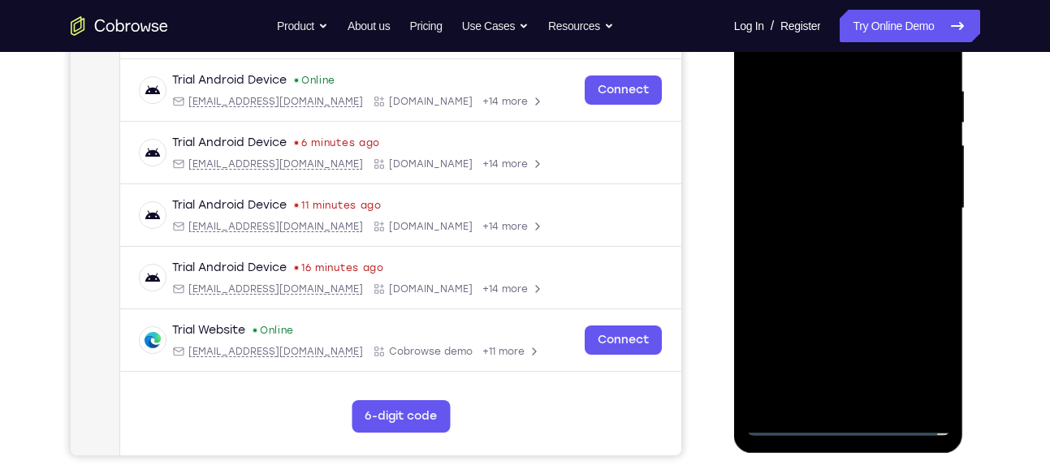
scroll to position [298, 0]
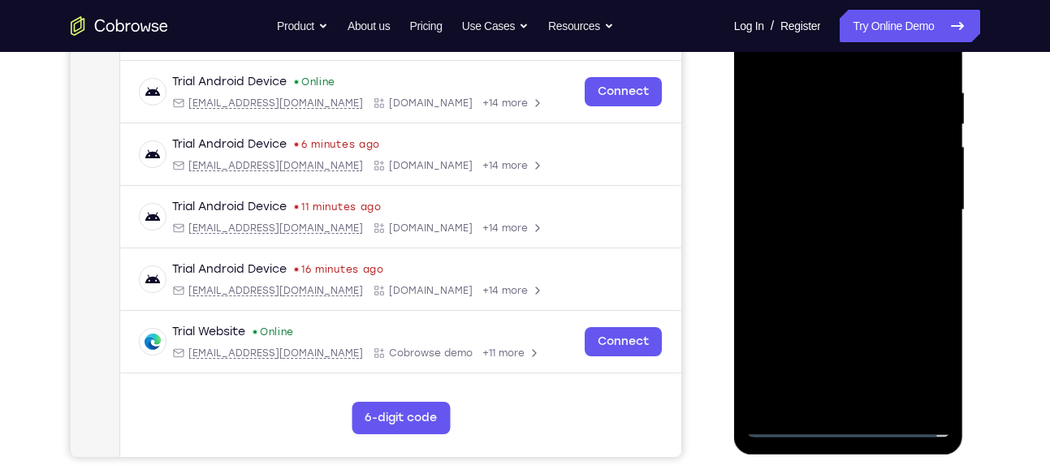
click at [838, 188] on div at bounding box center [848, 210] width 205 height 455
click at [840, 209] on div at bounding box center [848, 210] width 205 height 455
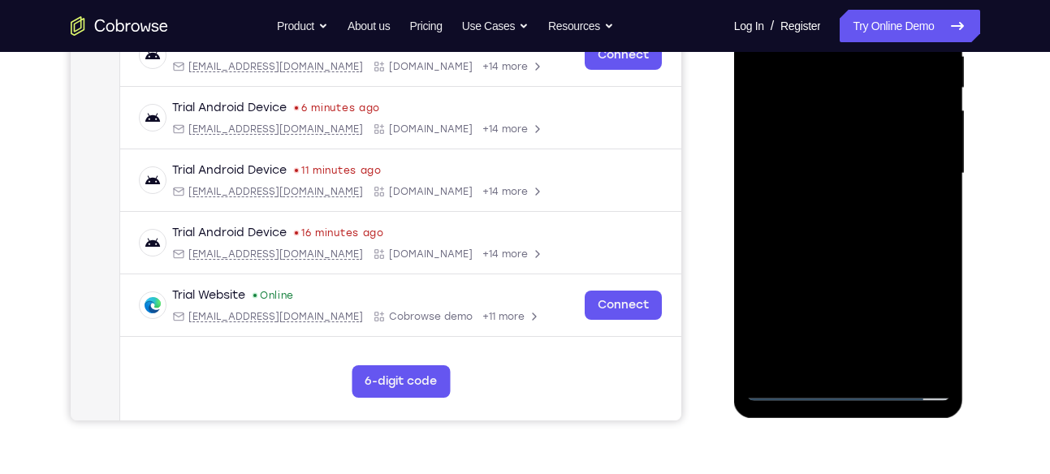
scroll to position [339, 0]
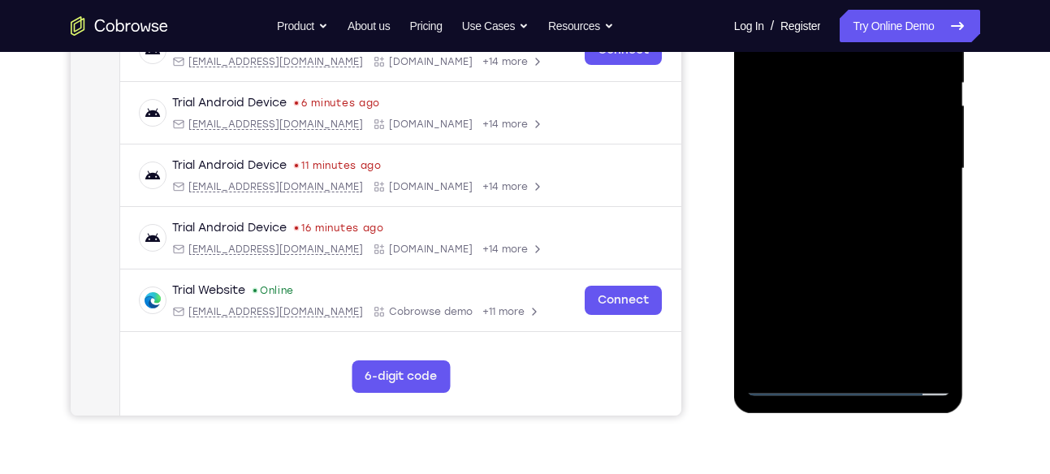
click at [878, 218] on div at bounding box center [848, 169] width 205 height 455
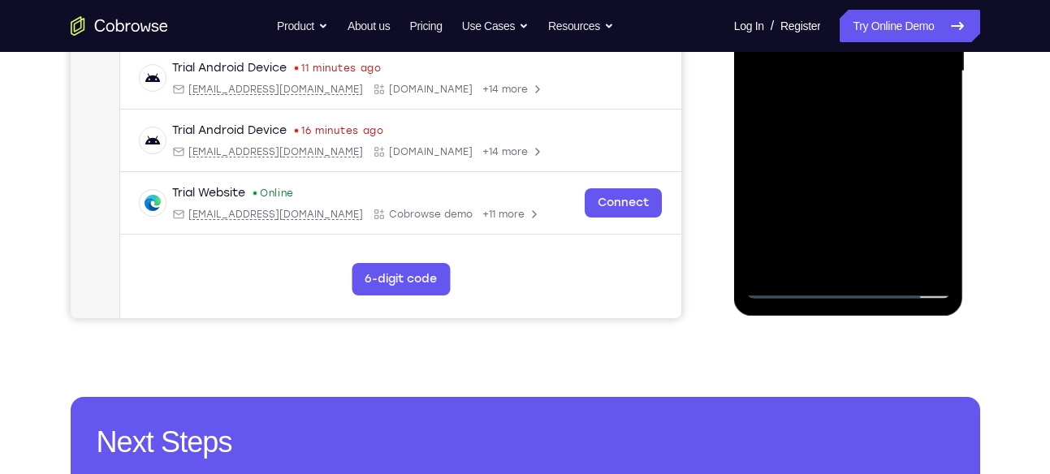
scroll to position [472, 0]
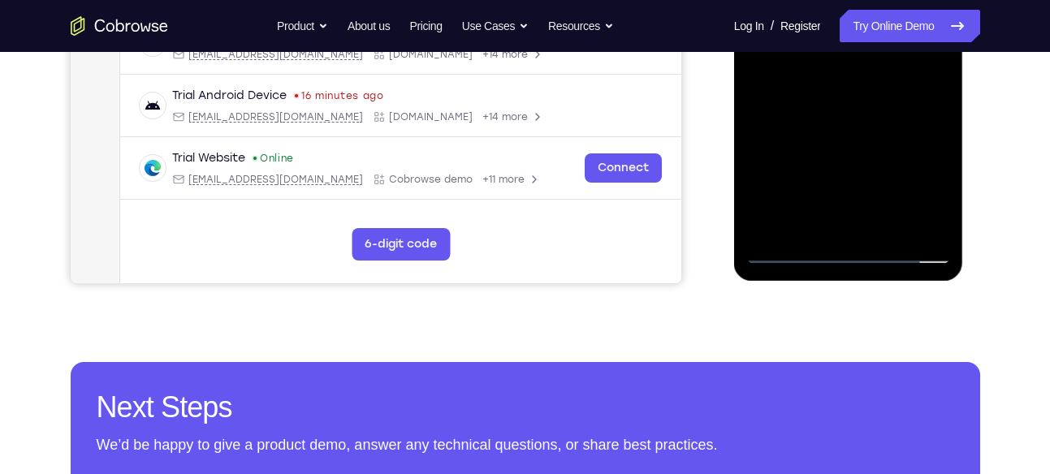
click at [852, 104] on div at bounding box center [848, 36] width 205 height 455
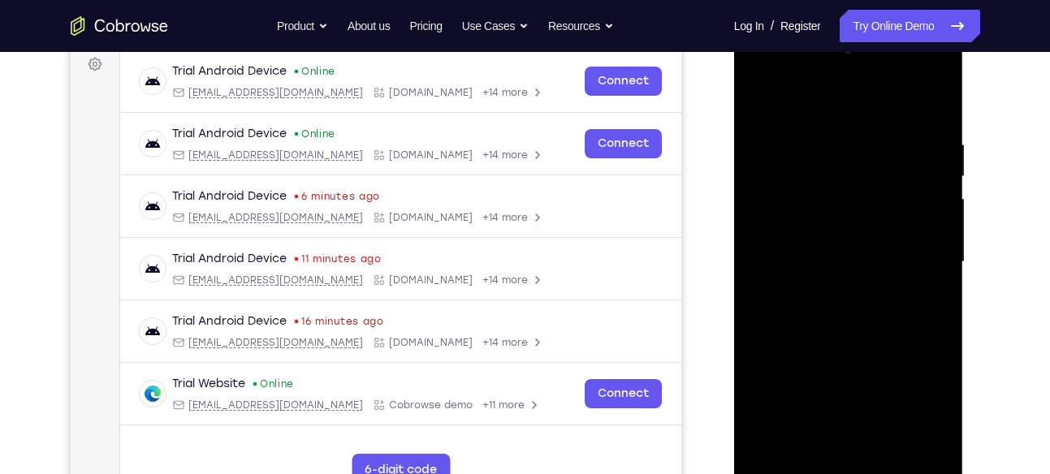
scroll to position [243, 0]
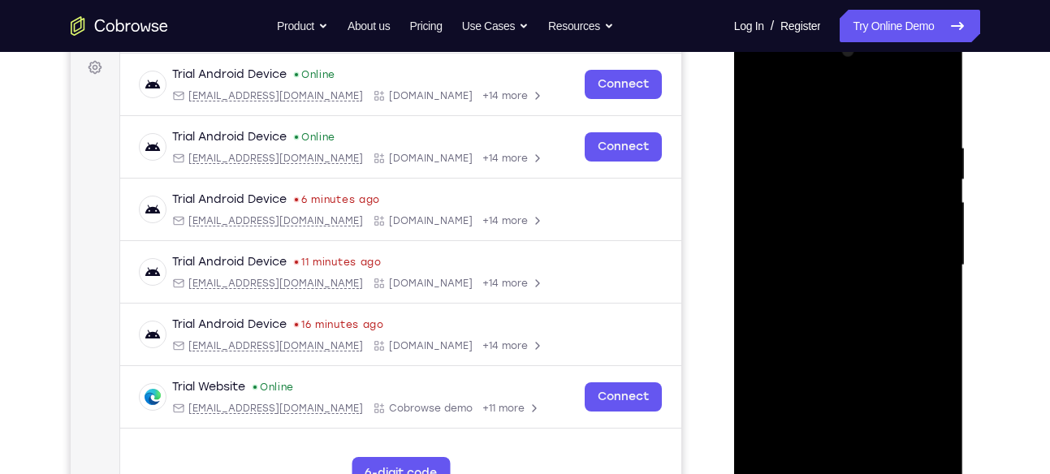
click at [915, 106] on div at bounding box center [848, 265] width 205 height 455
click at [936, 99] on div at bounding box center [848, 265] width 205 height 455
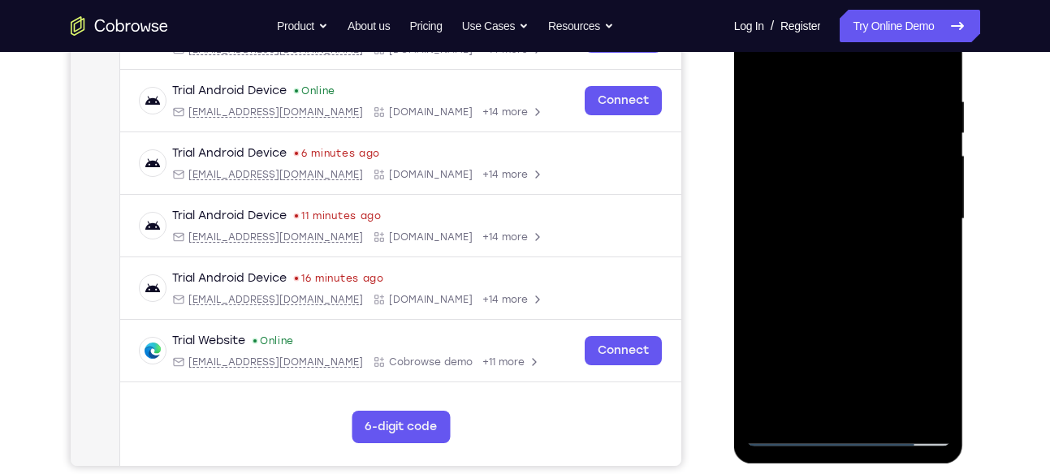
scroll to position [295, 0]
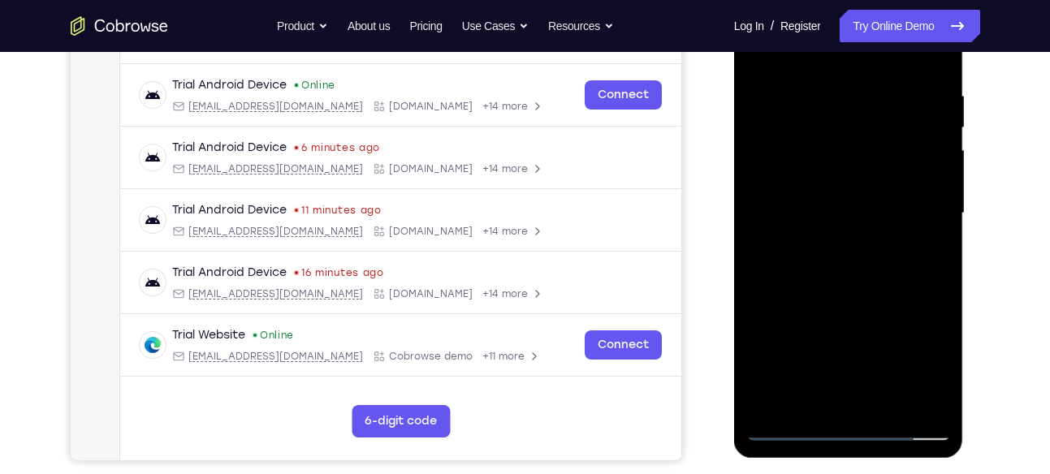
click at [925, 90] on div at bounding box center [848, 213] width 205 height 455
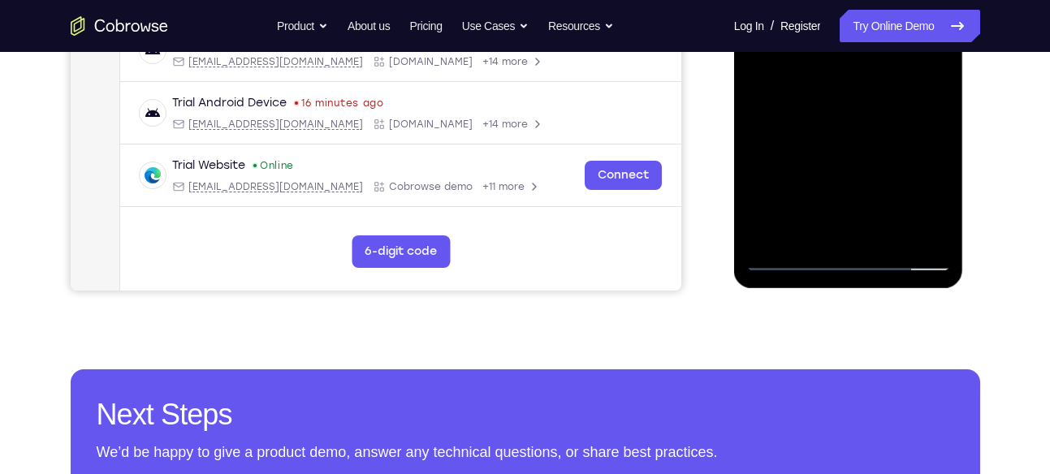
scroll to position [485, 0]
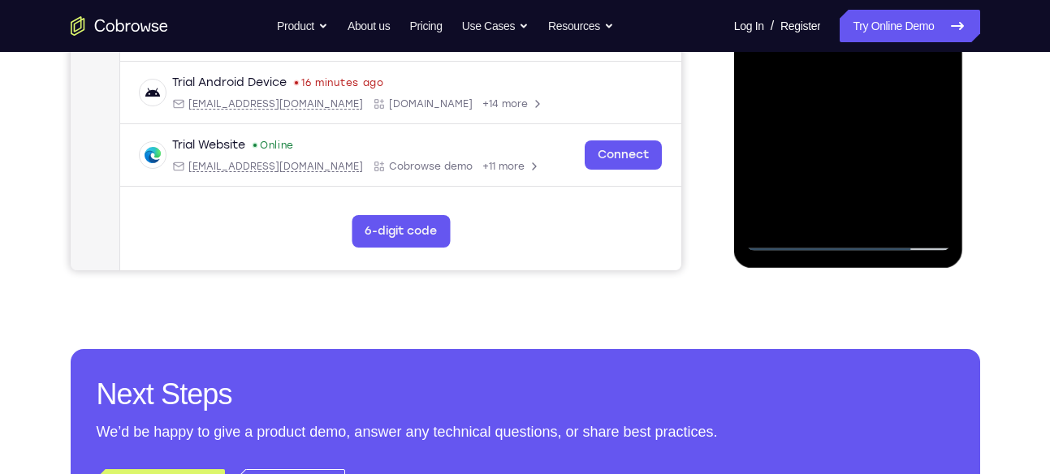
click at [887, 221] on div at bounding box center [848, 23] width 205 height 455
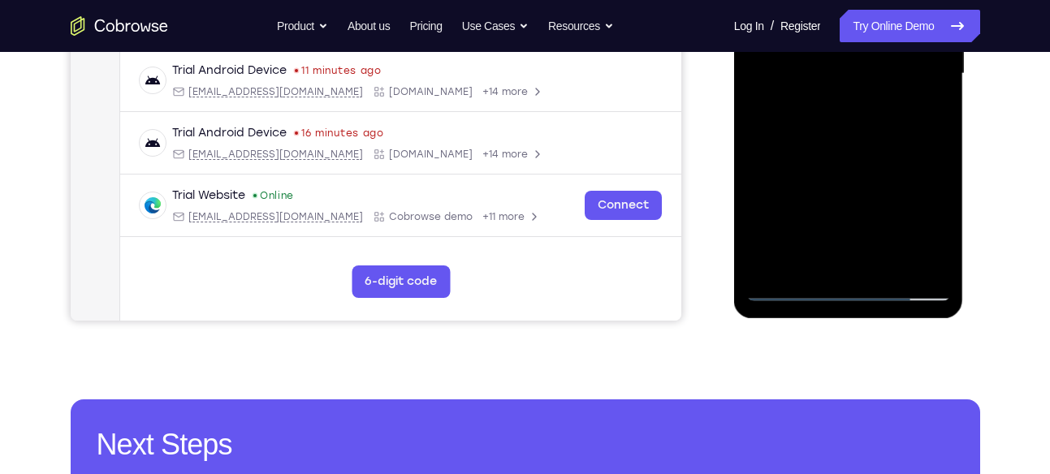
scroll to position [433, 0]
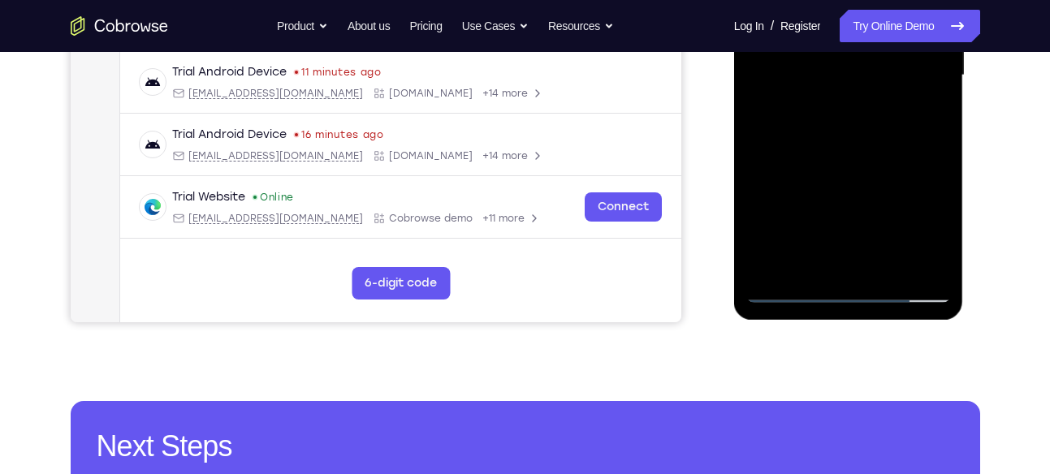
click at [894, 161] on div at bounding box center [848, 75] width 205 height 455
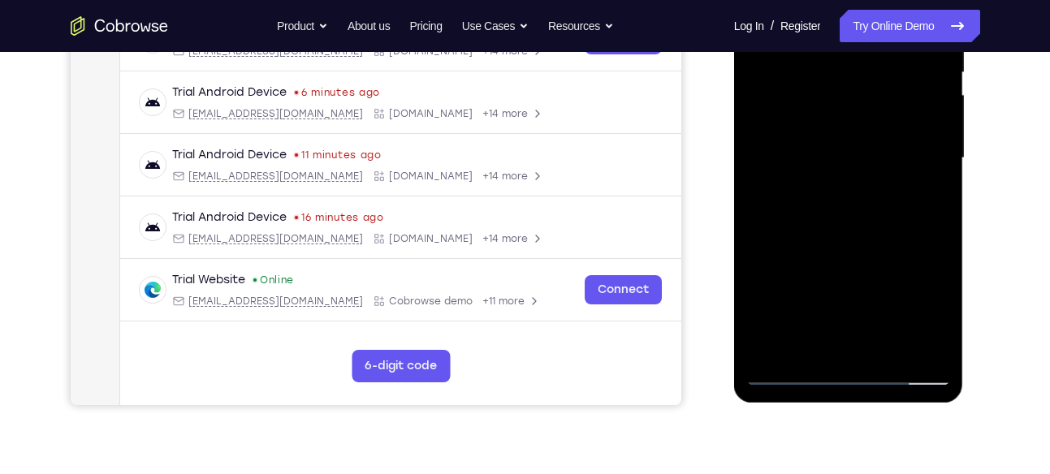
scroll to position [349, 0]
click at [860, 138] on div at bounding box center [848, 159] width 205 height 455
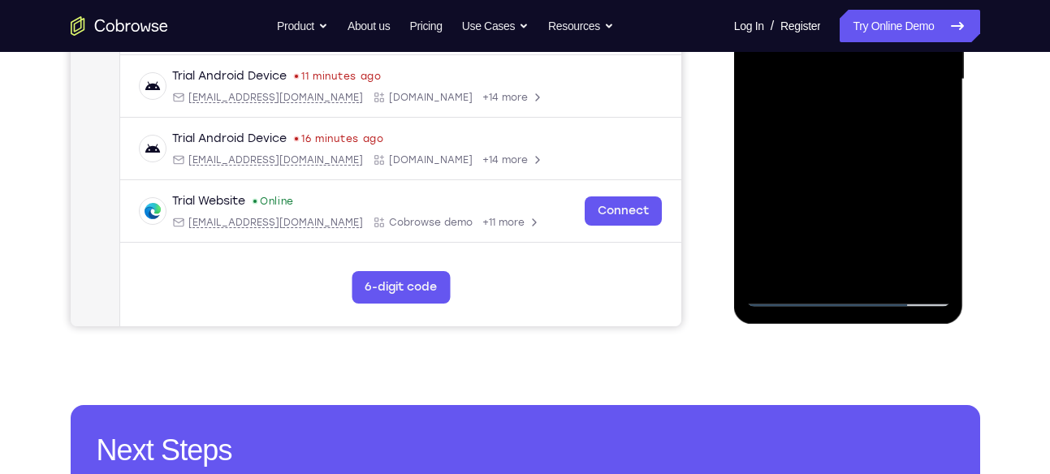
scroll to position [432, 0]
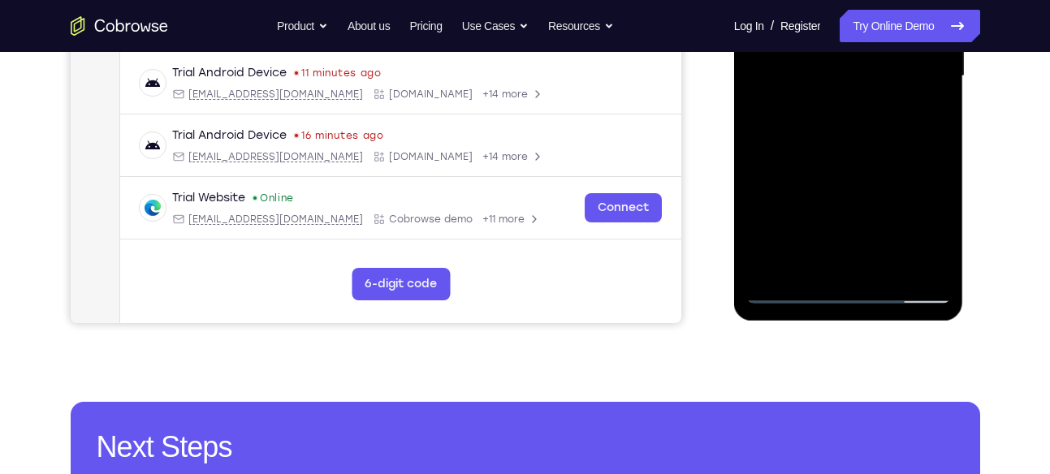
click at [821, 171] on div at bounding box center [848, 76] width 205 height 455
click at [851, 171] on div at bounding box center [848, 76] width 205 height 455
click at [942, 225] on div at bounding box center [848, 76] width 205 height 455
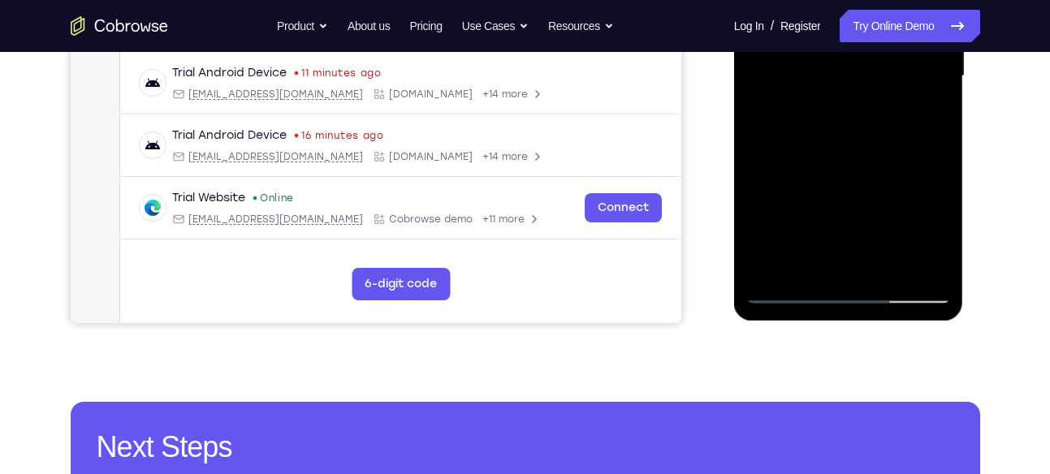
click at [942, 225] on div at bounding box center [848, 76] width 205 height 455
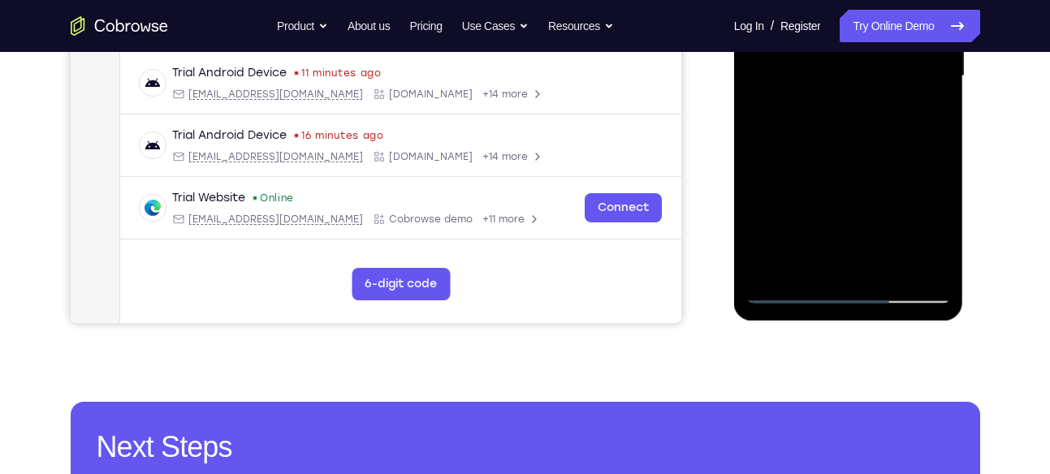
click at [942, 225] on div at bounding box center [848, 76] width 205 height 455
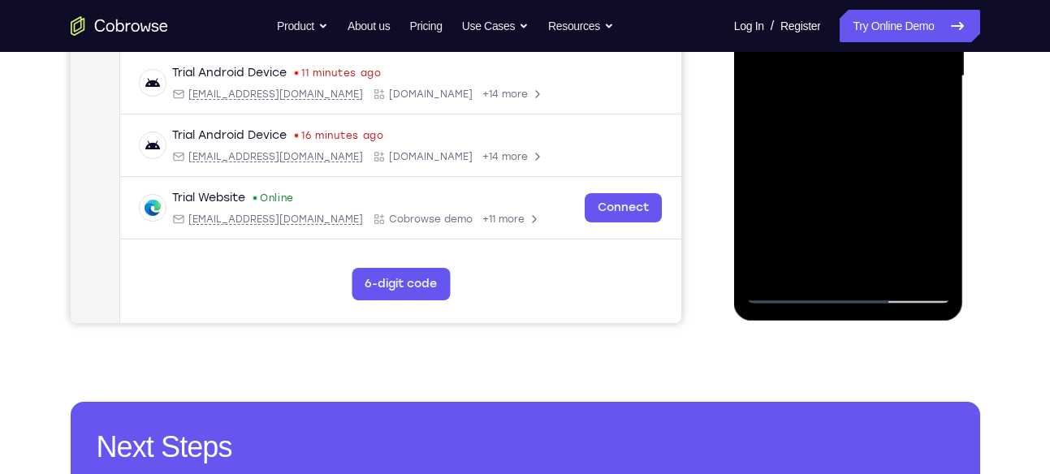
click at [942, 225] on div at bounding box center [848, 76] width 205 height 455
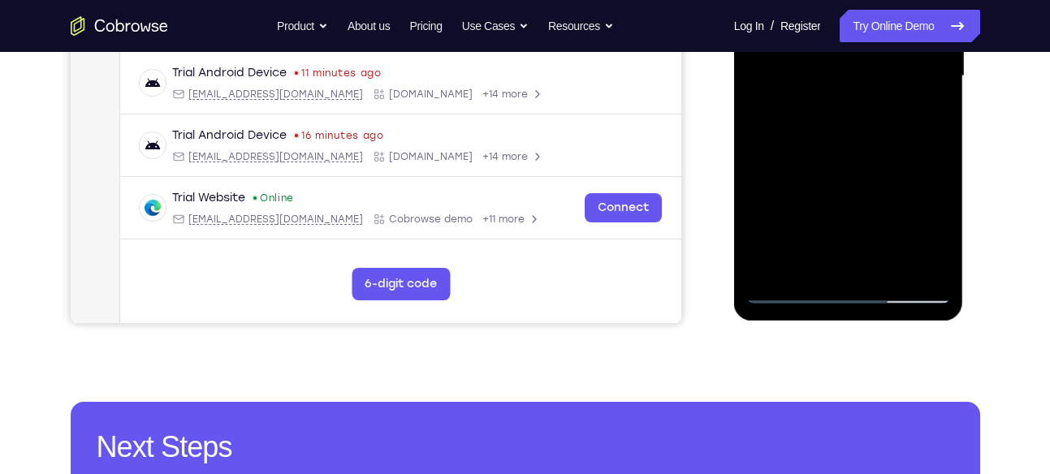
click at [942, 225] on div at bounding box center [848, 76] width 205 height 455
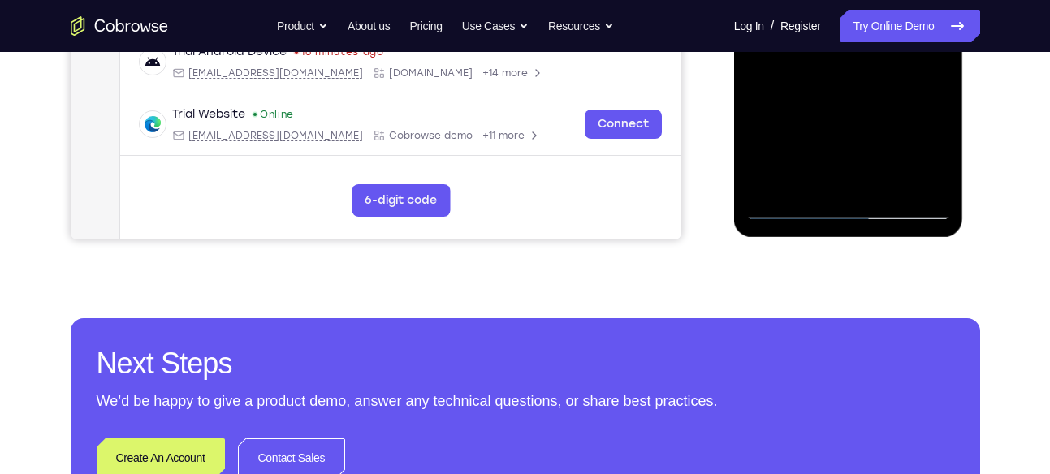
scroll to position [516, 0]
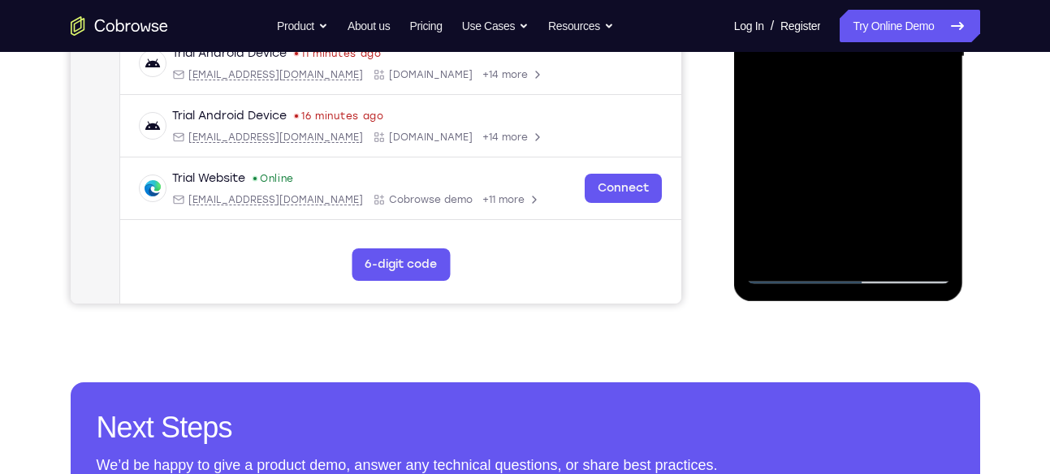
scroll to position [444, 0]
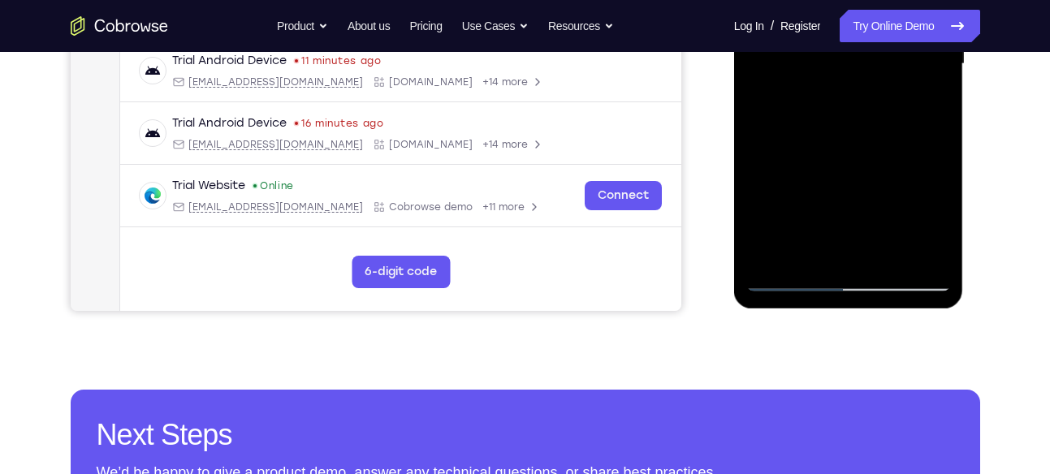
click at [925, 103] on div at bounding box center [848, 64] width 205 height 455
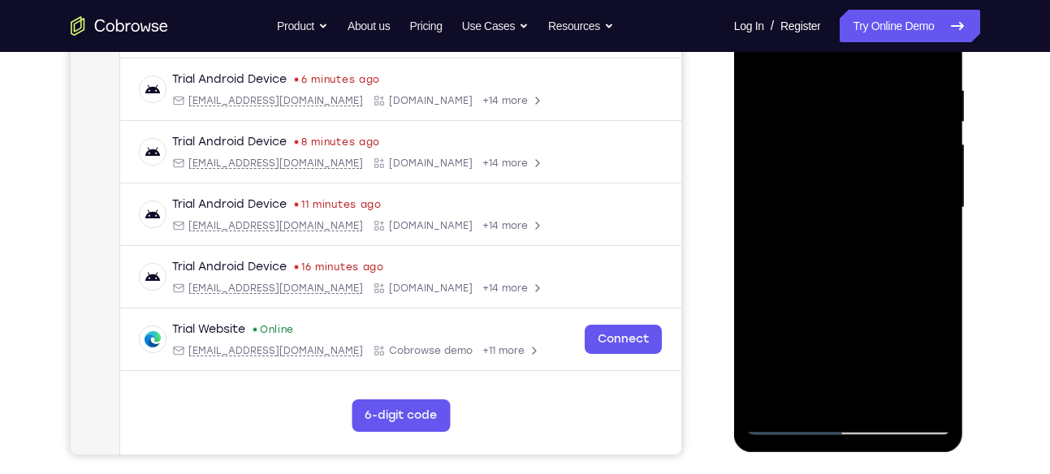
scroll to position [300, 0]
click at [792, 127] on div at bounding box center [848, 208] width 205 height 455
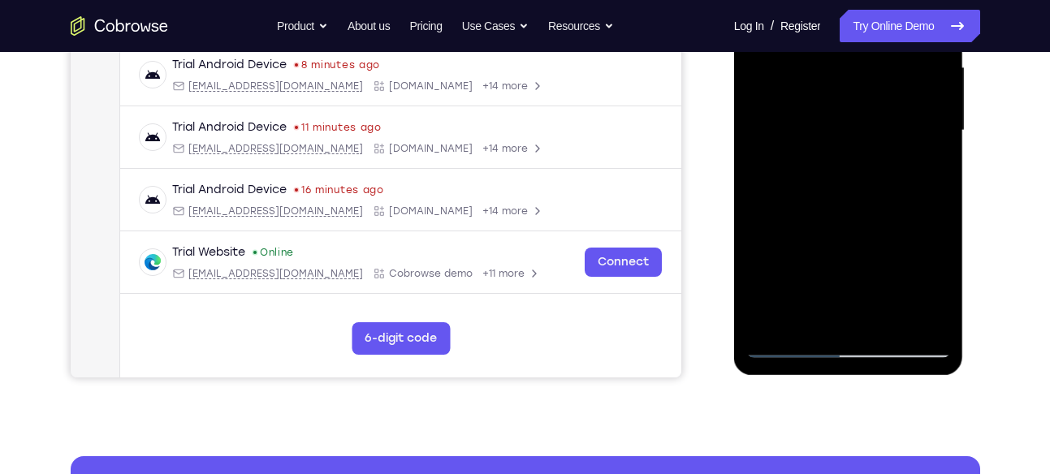
scroll to position [378, 0]
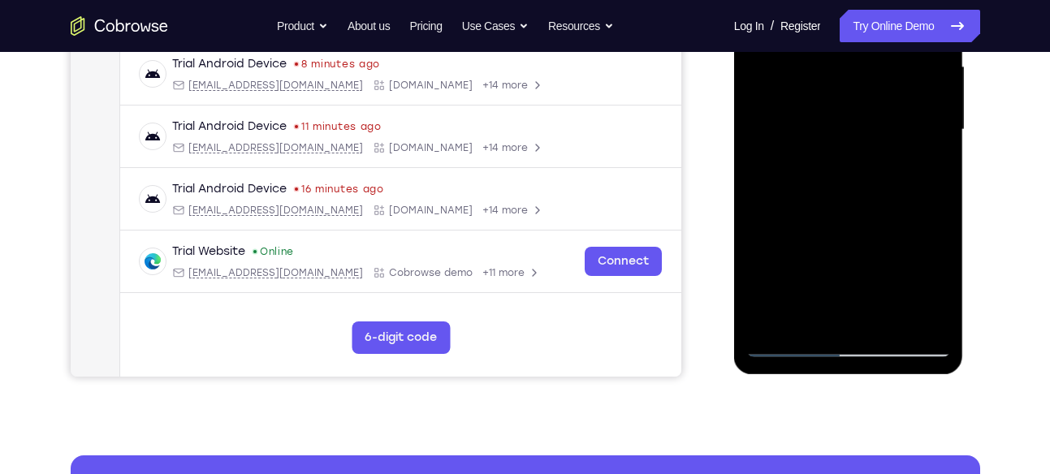
click at [826, 188] on div at bounding box center [848, 130] width 205 height 455
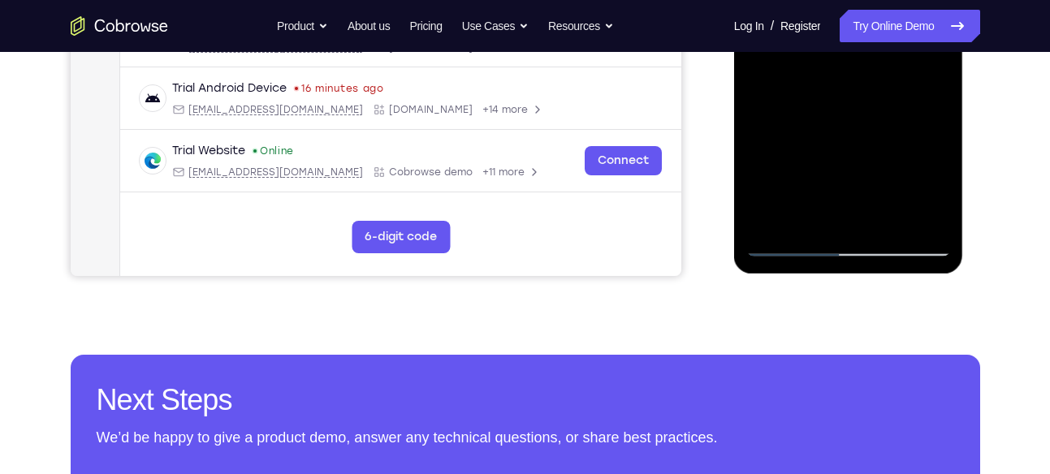
scroll to position [485, 0]
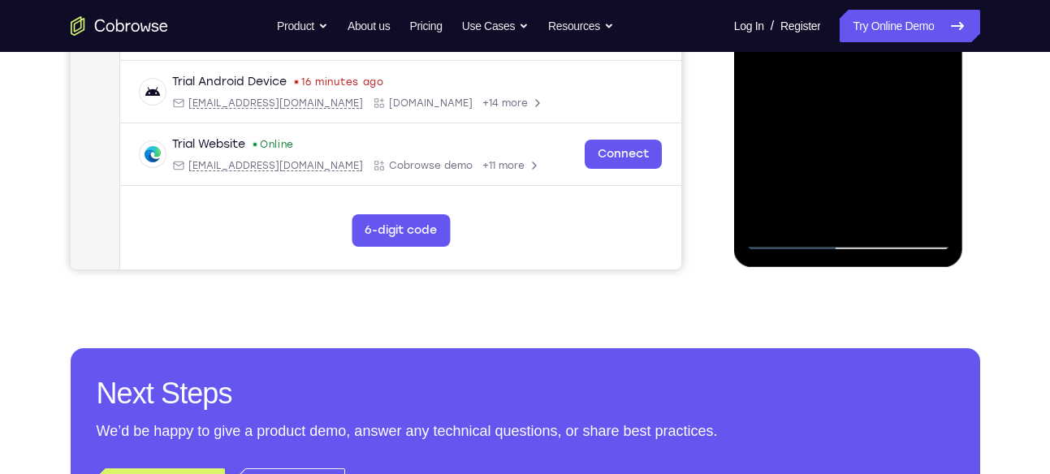
click at [933, 177] on div at bounding box center [848, 22] width 205 height 455
click at [922, 63] on div at bounding box center [848, 22] width 205 height 455
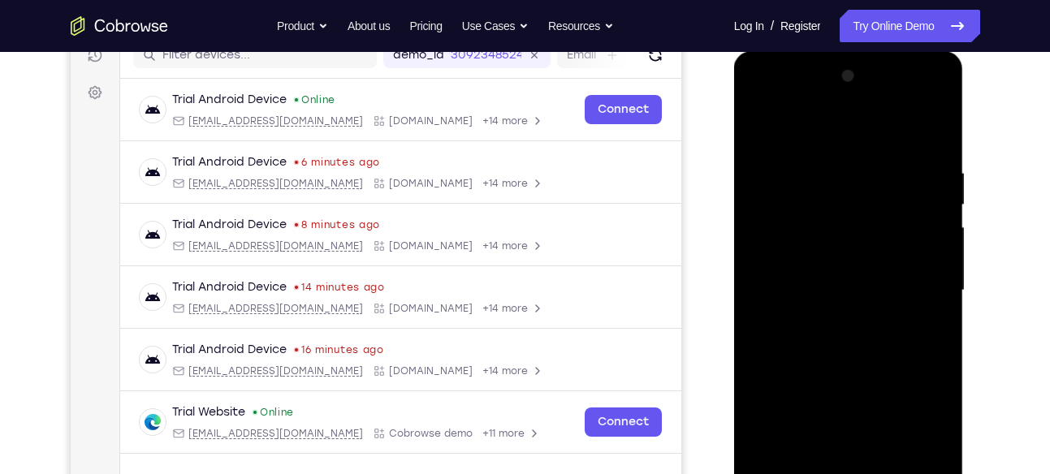
scroll to position [198, 0]
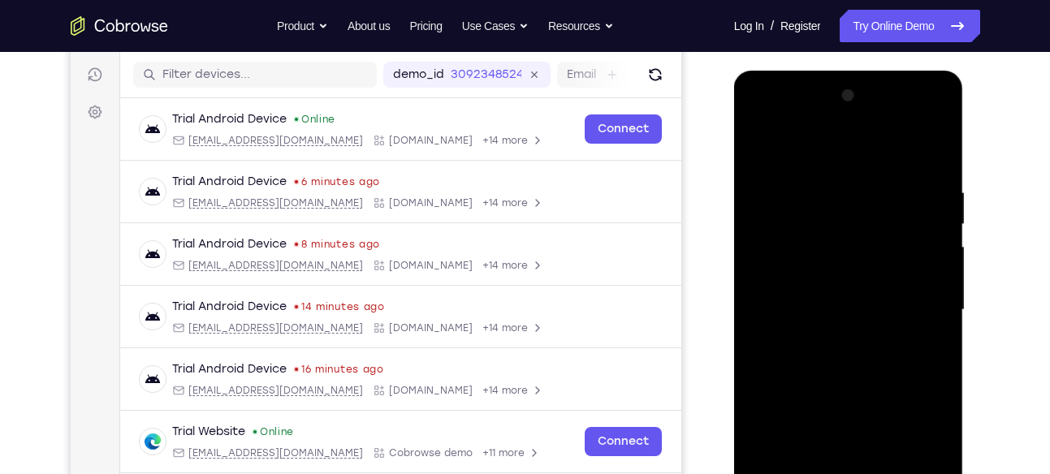
click at [758, 141] on div at bounding box center [848, 310] width 205 height 455
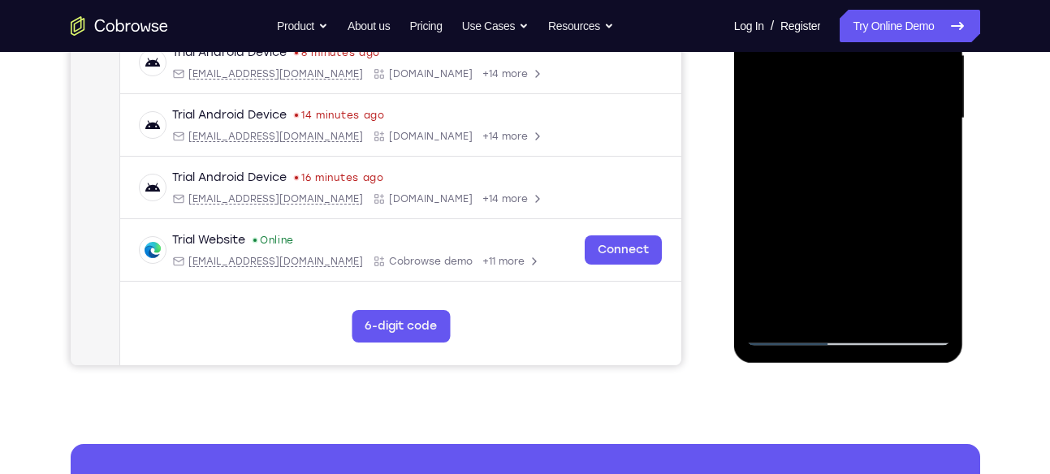
scroll to position [390, 0]
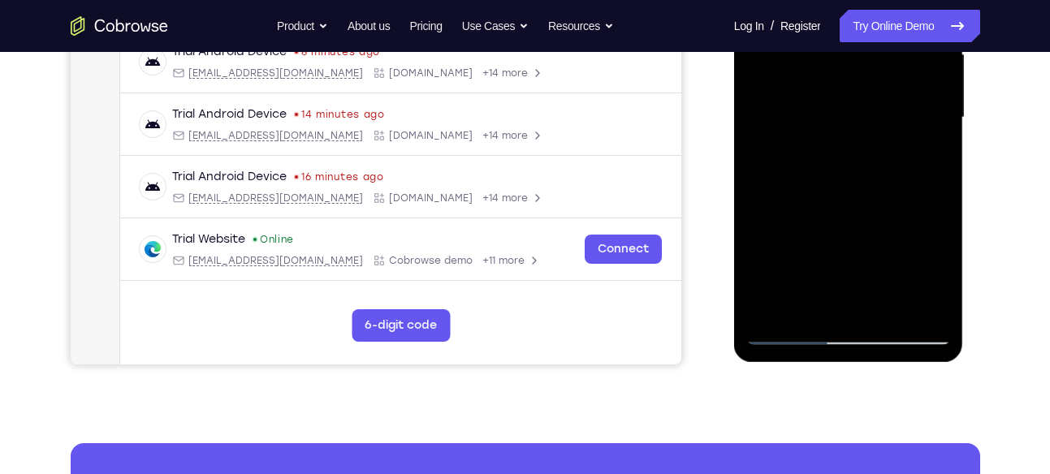
click at [790, 328] on div at bounding box center [848, 117] width 205 height 455
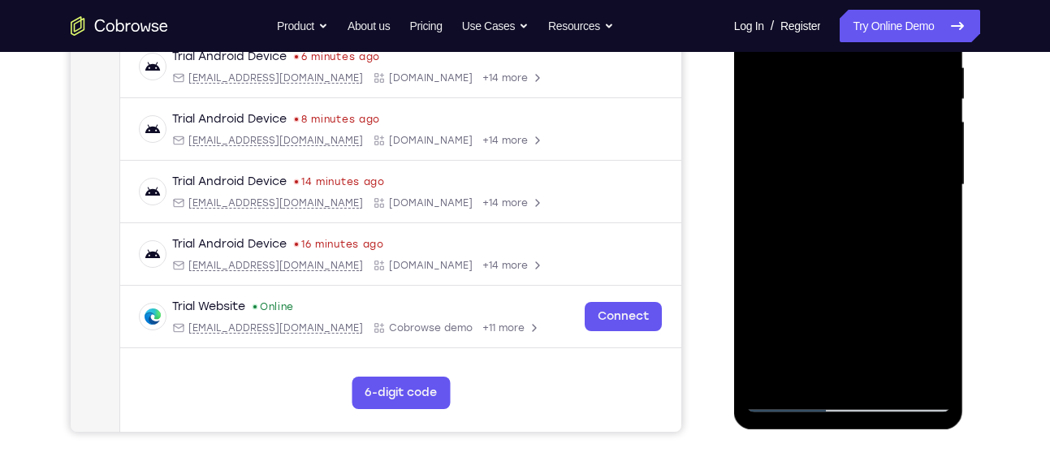
scroll to position [324, 0]
click at [786, 398] on div at bounding box center [848, 184] width 205 height 455
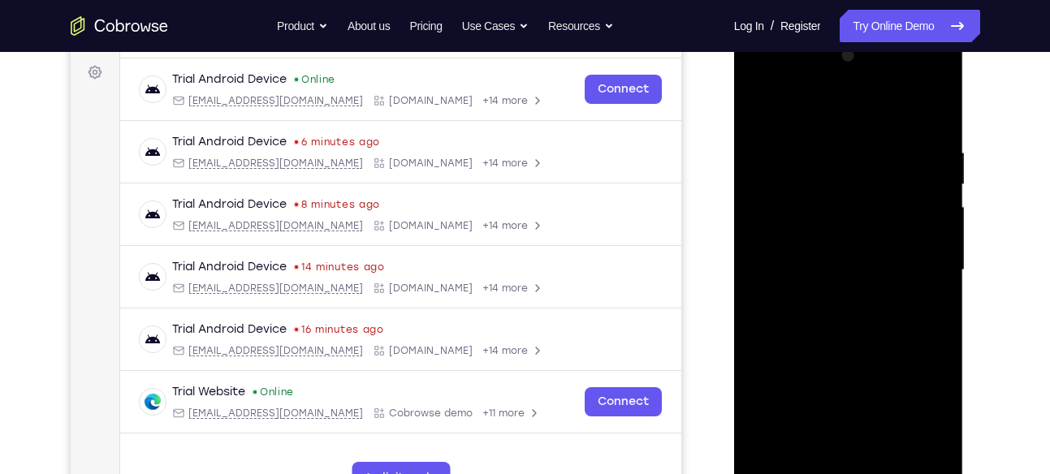
scroll to position [232, 0]
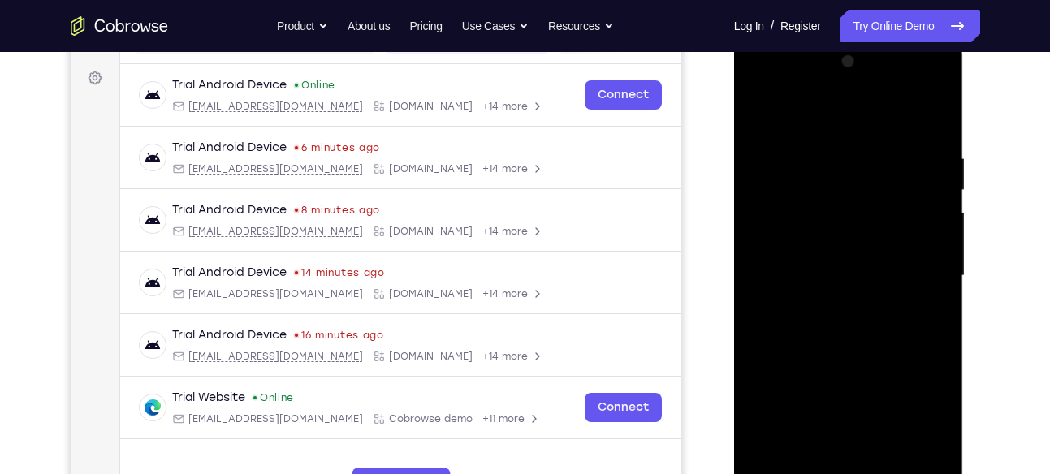
click at [765, 108] on div at bounding box center [848, 276] width 205 height 455
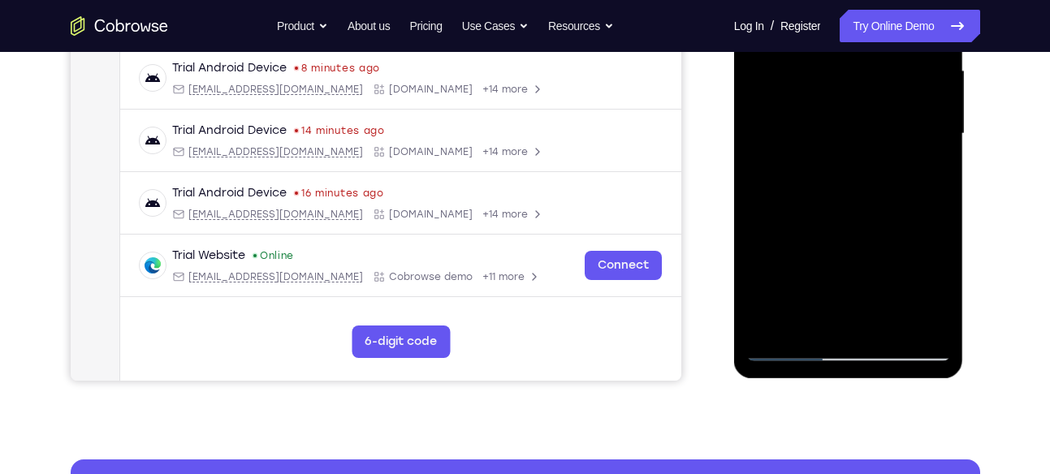
scroll to position [386, 0]
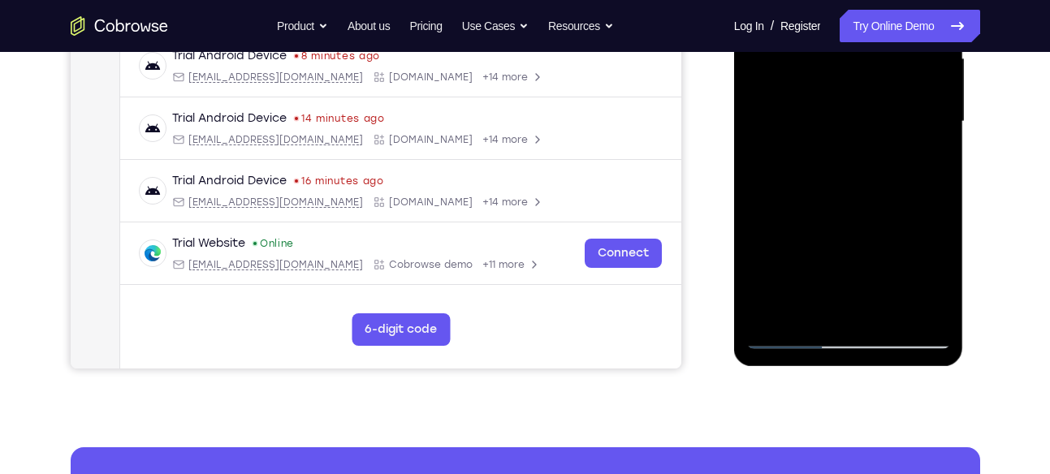
click at [926, 324] on div at bounding box center [848, 121] width 205 height 455
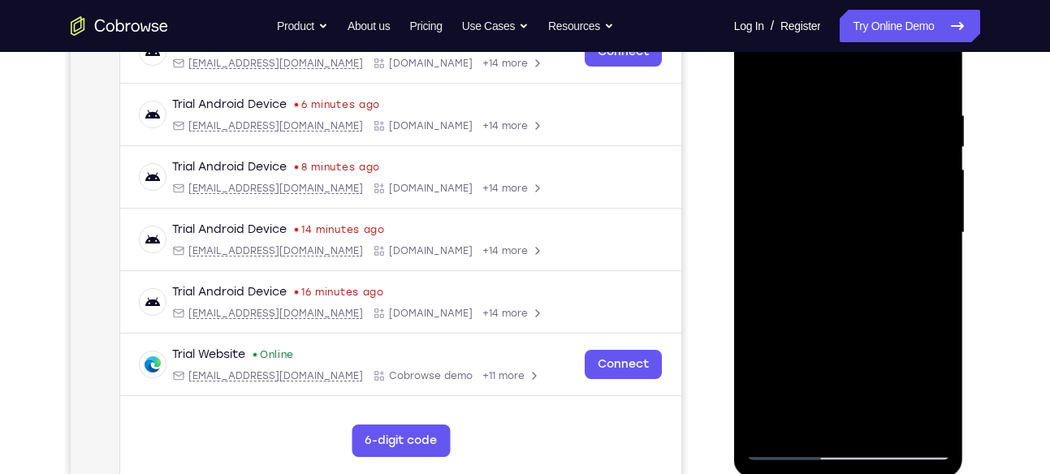
scroll to position [274, 0]
click at [869, 234] on div at bounding box center [848, 233] width 205 height 455
click at [870, 236] on div at bounding box center [848, 233] width 205 height 455
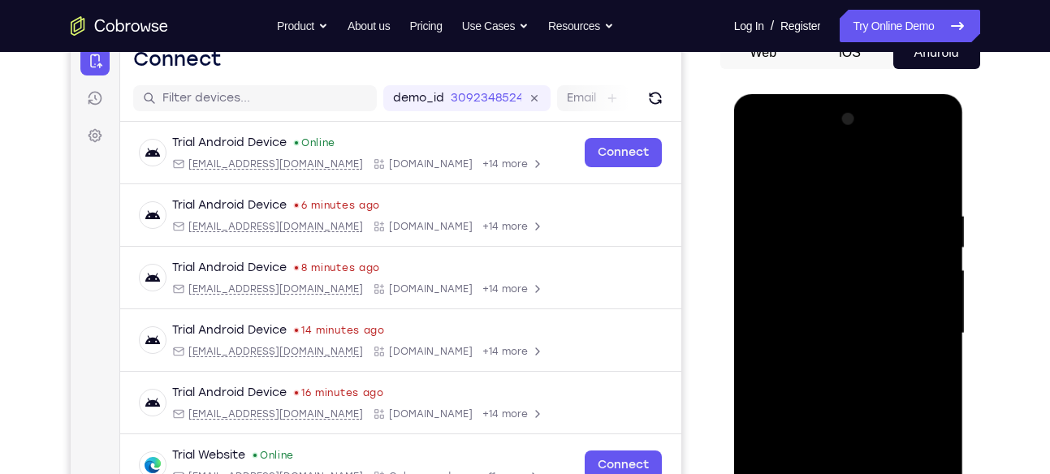
scroll to position [174, 0]
click at [761, 120] on div at bounding box center [848, 334] width 205 height 455
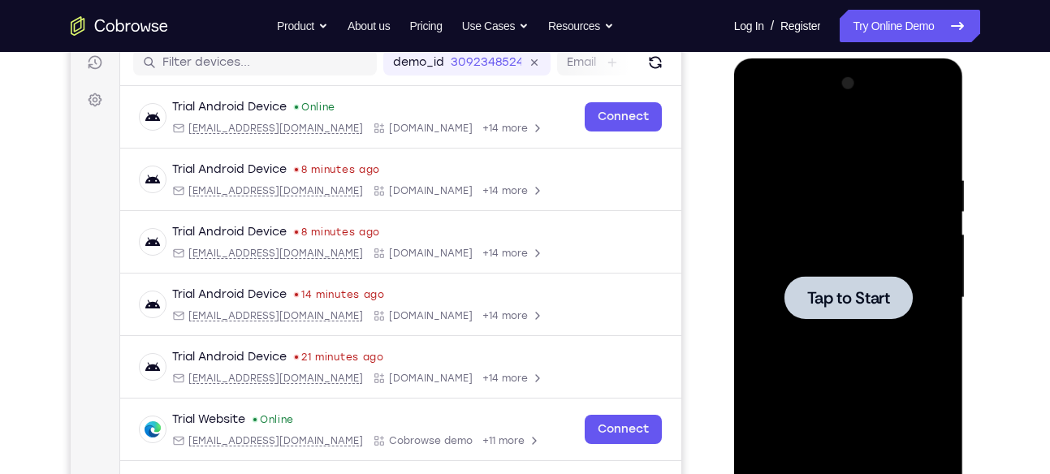
scroll to position [202, 0]
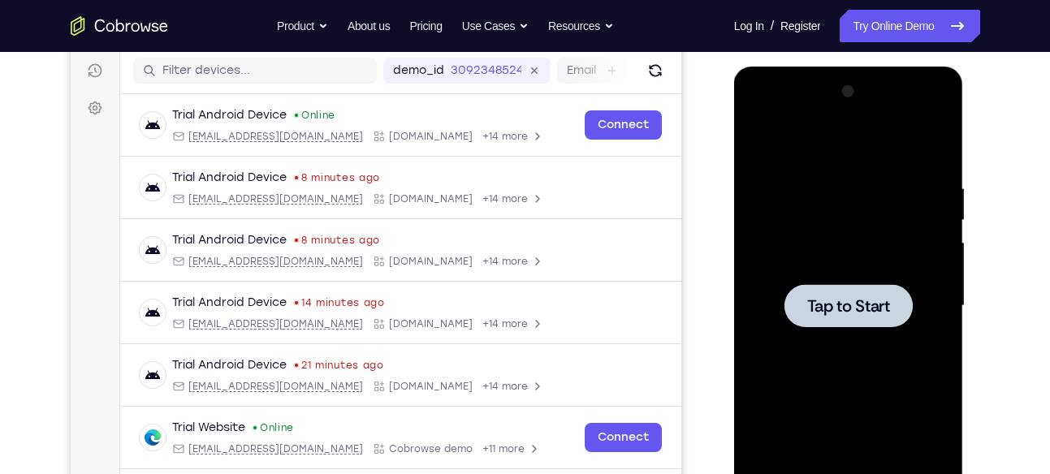
click at [862, 273] on div at bounding box center [848, 306] width 205 height 455
